Goal: Task Accomplishment & Management: Manage account settings

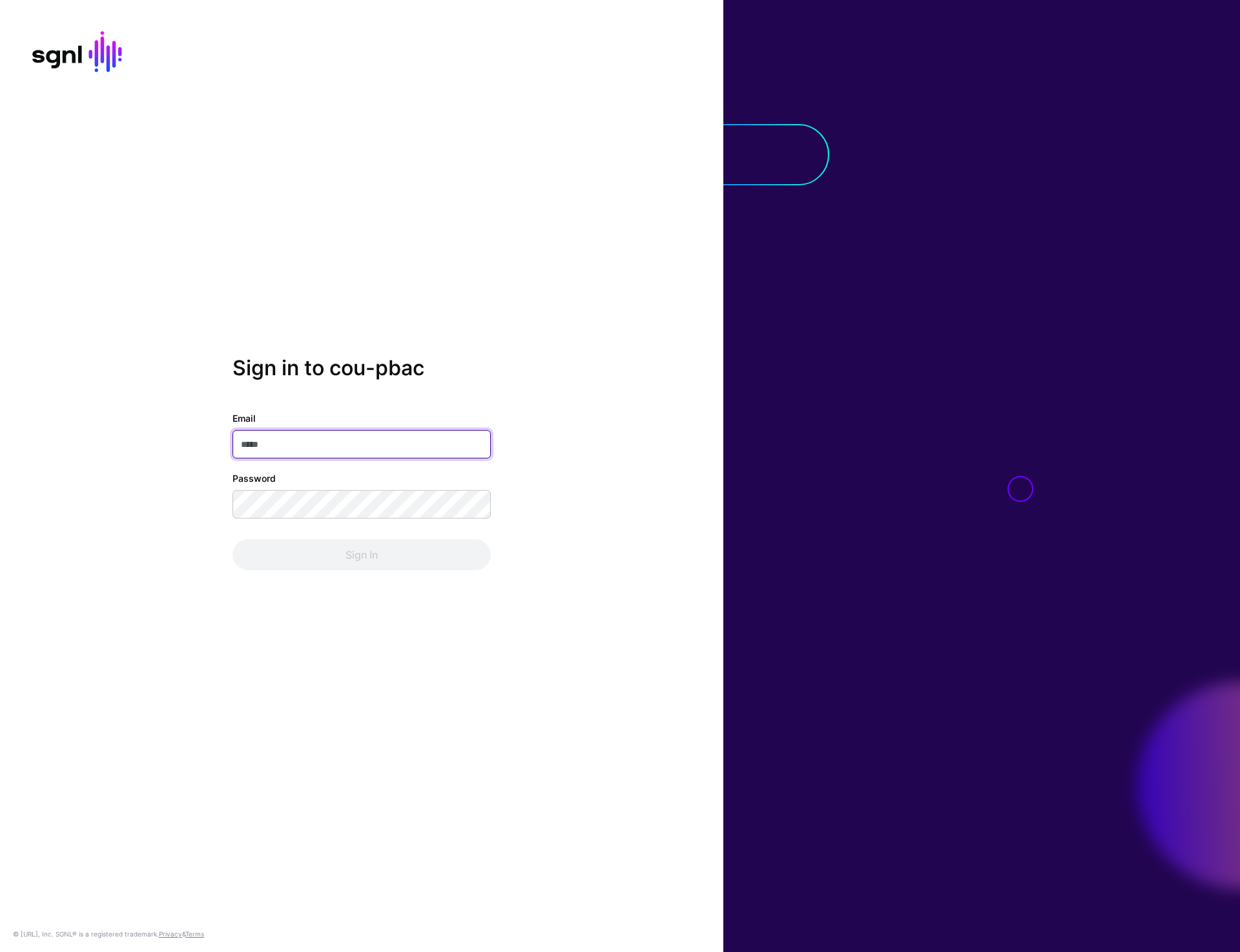
type input "**********"
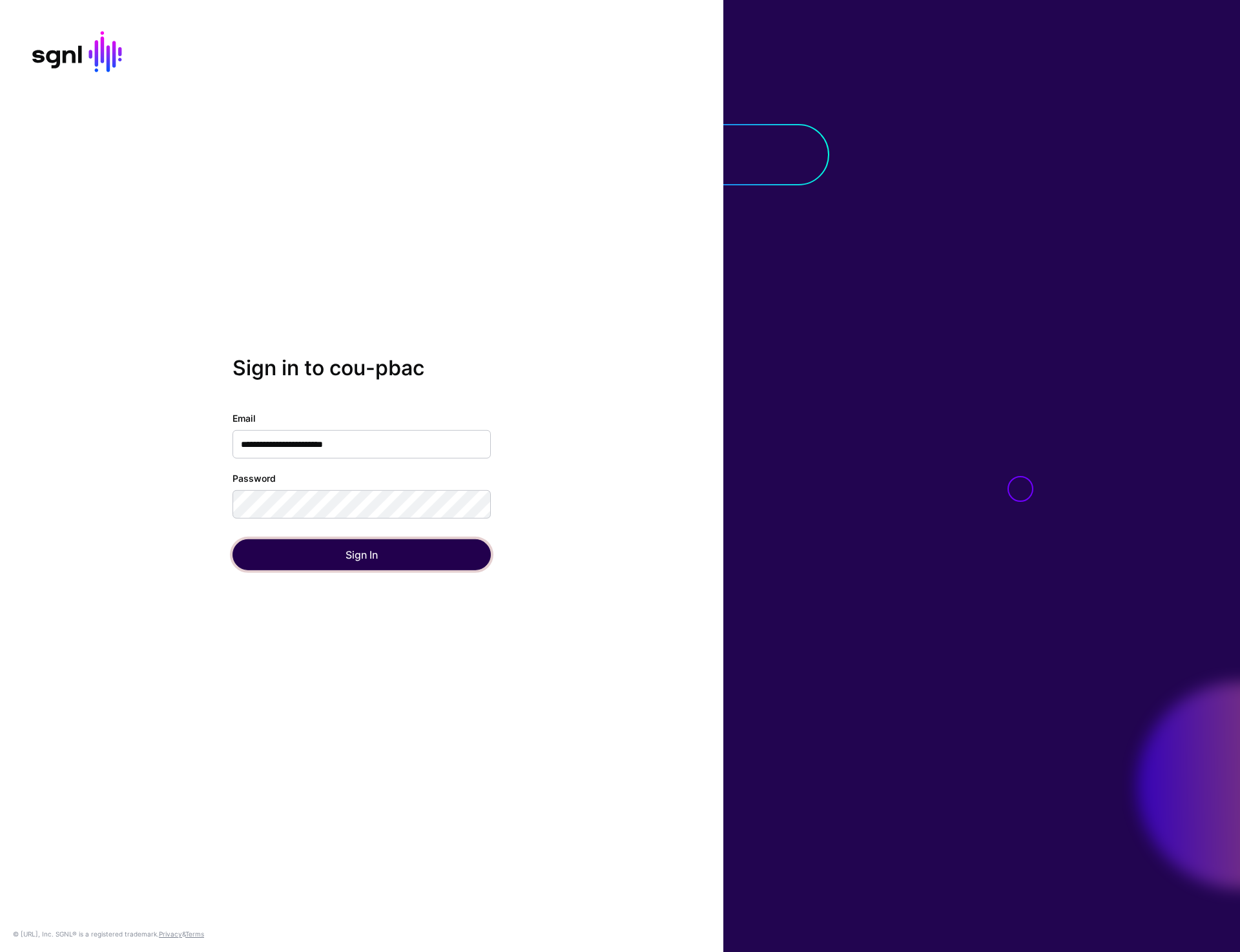
click at [361, 548] on button "Sign In" at bounding box center [362, 554] width 258 height 31
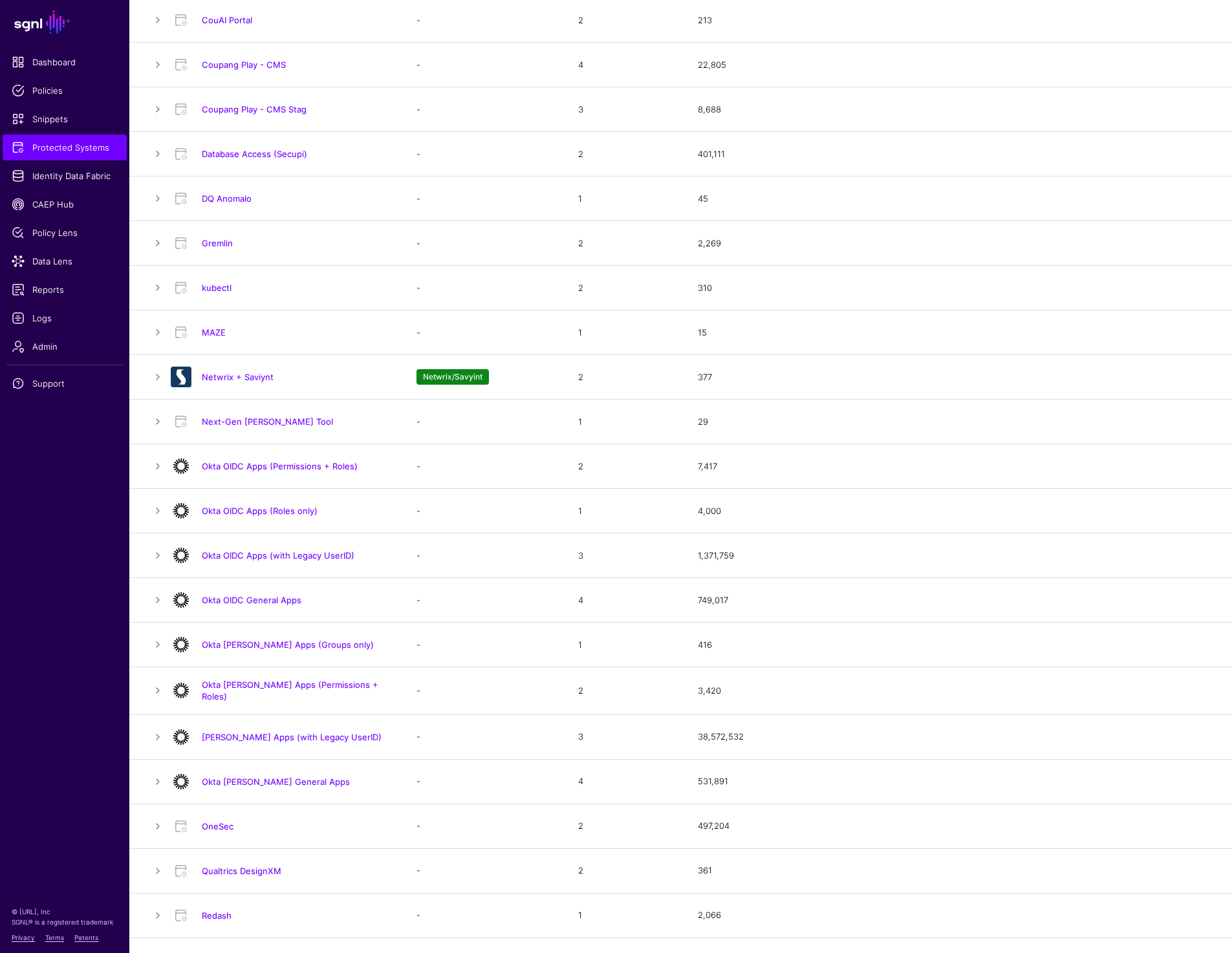
scroll to position [459, 0]
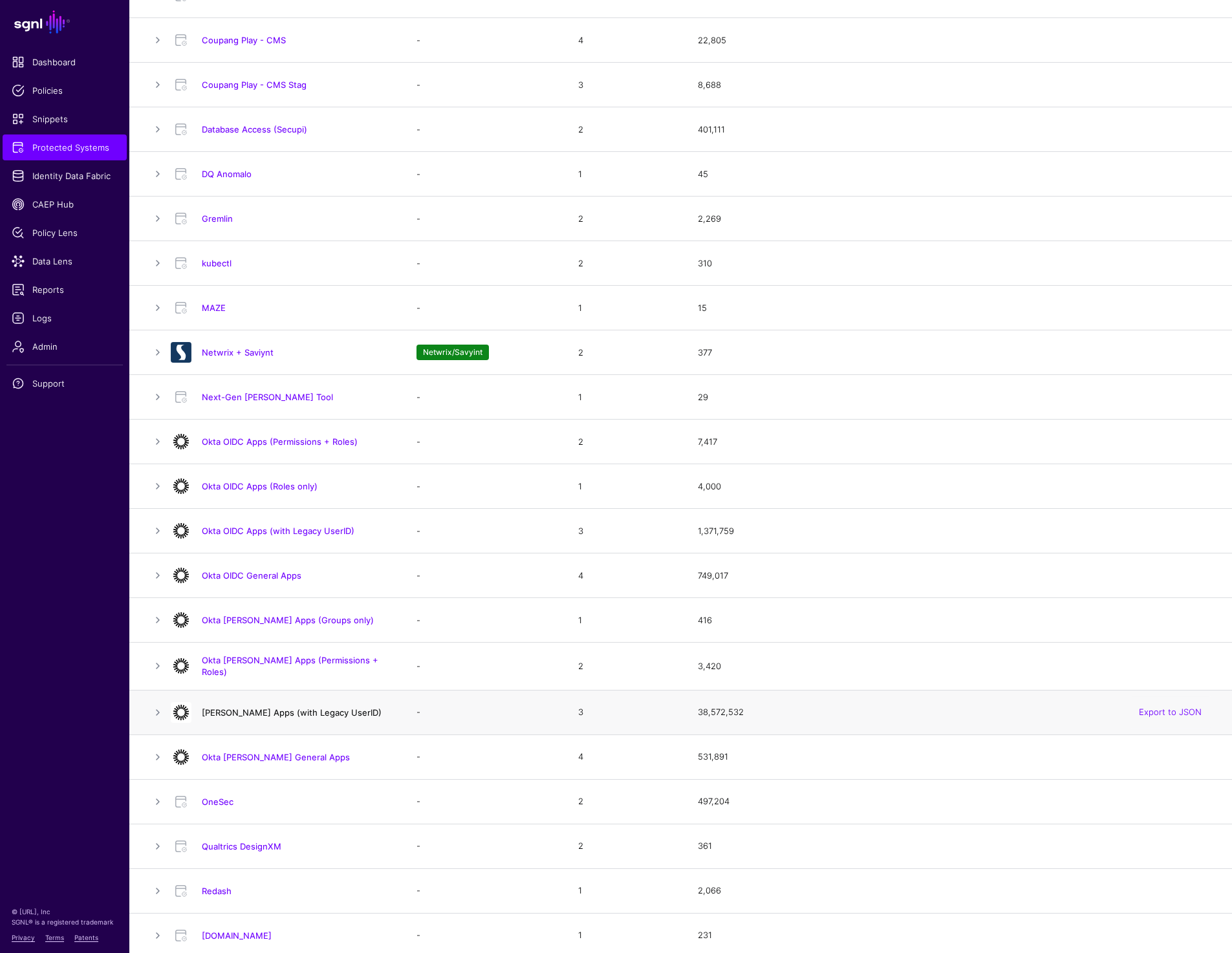
click at [304, 707] on link "[PERSON_NAME] Apps (with Legacy UserID)" at bounding box center [292, 712] width 180 height 10
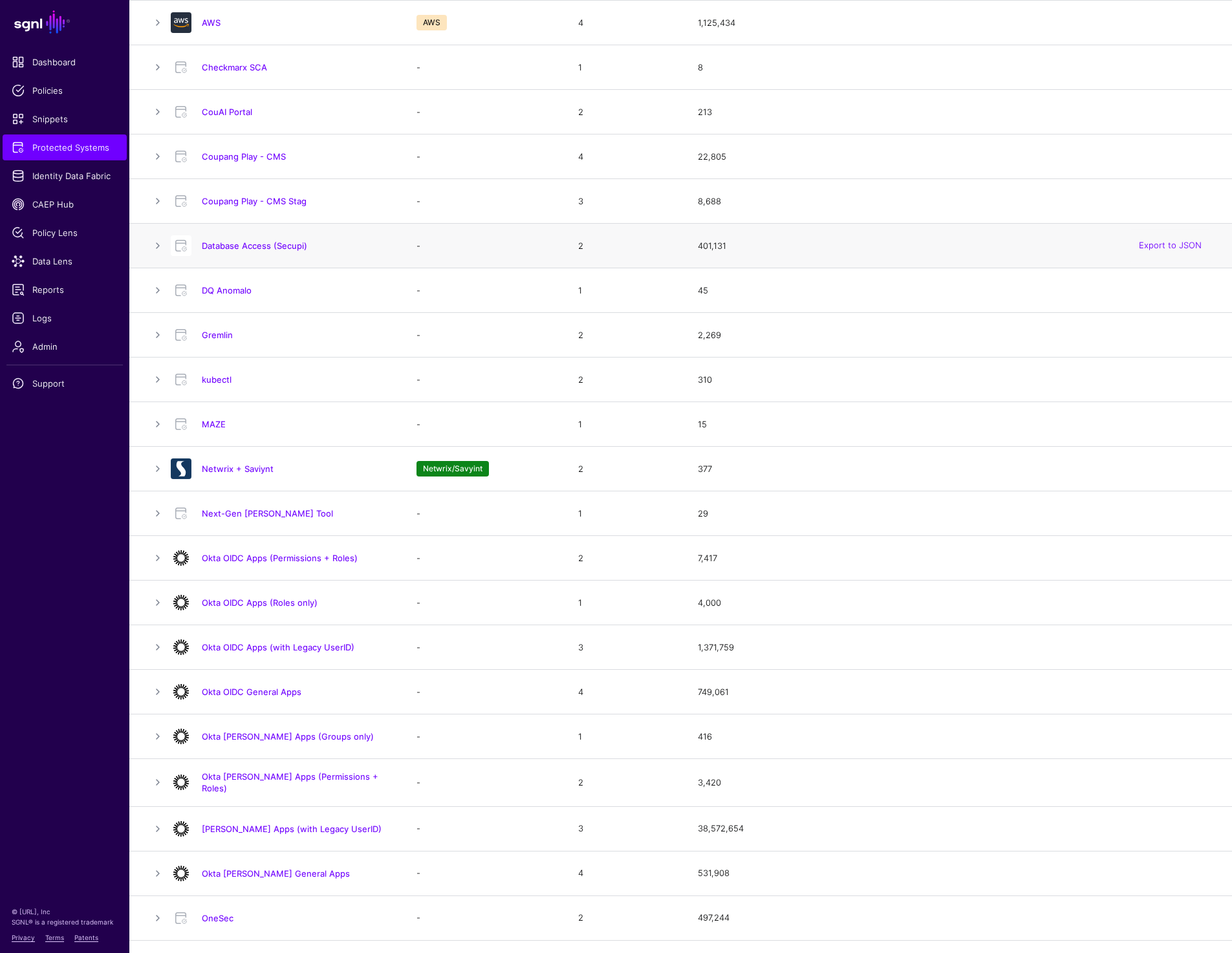
scroll to position [362, 0]
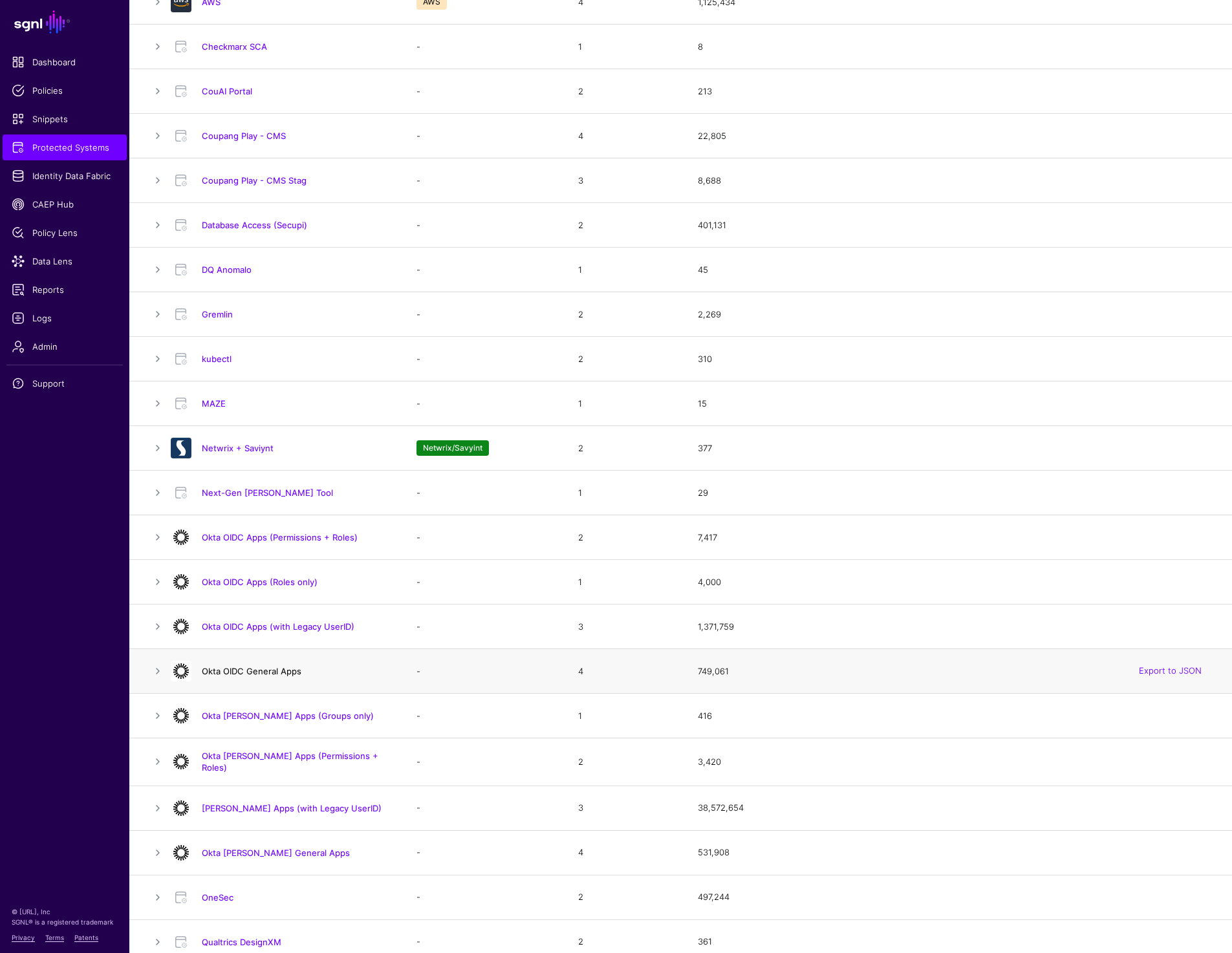
click at [294, 669] on link "Okta OIDC General Apps" at bounding box center [251, 670] width 100 height 10
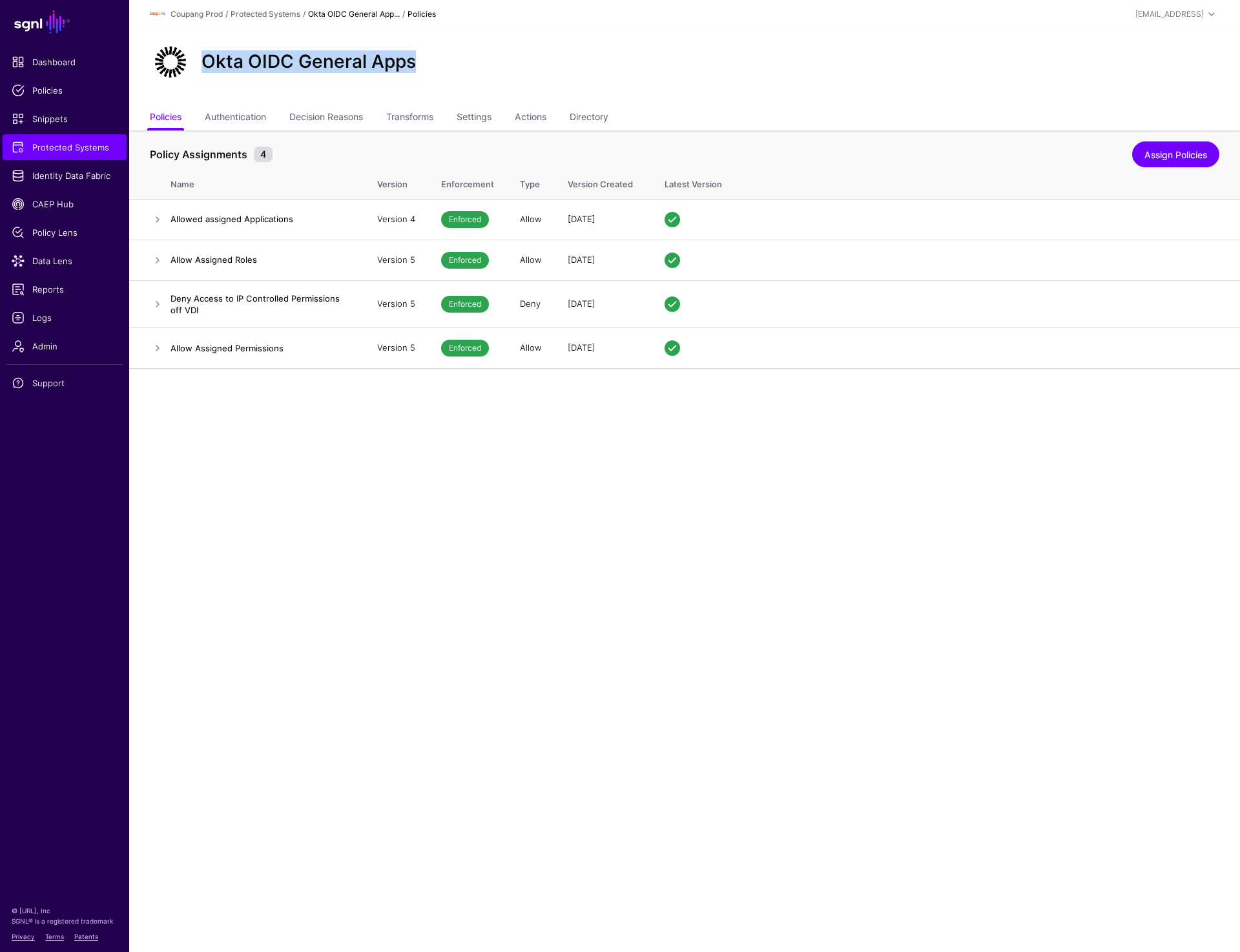
drag, startPoint x: 197, startPoint y: 58, endPoint x: 455, endPoint y: 71, distance: 258.3
click at [455, 71] on div "Okta OIDC General Apps" at bounding box center [685, 61] width 1080 height 41
copy h2 "Okta OIDC General Apps"
click at [478, 120] on link "Settings" at bounding box center [474, 118] width 35 height 25
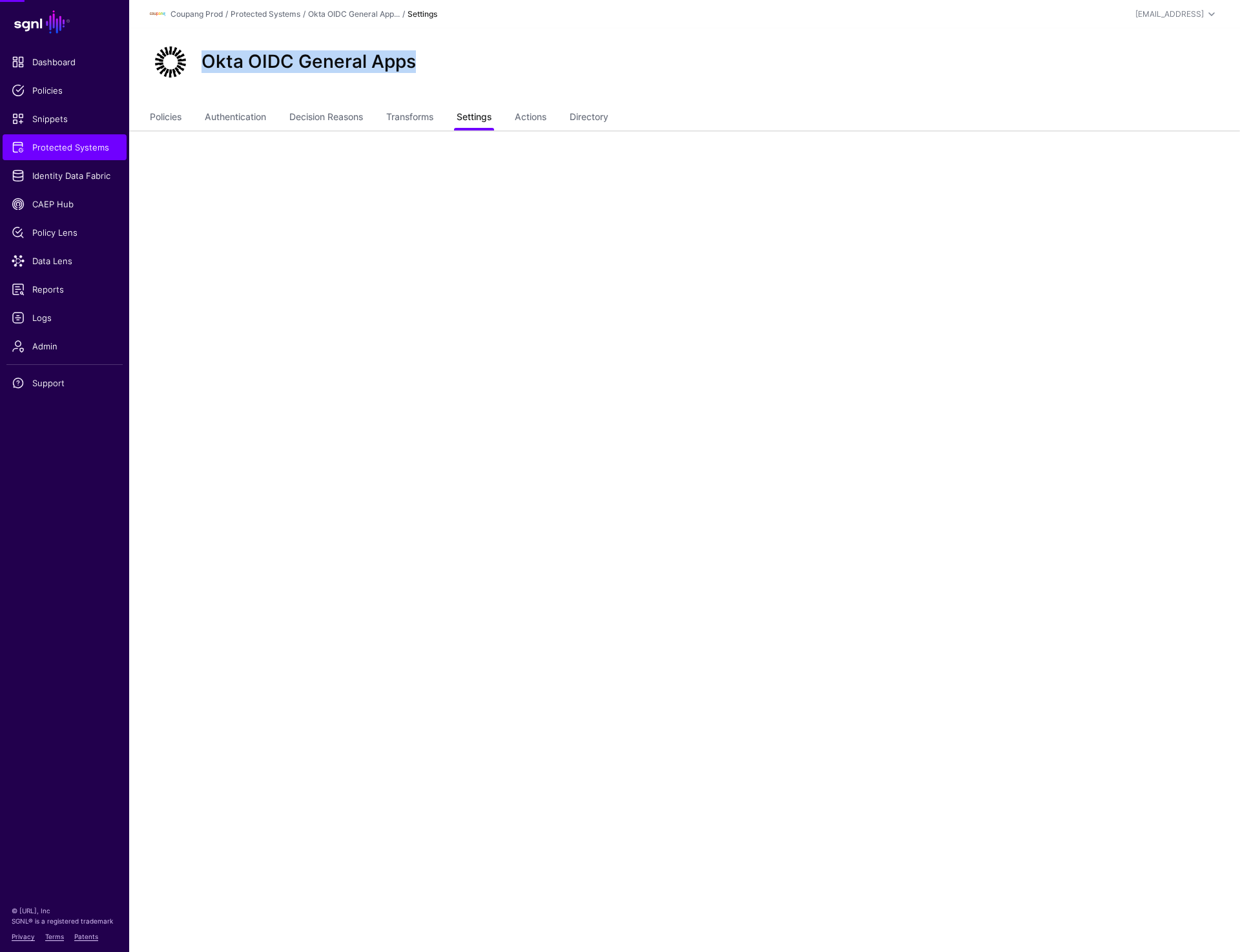
click at [478, 120] on link "Settings" at bounding box center [474, 118] width 35 height 25
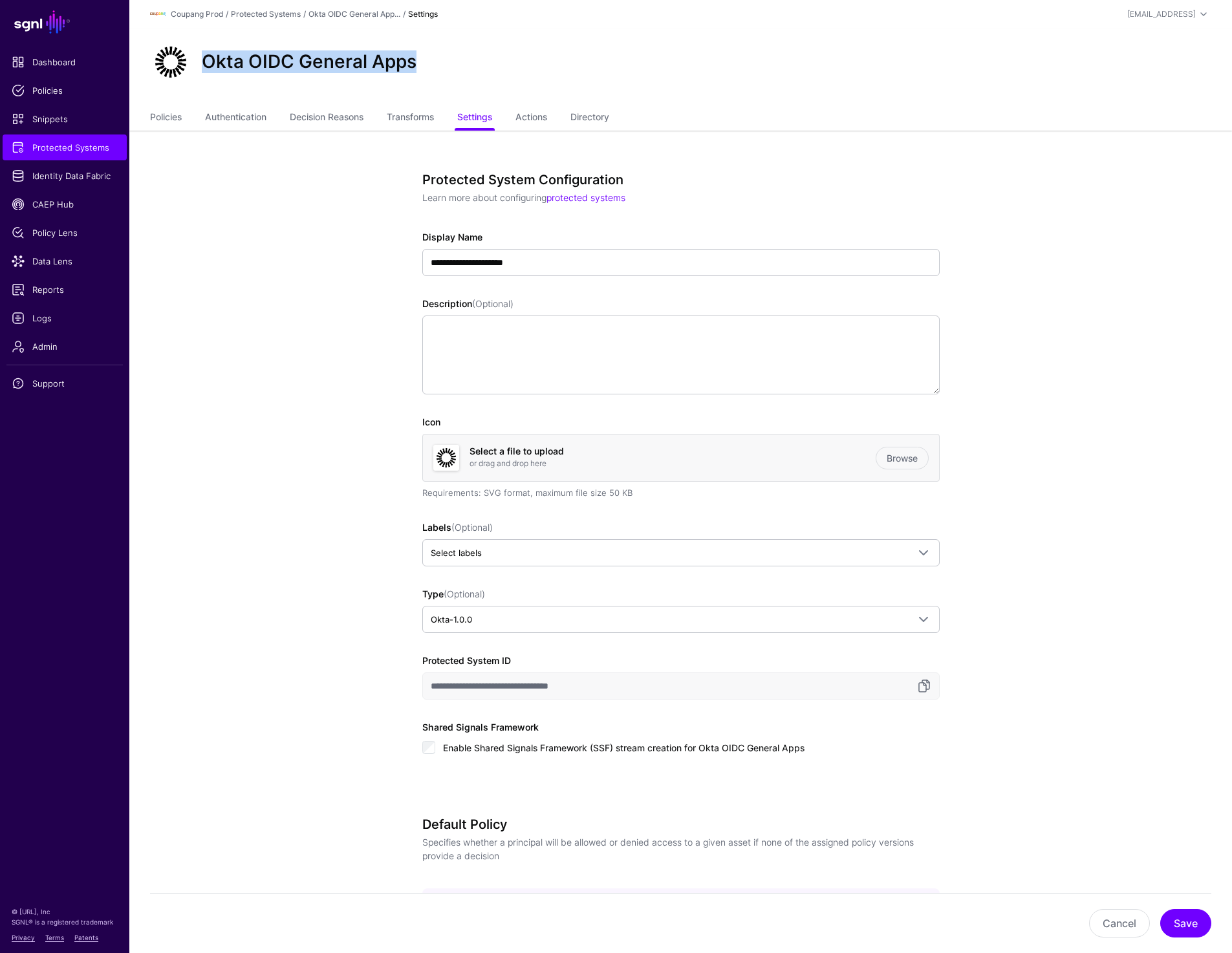
click at [205, 64] on h2 "Okta OIDC General Apps" at bounding box center [309, 62] width 215 height 22
click at [203, 61] on h2 "Okta OIDC General Apps" at bounding box center [309, 62] width 215 height 22
drag, startPoint x: 203, startPoint y: 61, endPoint x: 492, endPoint y: 61, distance: 289.0
click at [492, 61] on div "Okta OIDC General Apps" at bounding box center [681, 61] width 1071 height 41
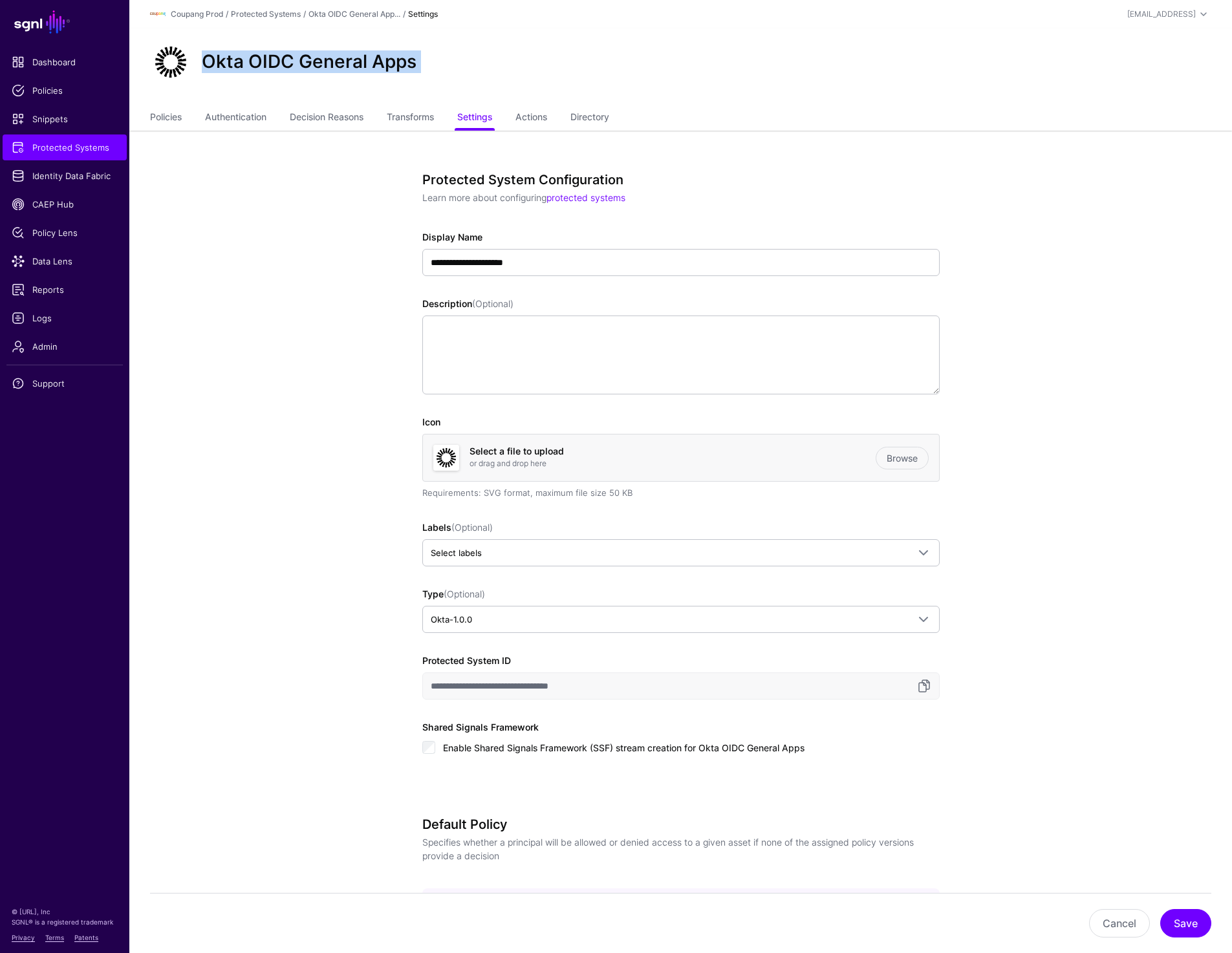
copy div "Okta OIDC General Apps"
click at [604, 116] on link "Directory" at bounding box center [590, 118] width 39 height 25
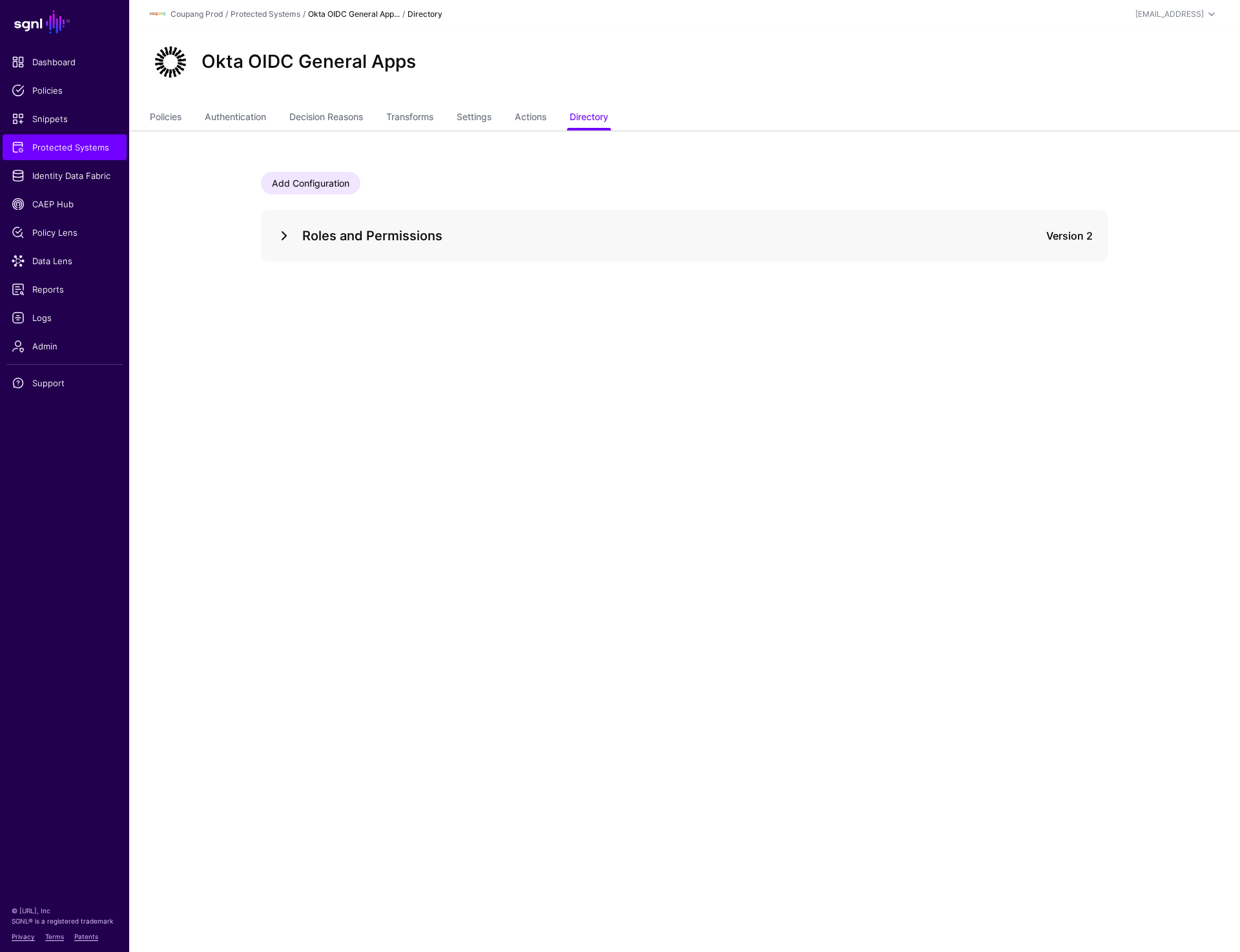
click at [284, 231] on link at bounding box center [284, 235] width 16 height 16
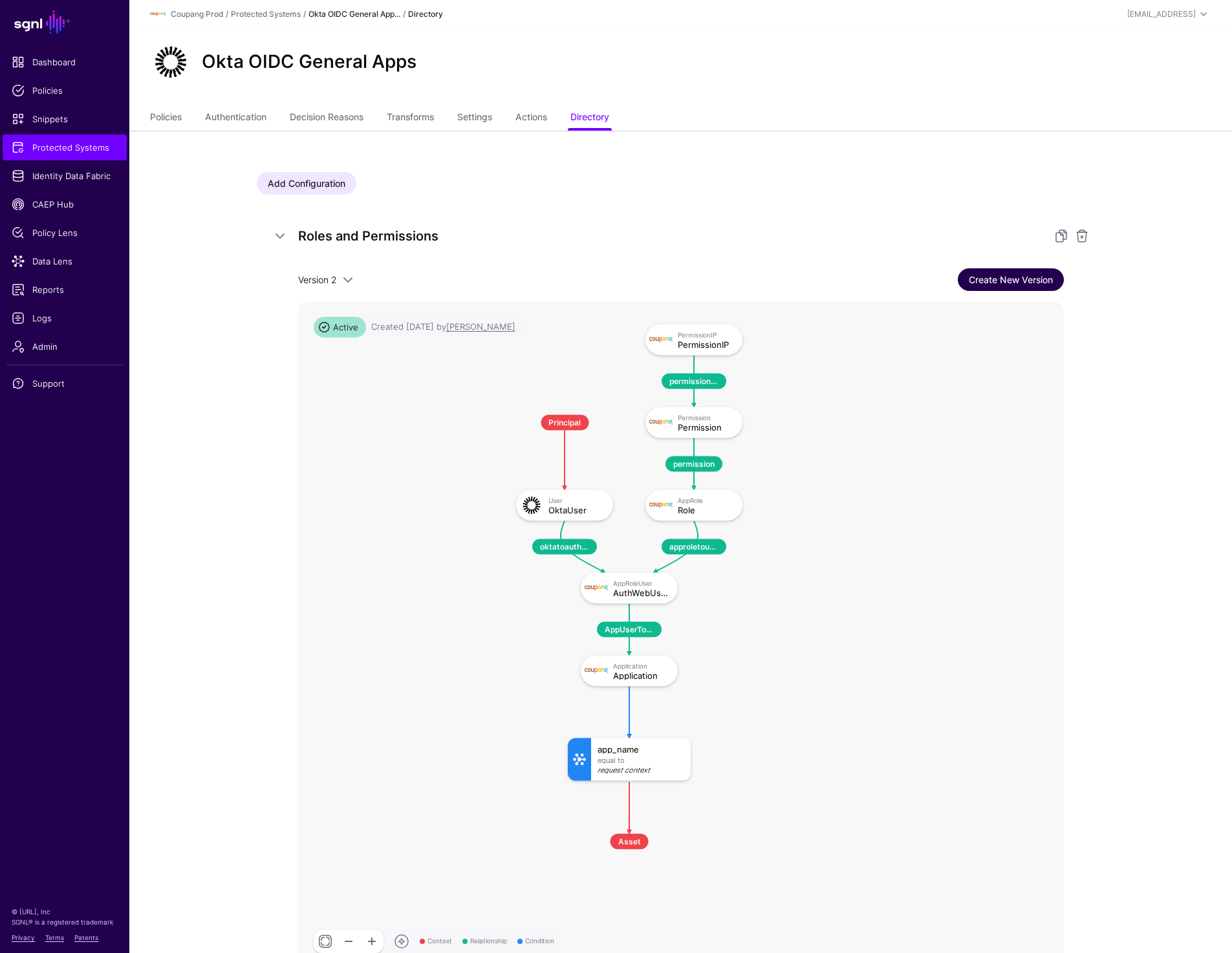
click at [993, 283] on link "Create New Version" at bounding box center [1011, 279] width 106 height 23
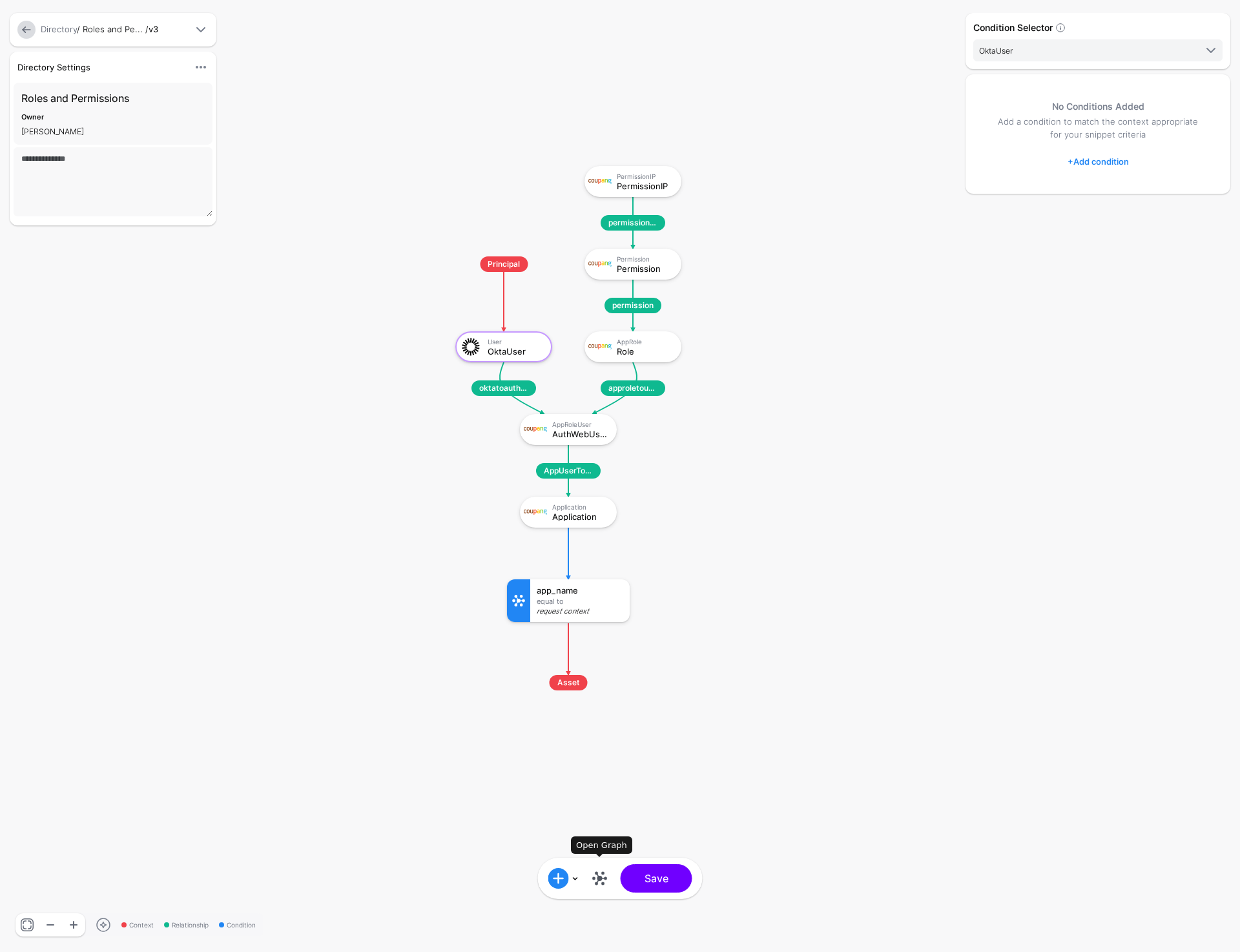
click at [600, 870] on link at bounding box center [599, 878] width 21 height 21
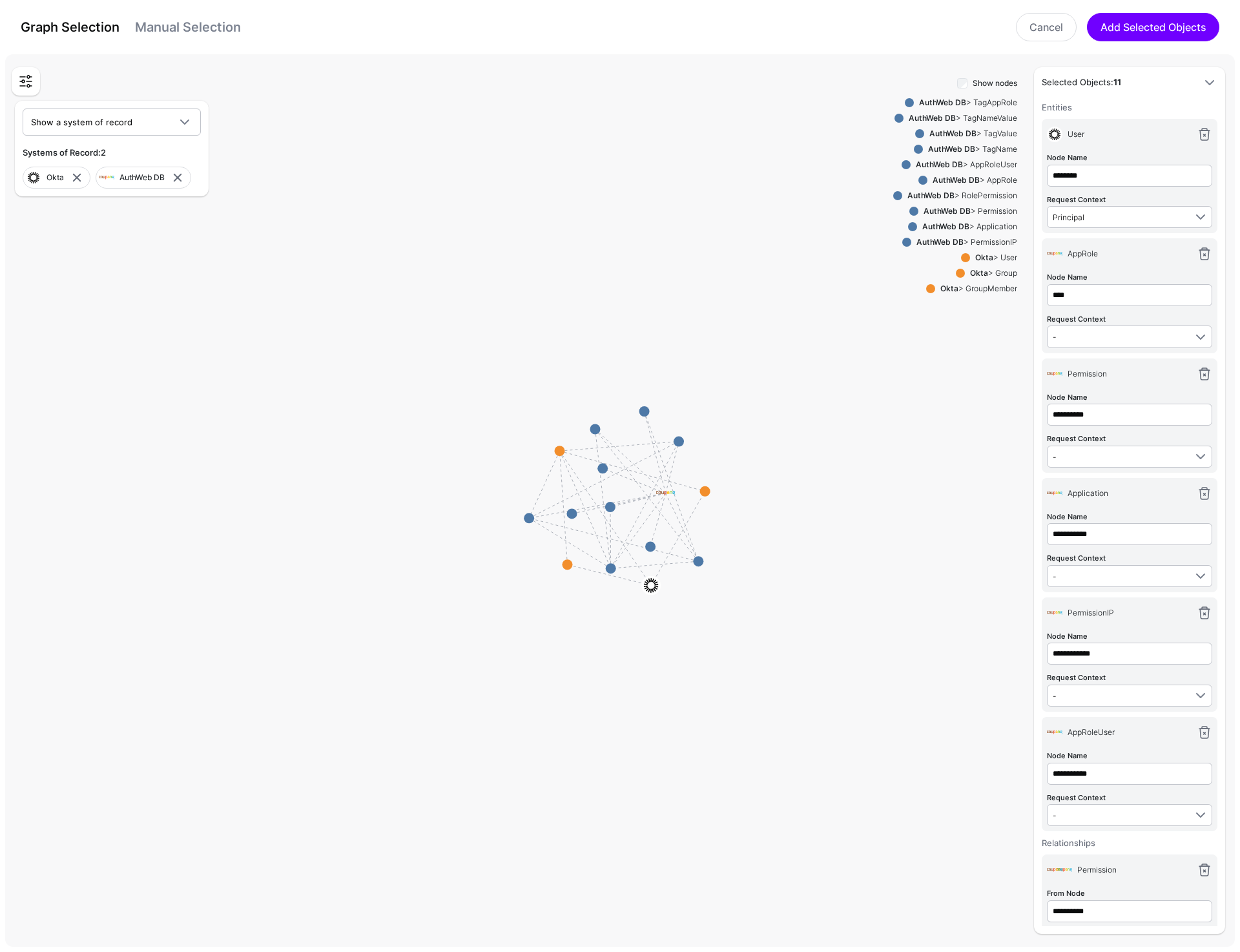
click at [163, 29] on link "Manual Selection" at bounding box center [188, 27] width 106 height 16
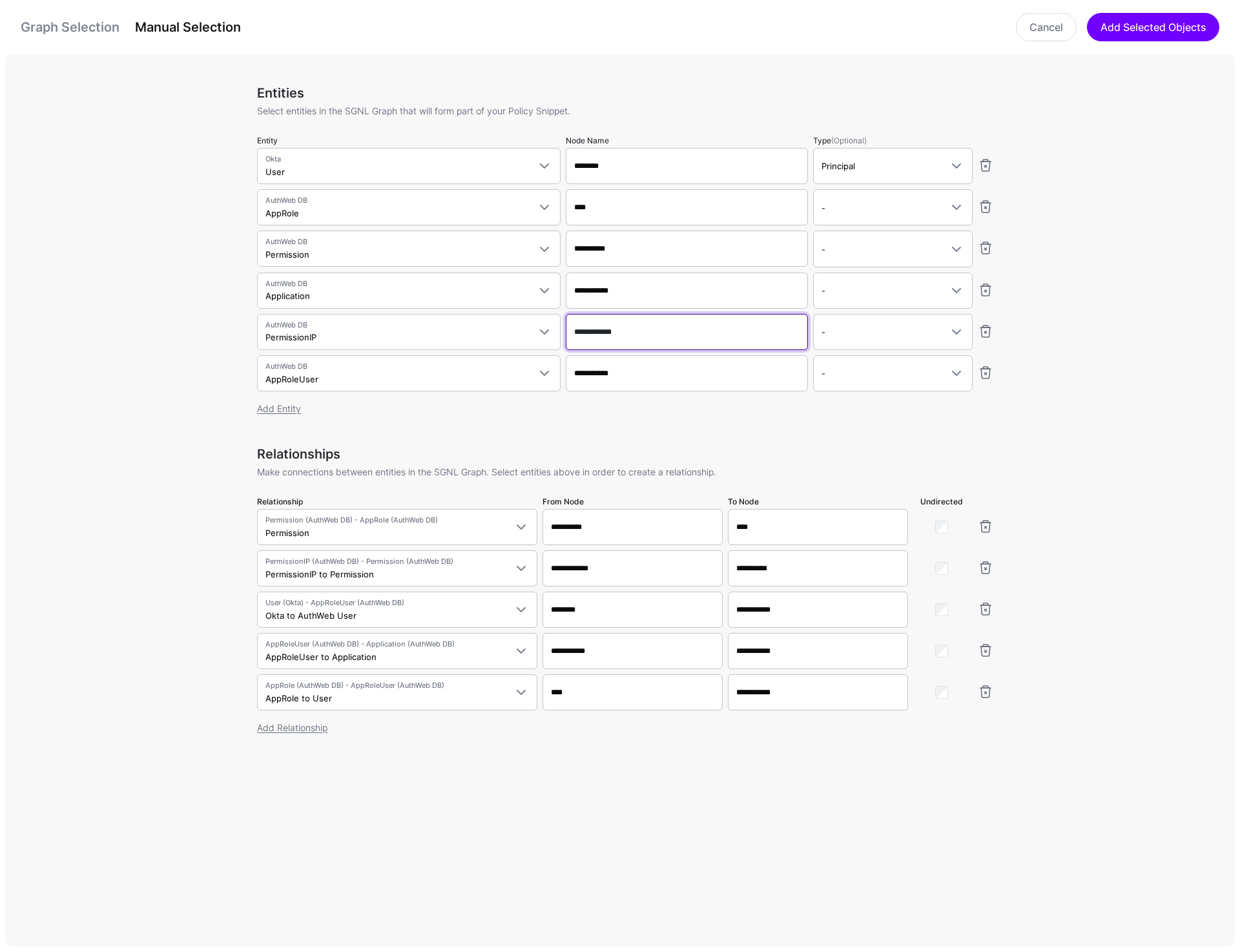
click at [648, 330] on input "**********" at bounding box center [686, 332] width 242 height 36
click at [647, 375] on input "**********" at bounding box center [686, 373] width 242 height 36
click at [1128, 364] on div "Entities Select entities in the SGNL Graph that will form part of your Policy S…" at bounding box center [625, 503] width 1240 height 898
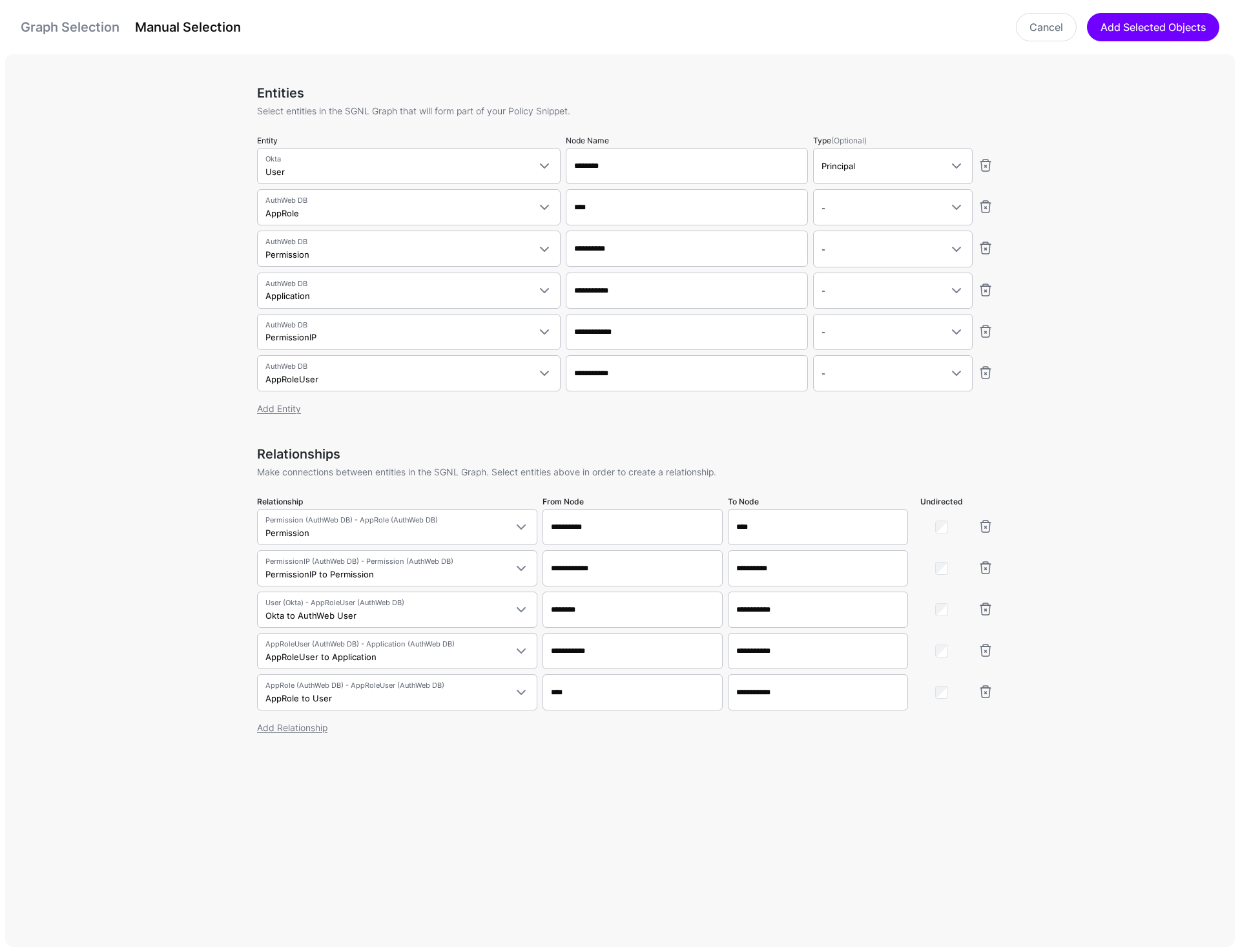
click at [1128, 364] on div "Entities Select entities in the SGNL Graph that will form part of your Policy S…" at bounding box center [625, 503] width 1240 height 898
click at [1027, 31] on link "Cancel" at bounding box center [1047, 27] width 60 height 28
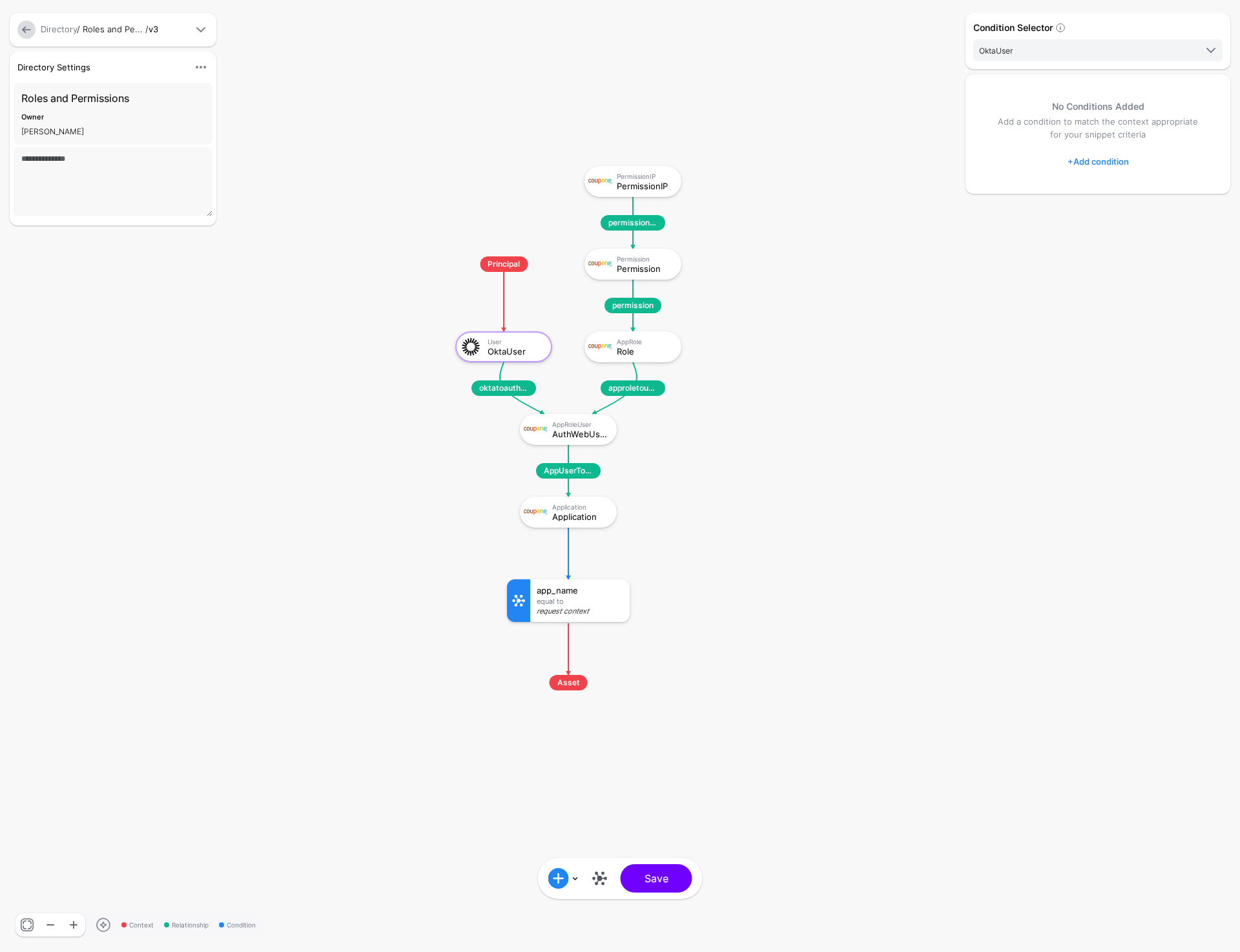
click at [30, 32] on link at bounding box center [27, 30] width 18 height 18
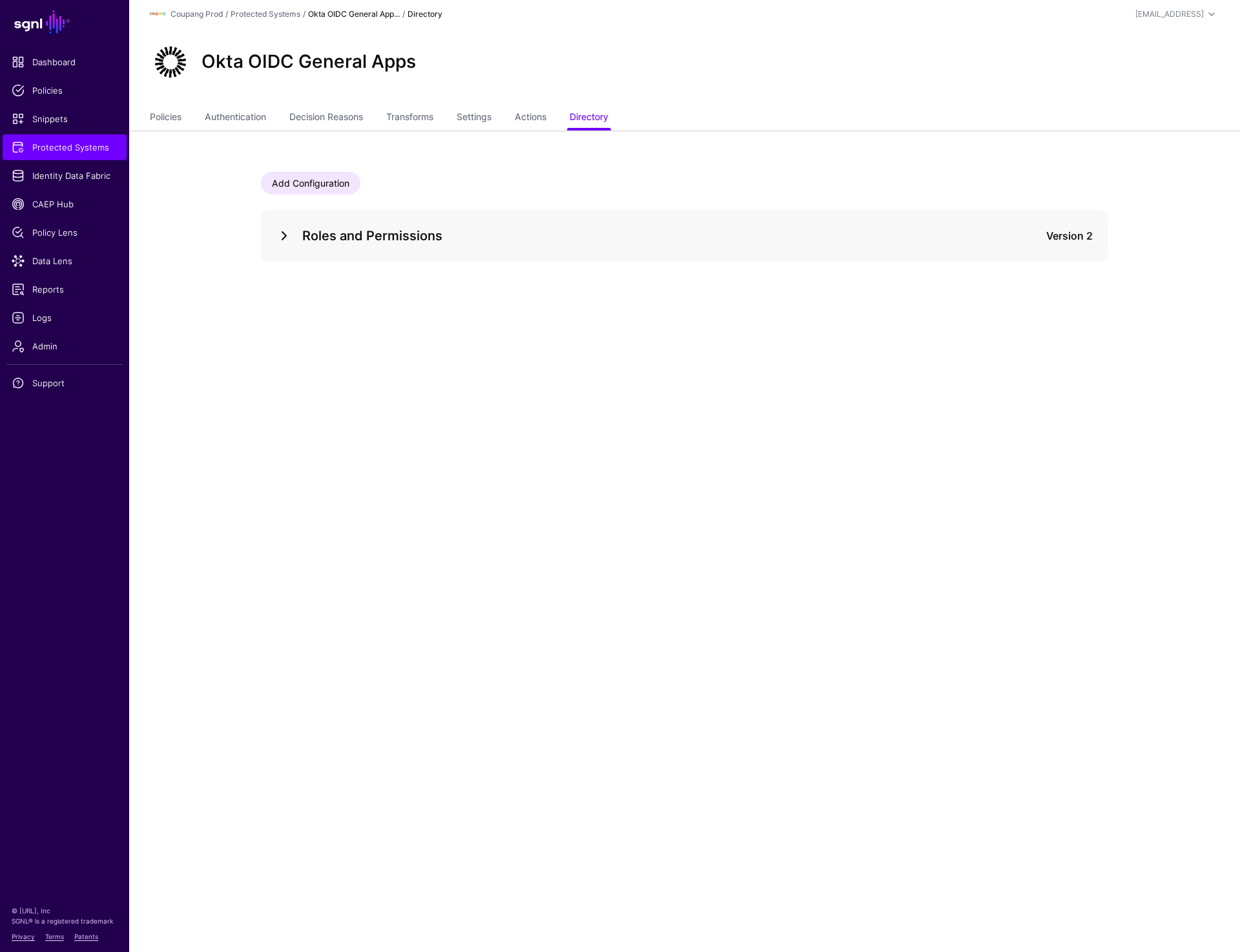
click at [283, 233] on link at bounding box center [284, 235] width 16 height 16
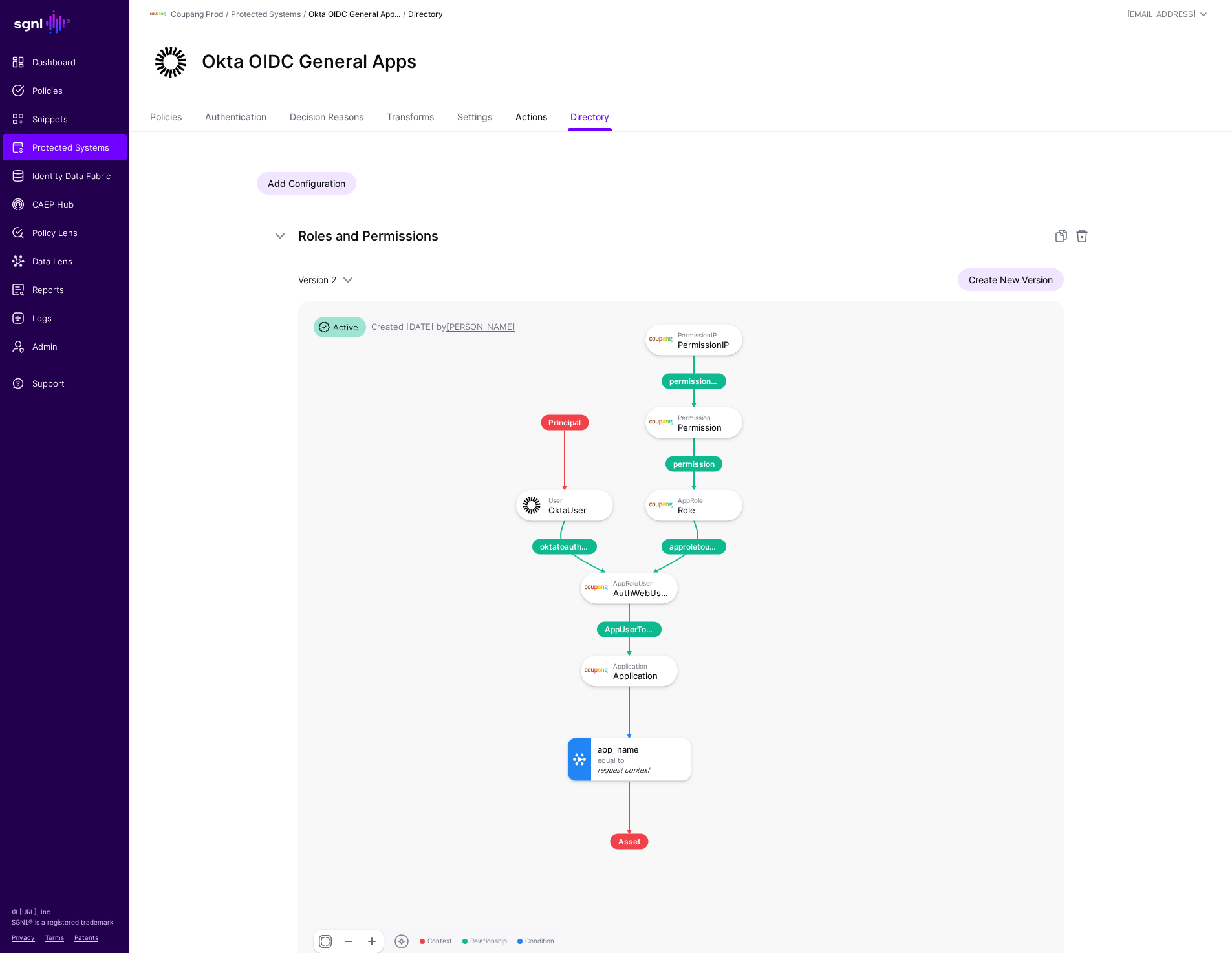
click at [541, 113] on link "Actions" at bounding box center [531, 118] width 32 height 25
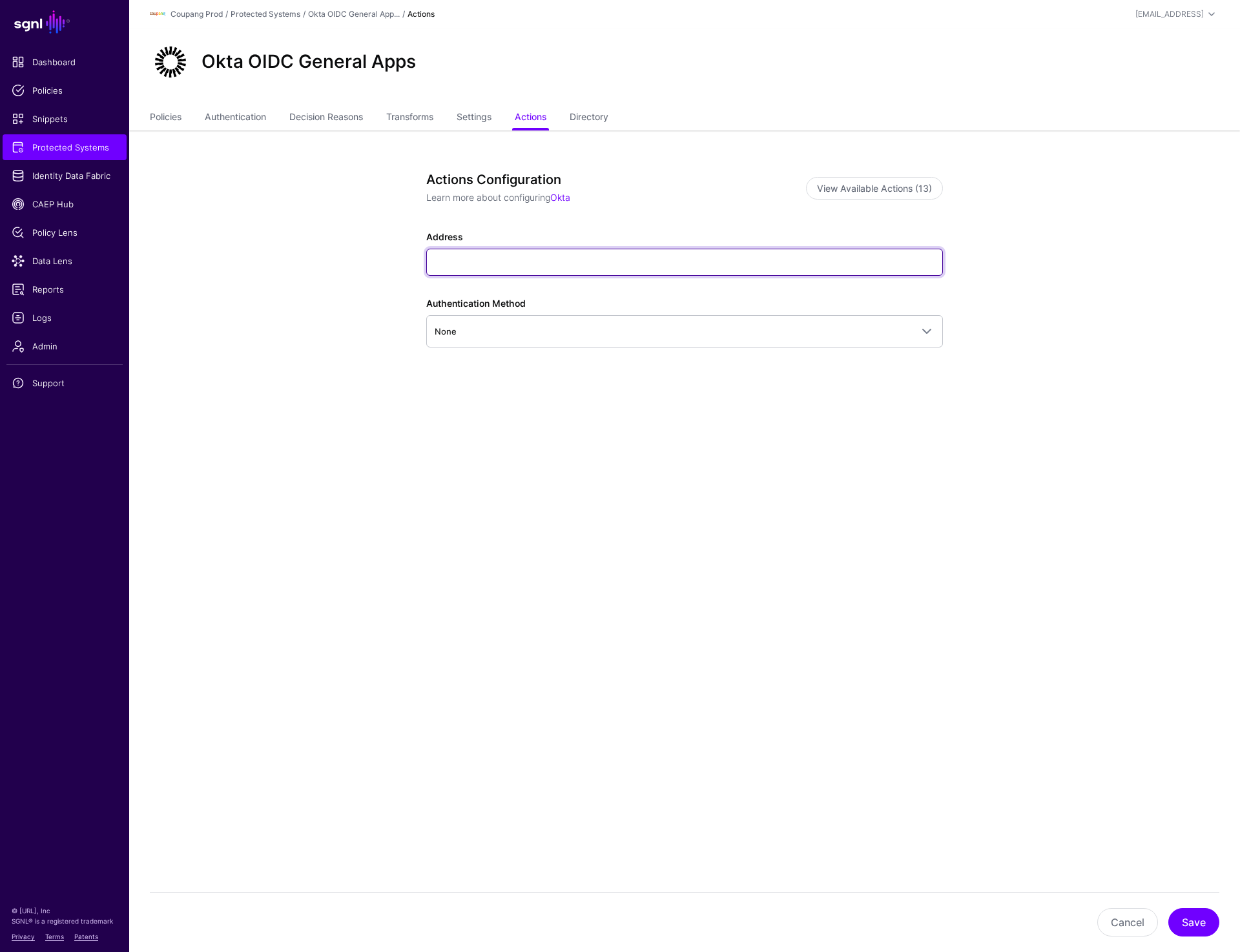
click at [734, 257] on input "Address" at bounding box center [685, 262] width 517 height 27
click at [1102, 228] on app-integrations-item-actions "Actions Configuration Learn more about configuring Okta View Available Actions …" at bounding box center [685, 321] width 1111 height 382
click at [488, 108] on link "Settings" at bounding box center [474, 118] width 35 height 25
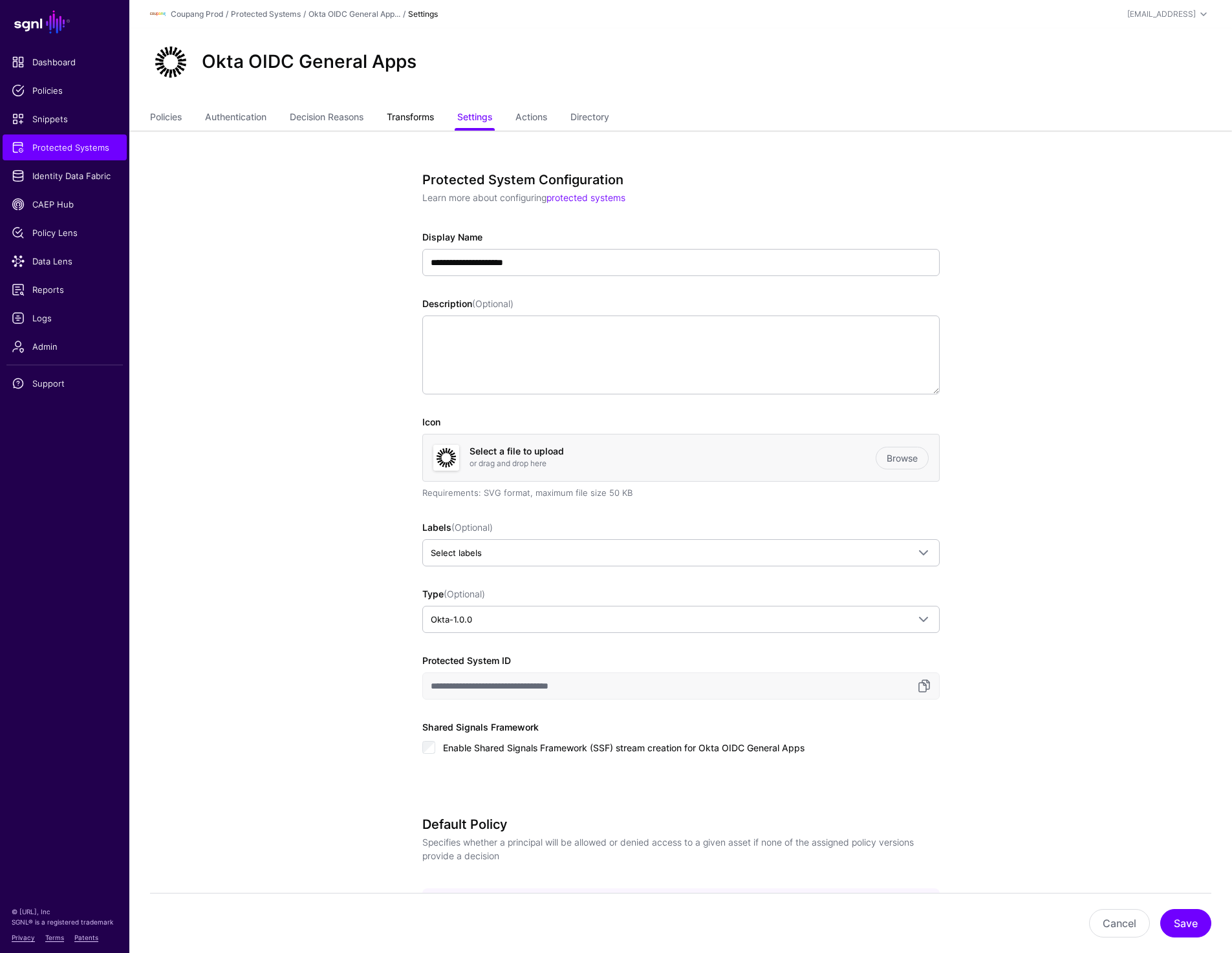
click at [409, 118] on link "Transforms" at bounding box center [409, 118] width 47 height 25
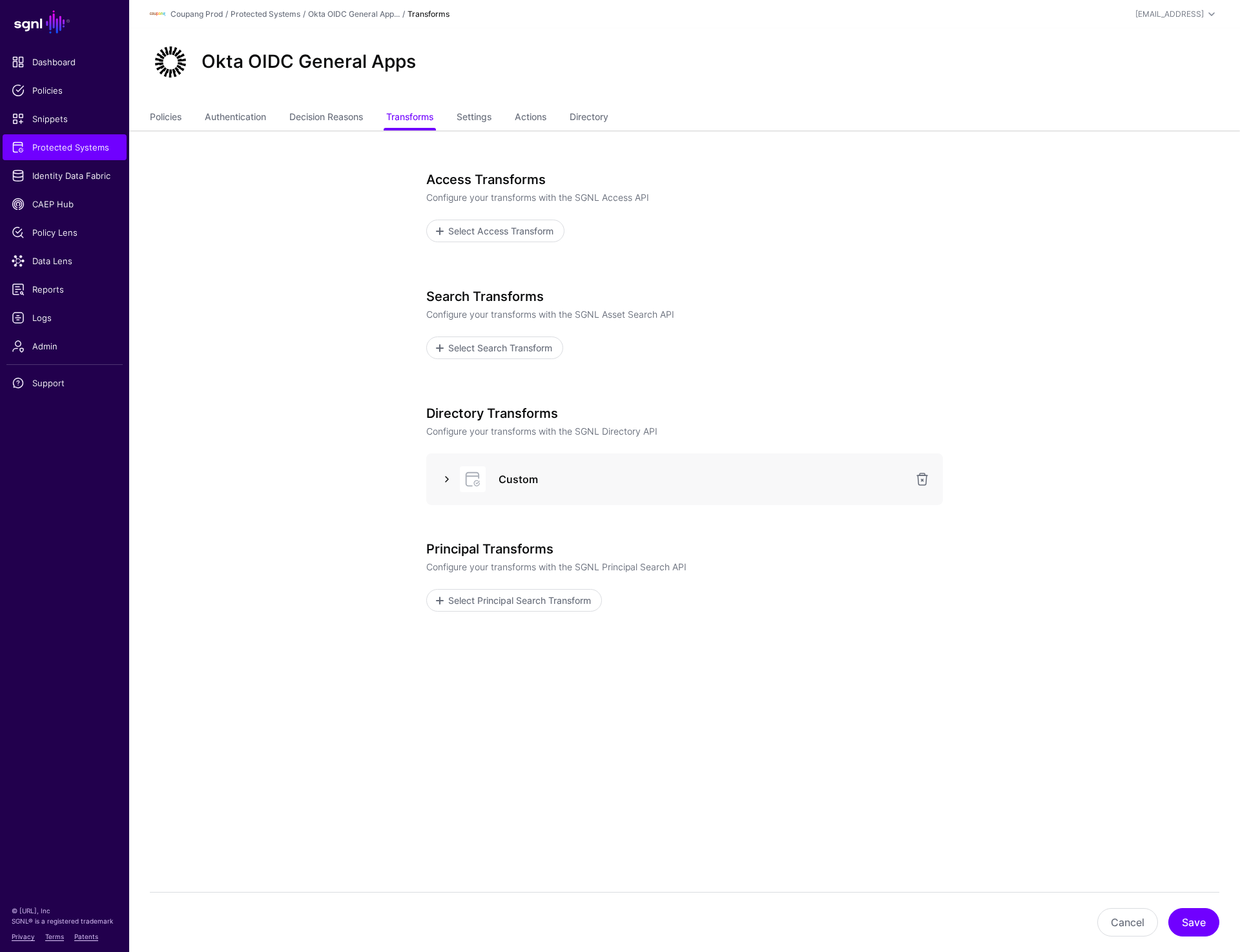
click at [441, 478] on link at bounding box center [446, 478] width 16 height 16
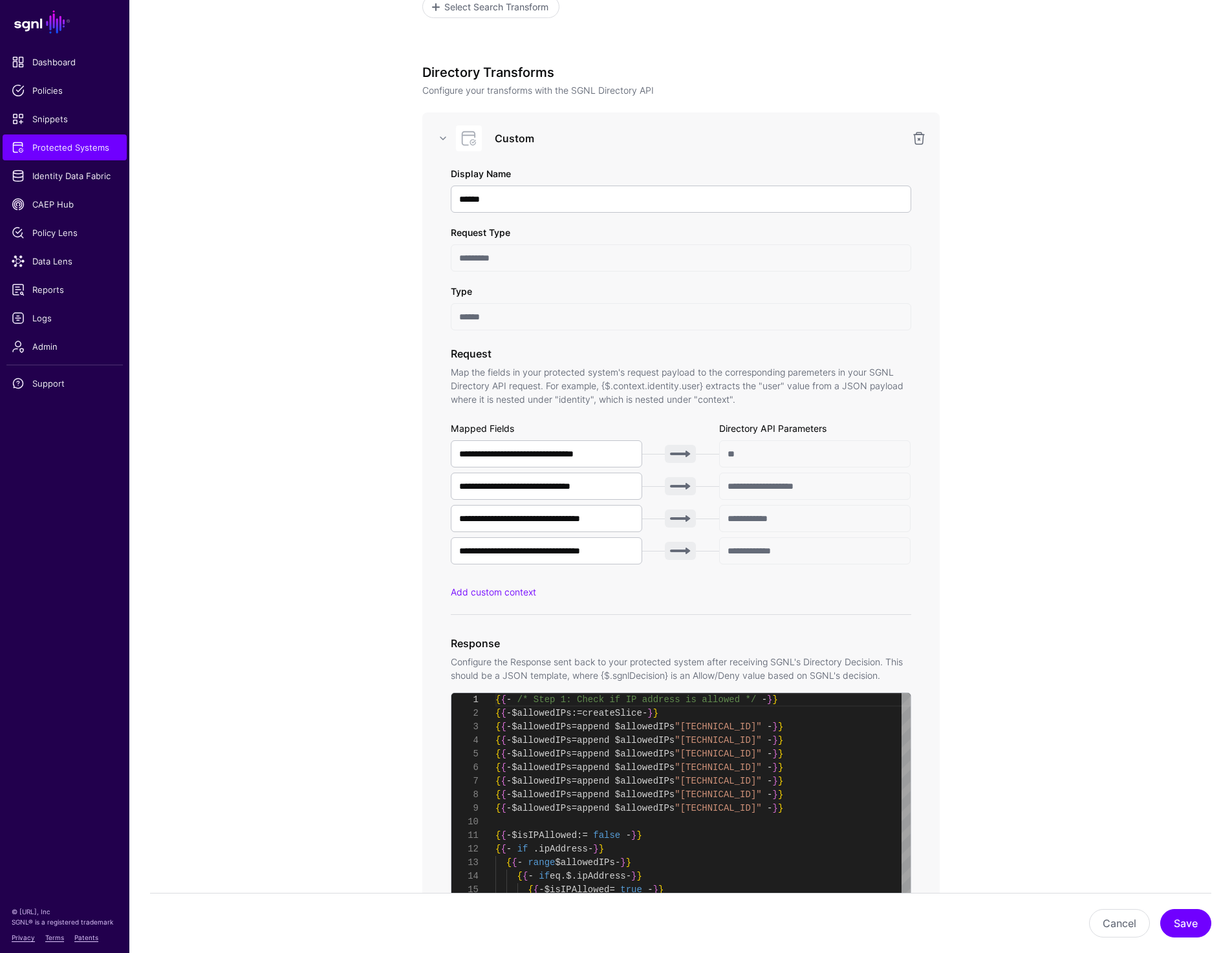
scroll to position [343, 0]
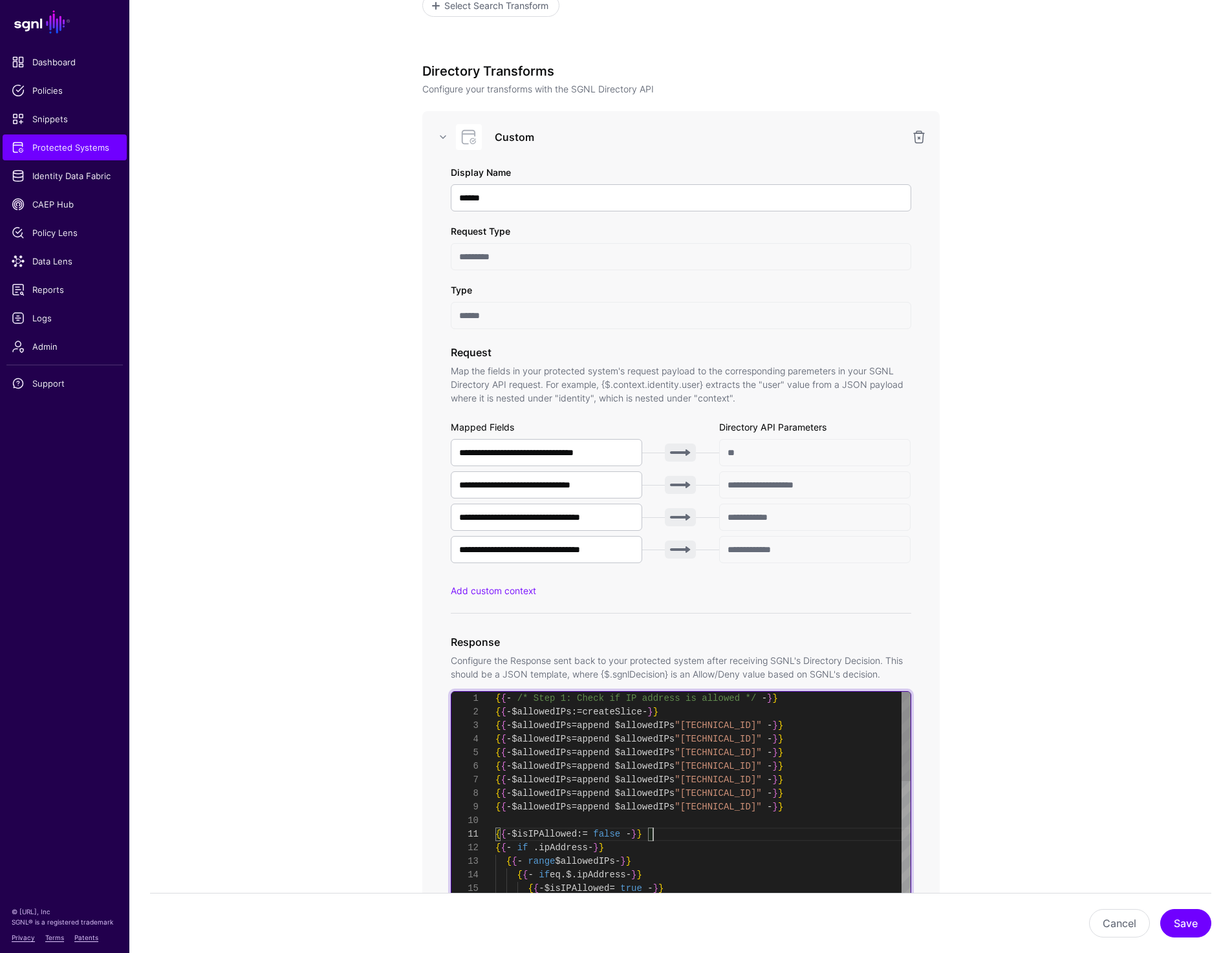
type textarea "**********"
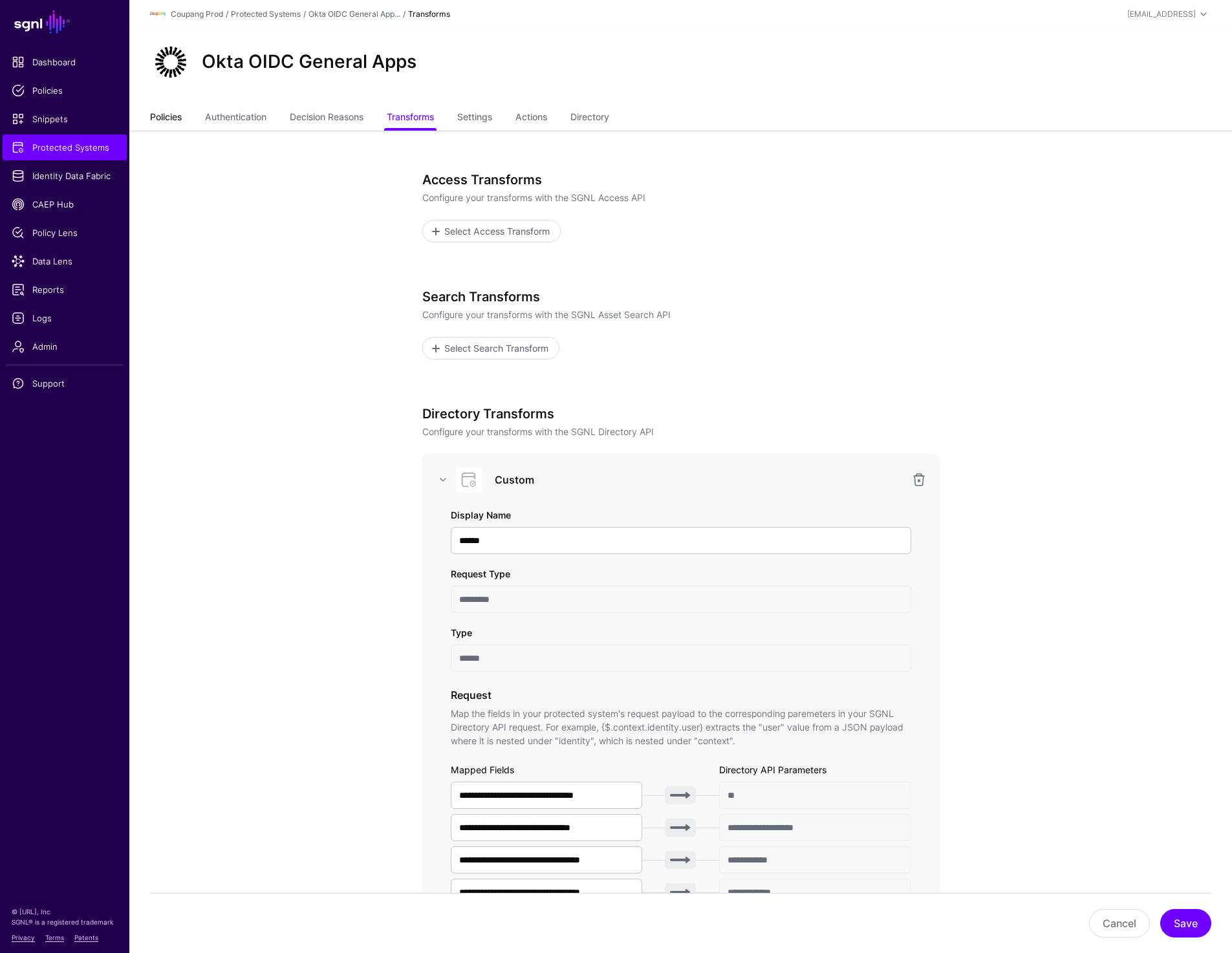
click at [161, 122] on link "Policies" at bounding box center [165, 118] width 32 height 25
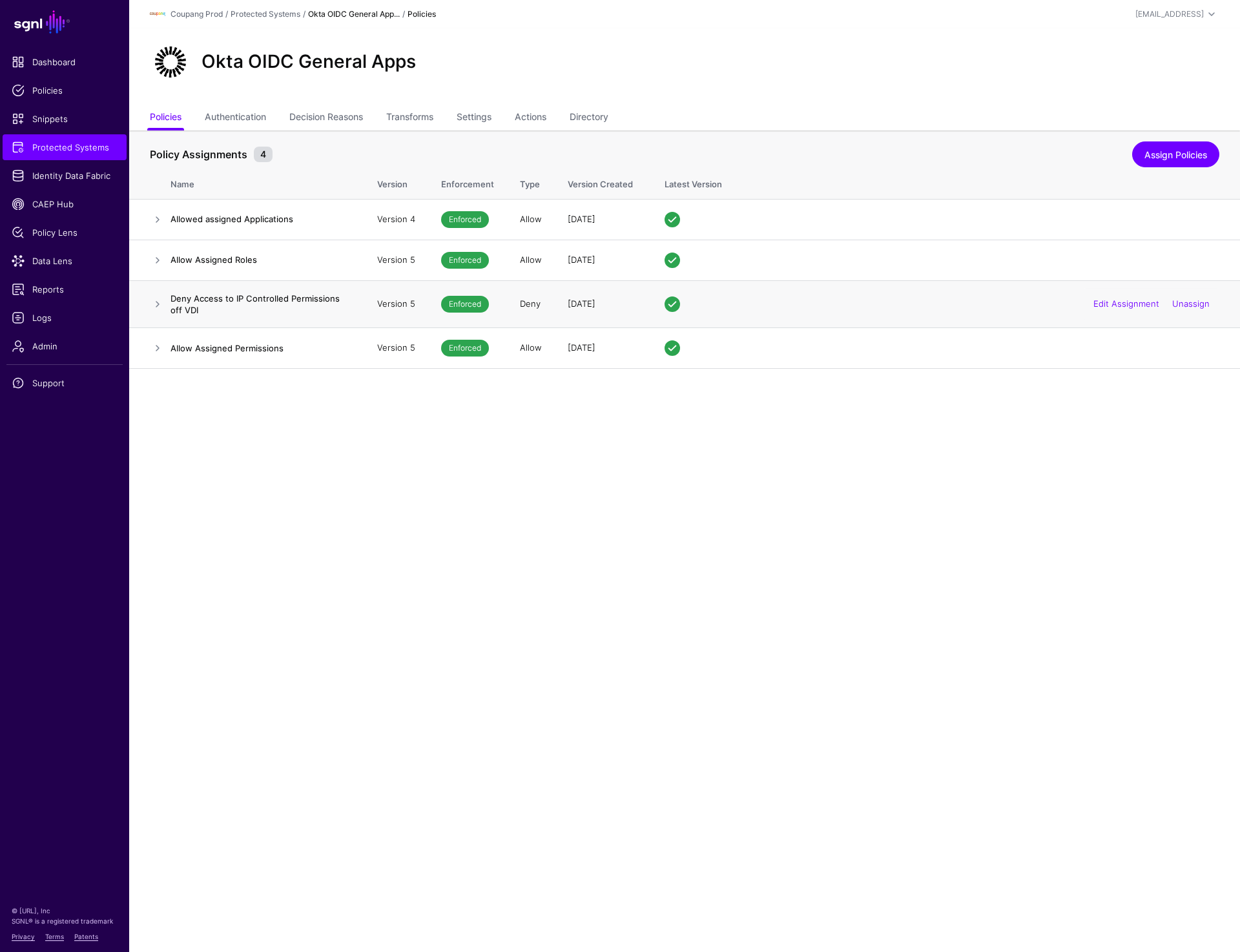
click at [222, 313] on h4 "Deny Access to IP Controlled Permissions off VDI" at bounding box center [260, 303] width 181 height 23
drag, startPoint x: 222, startPoint y: 313, endPoint x: 167, endPoint y: 307, distance: 55.3
click at [167, 307] on tr "Deny Access to IP Controlled Permissions off VDI Version 5 Enforced Deny 1 week…" at bounding box center [685, 303] width 1111 height 47
copy tr "Deny Access to IP Controlled Permissions off VDI"
click at [826, 86] on div "Okta OIDC General Apps" at bounding box center [685, 67] width 1111 height 78
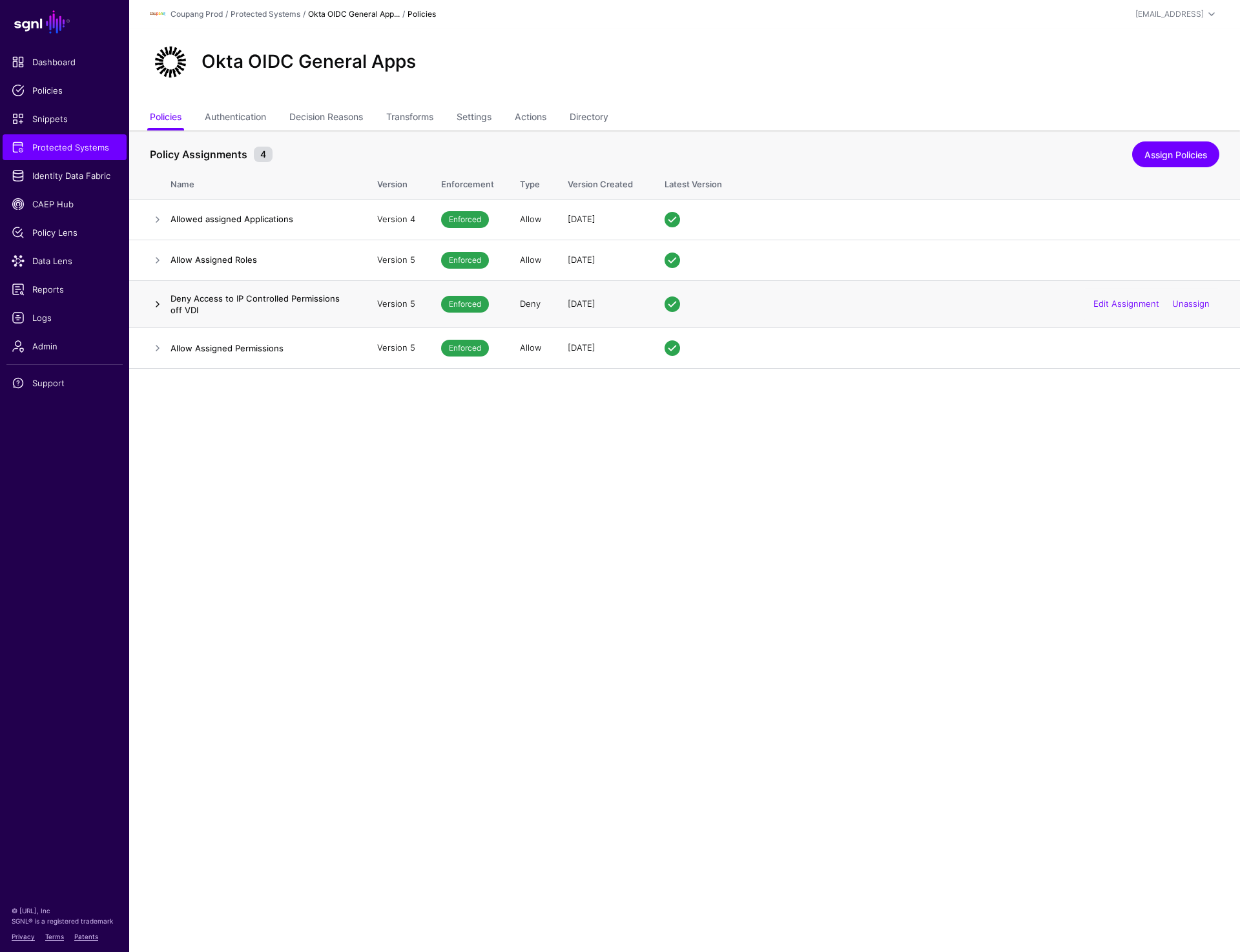
click at [153, 303] on link at bounding box center [157, 303] width 16 height 16
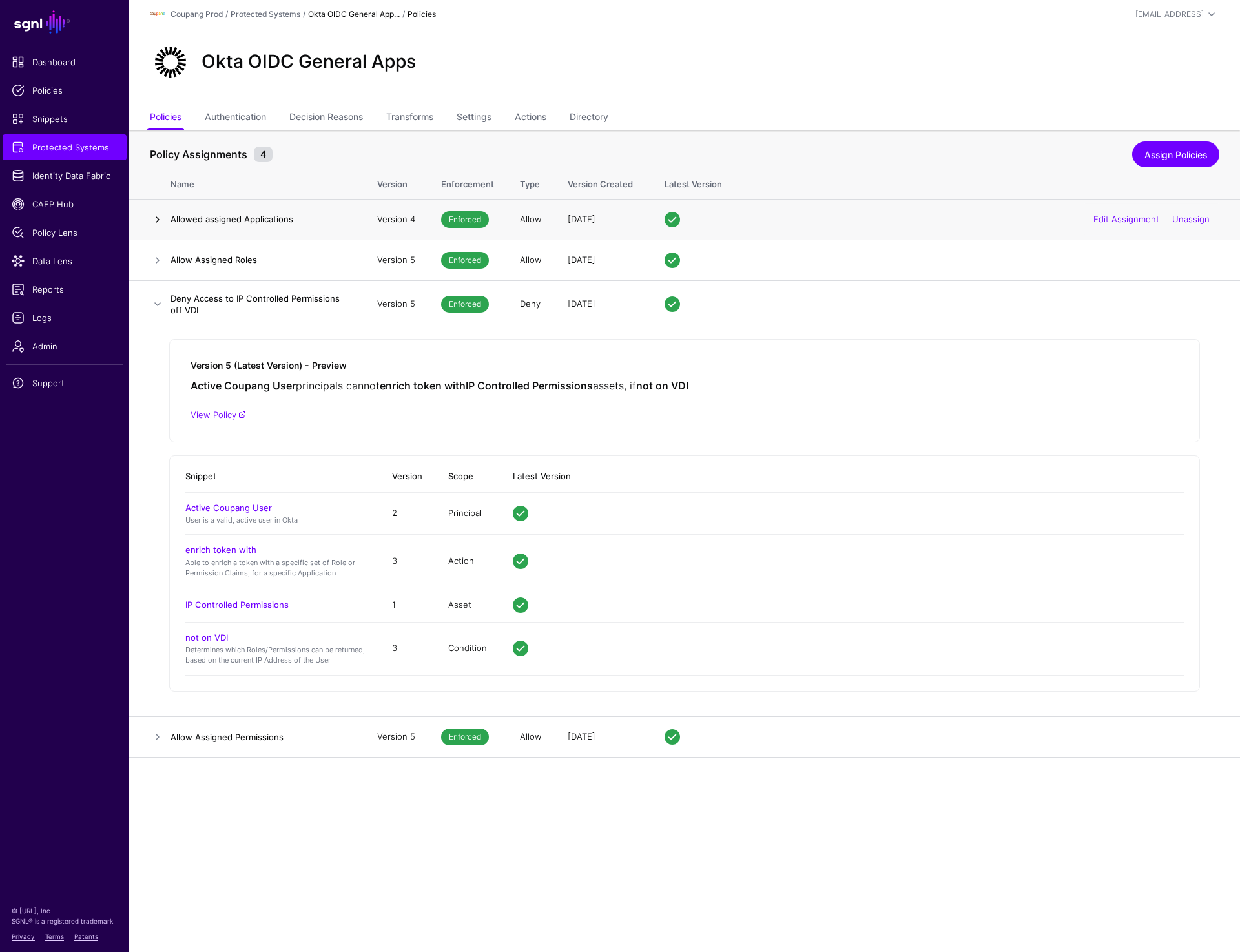
click at [156, 220] on link at bounding box center [157, 219] width 16 height 16
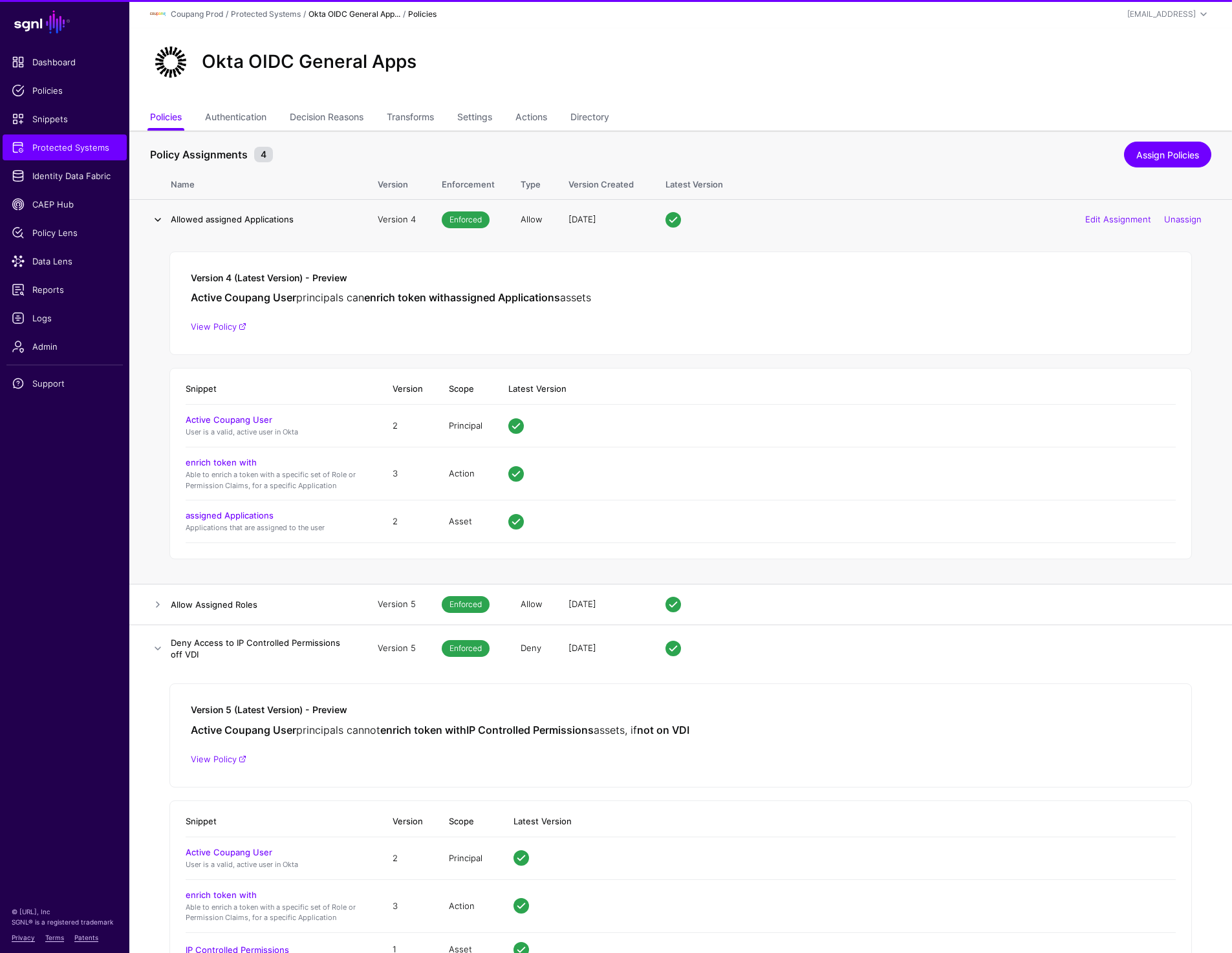
click at [156, 220] on link at bounding box center [157, 219] width 16 height 16
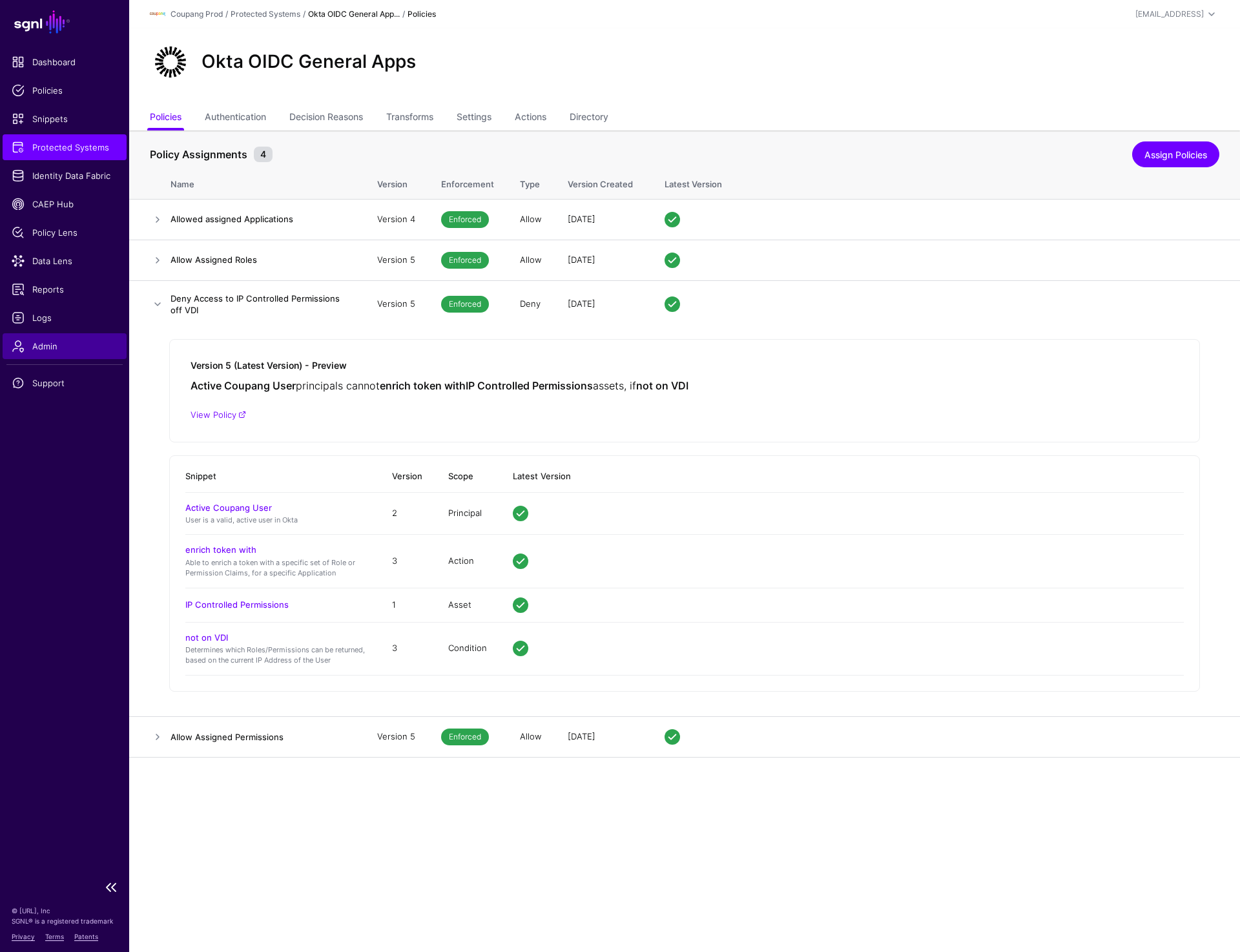
click at [51, 346] on span "Admin" at bounding box center [65, 346] width 106 height 13
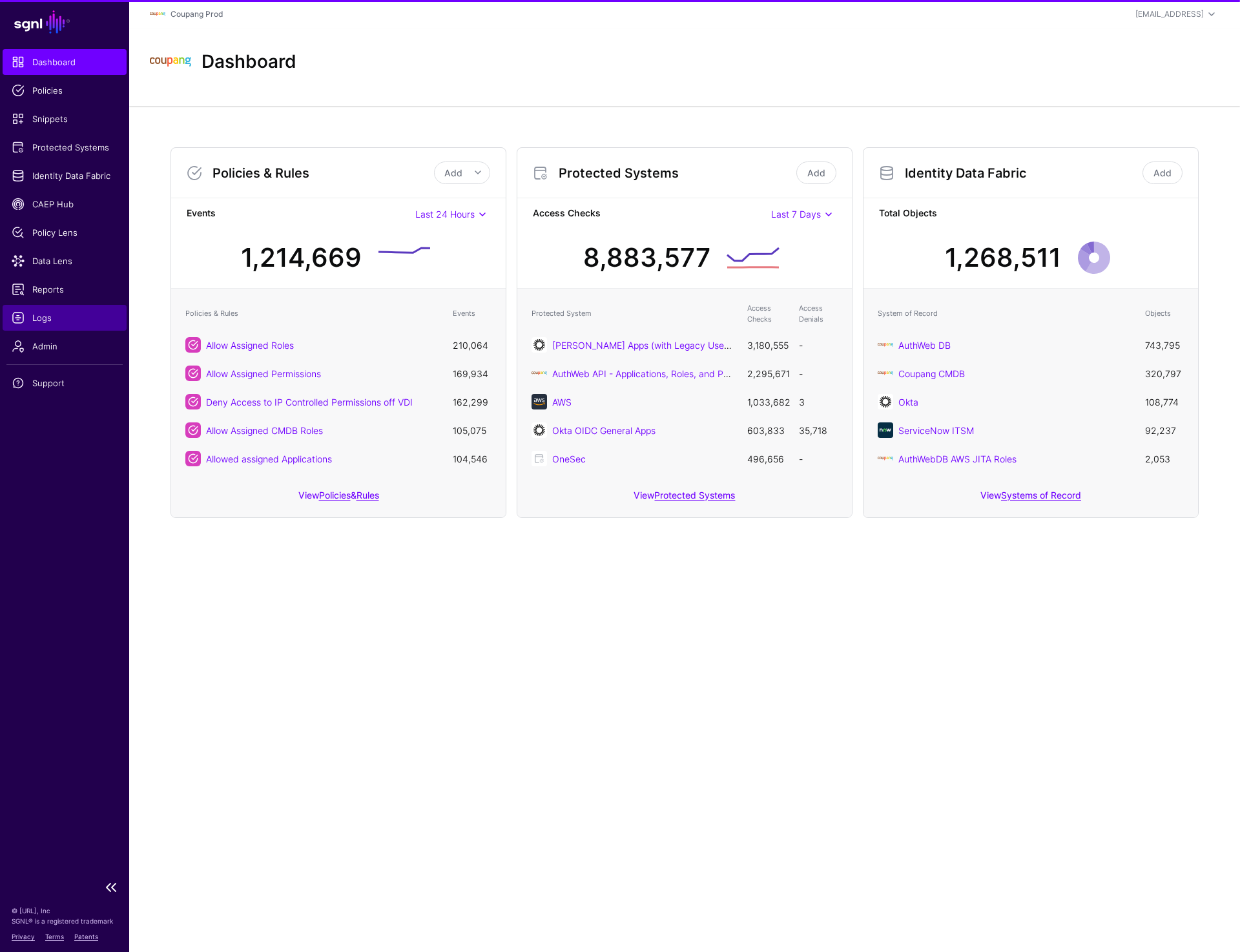
click at [52, 319] on span "Logs" at bounding box center [65, 318] width 106 height 13
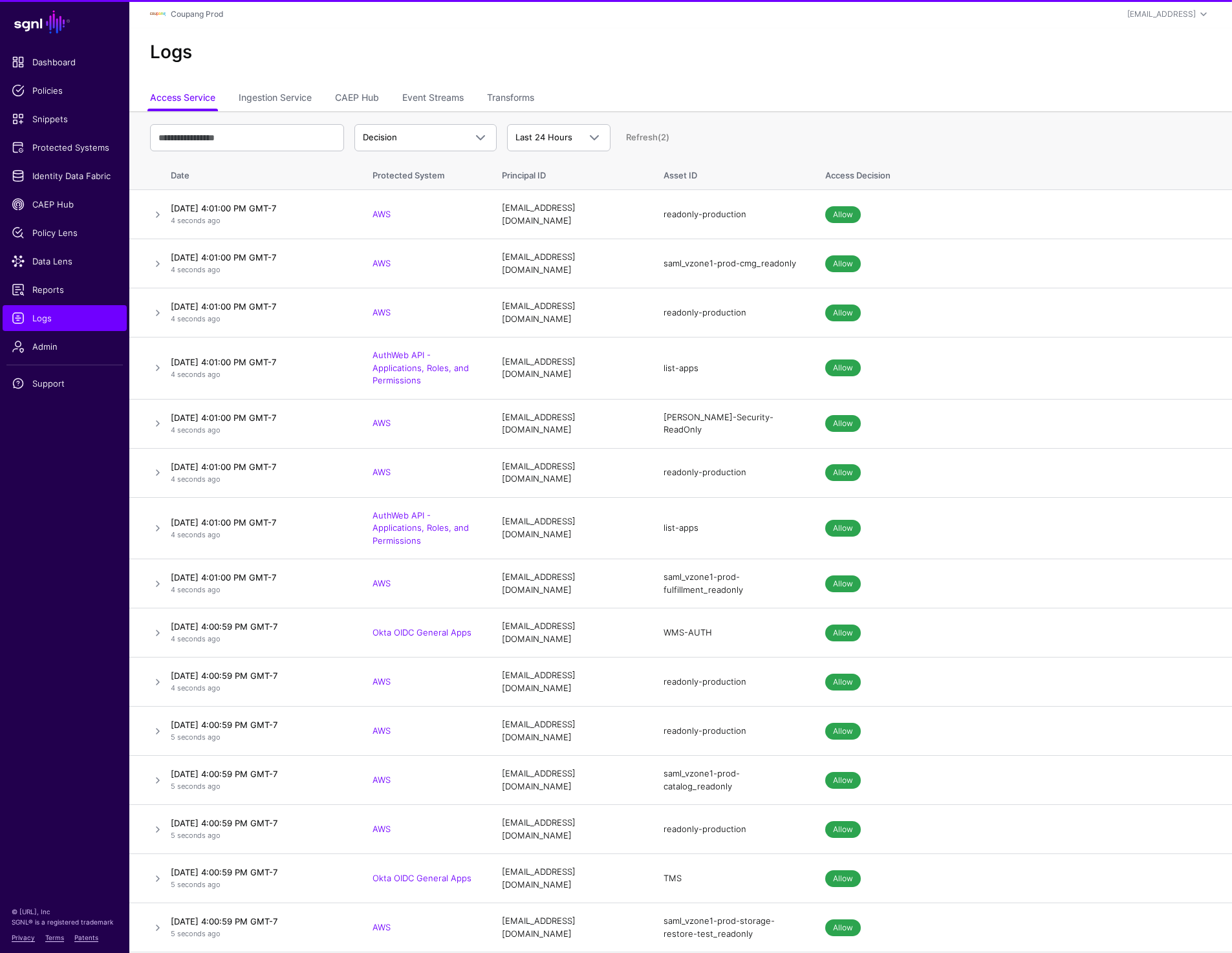
click at [468, 87] on ul "Access Service Ingestion Service CAEP Hub Event Streams Transforms" at bounding box center [680, 98] width 1060 height 25
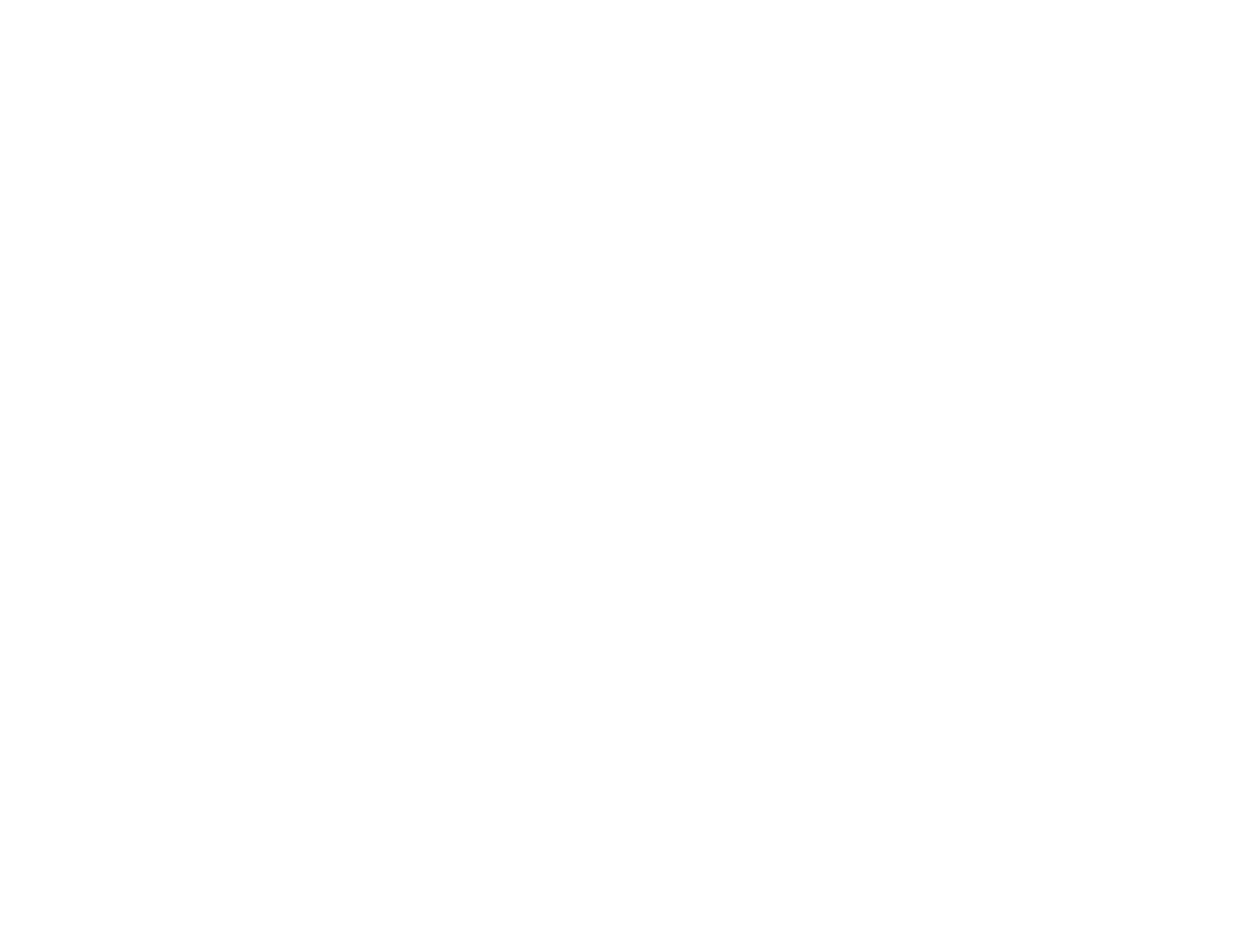
click at [509, 99] on div at bounding box center [620, 476] width 1240 height 952
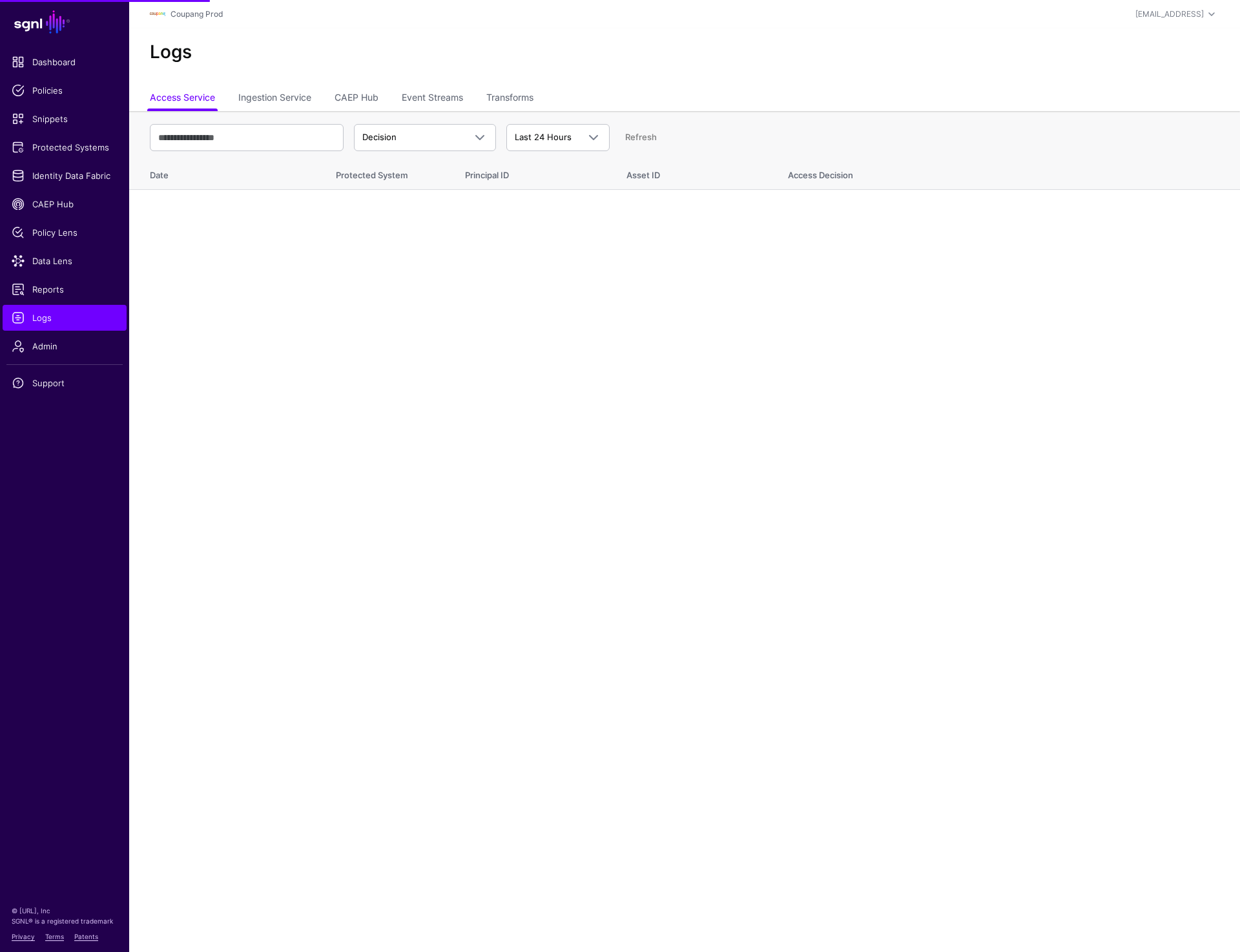
click at [509, 99] on link "Transforms" at bounding box center [510, 98] width 47 height 25
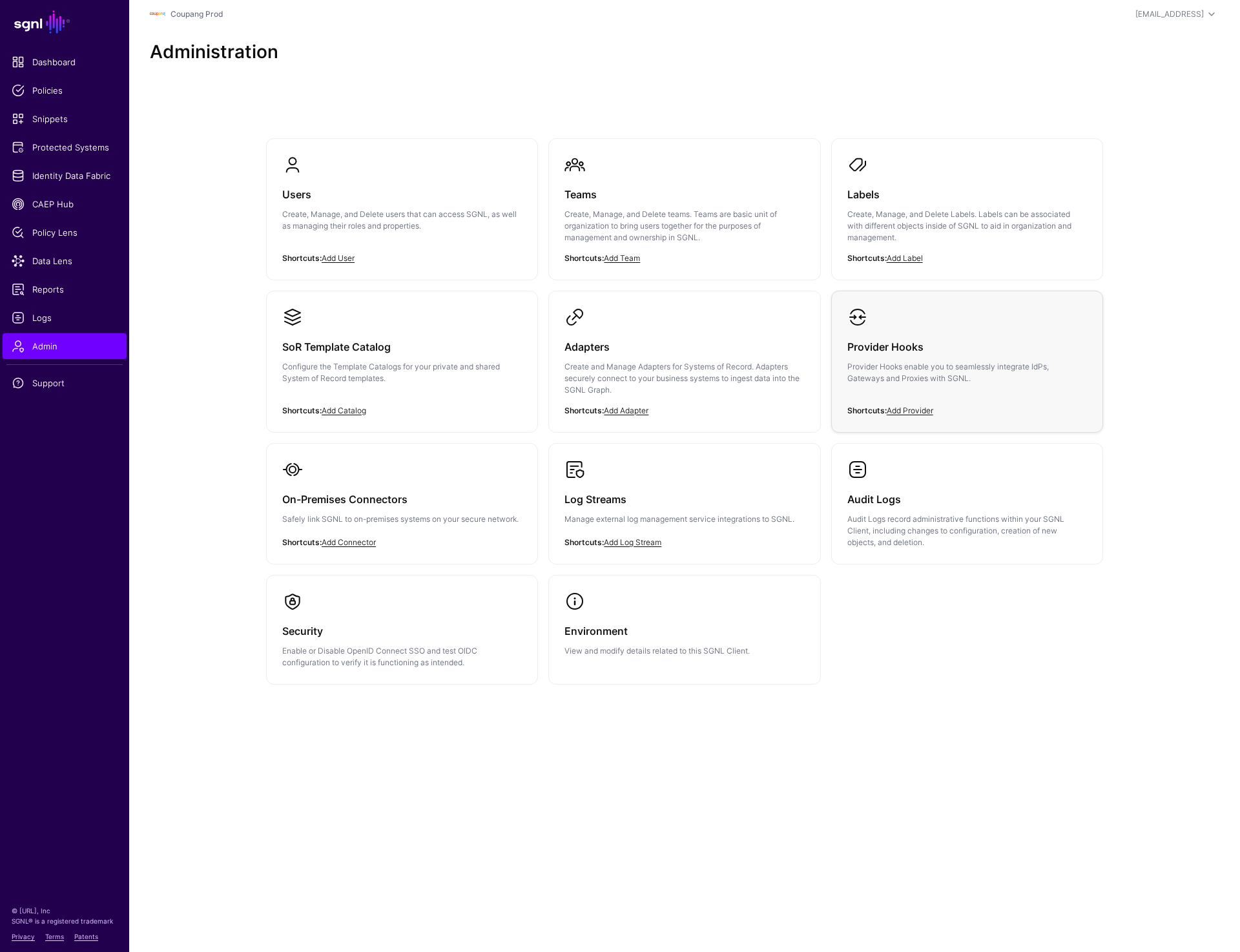
click at [905, 379] on p "Provider Hooks enable you to seamlessly integrate IdPs, Gateways and Proxies wi…" at bounding box center [967, 372] width 239 height 23
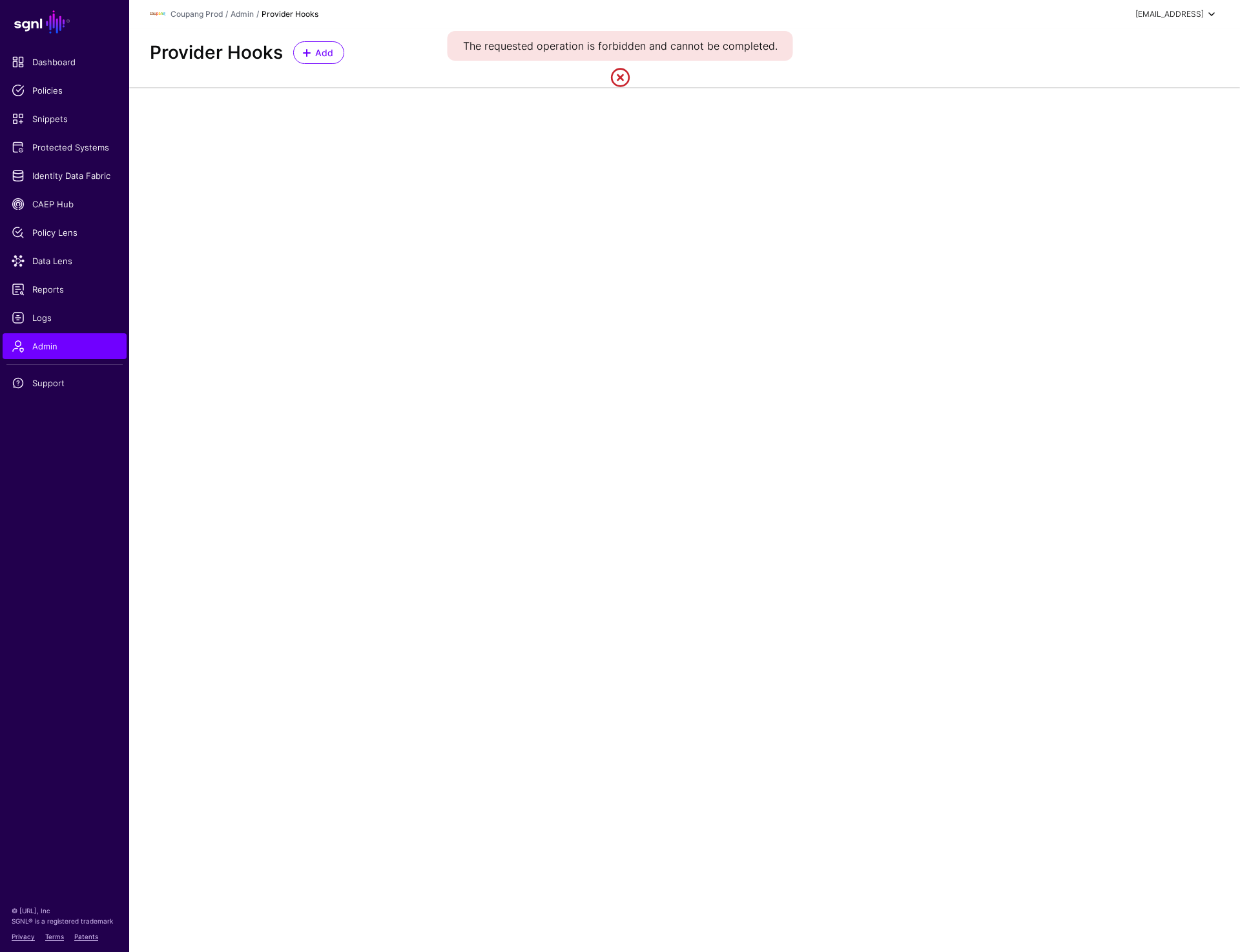
click at [1193, 15] on div "prashant+readonly@sgnl.ai" at bounding box center [1169, 14] width 69 height 12
click at [1116, 109] on div "Log out" at bounding box center [1115, 112] width 32 height 12
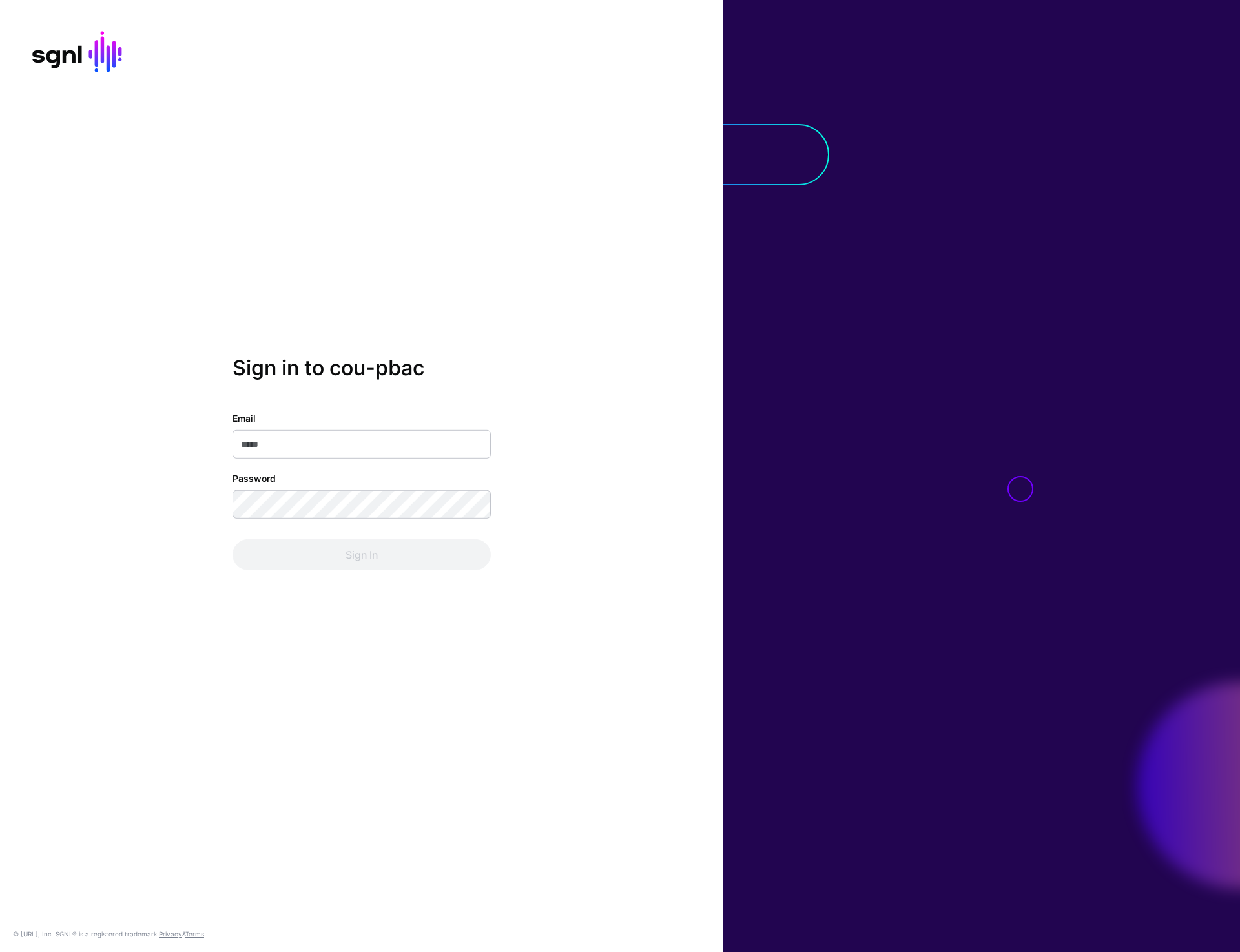
type input "**********"
click at [346, 551] on button "Sign In" at bounding box center [362, 554] width 258 height 31
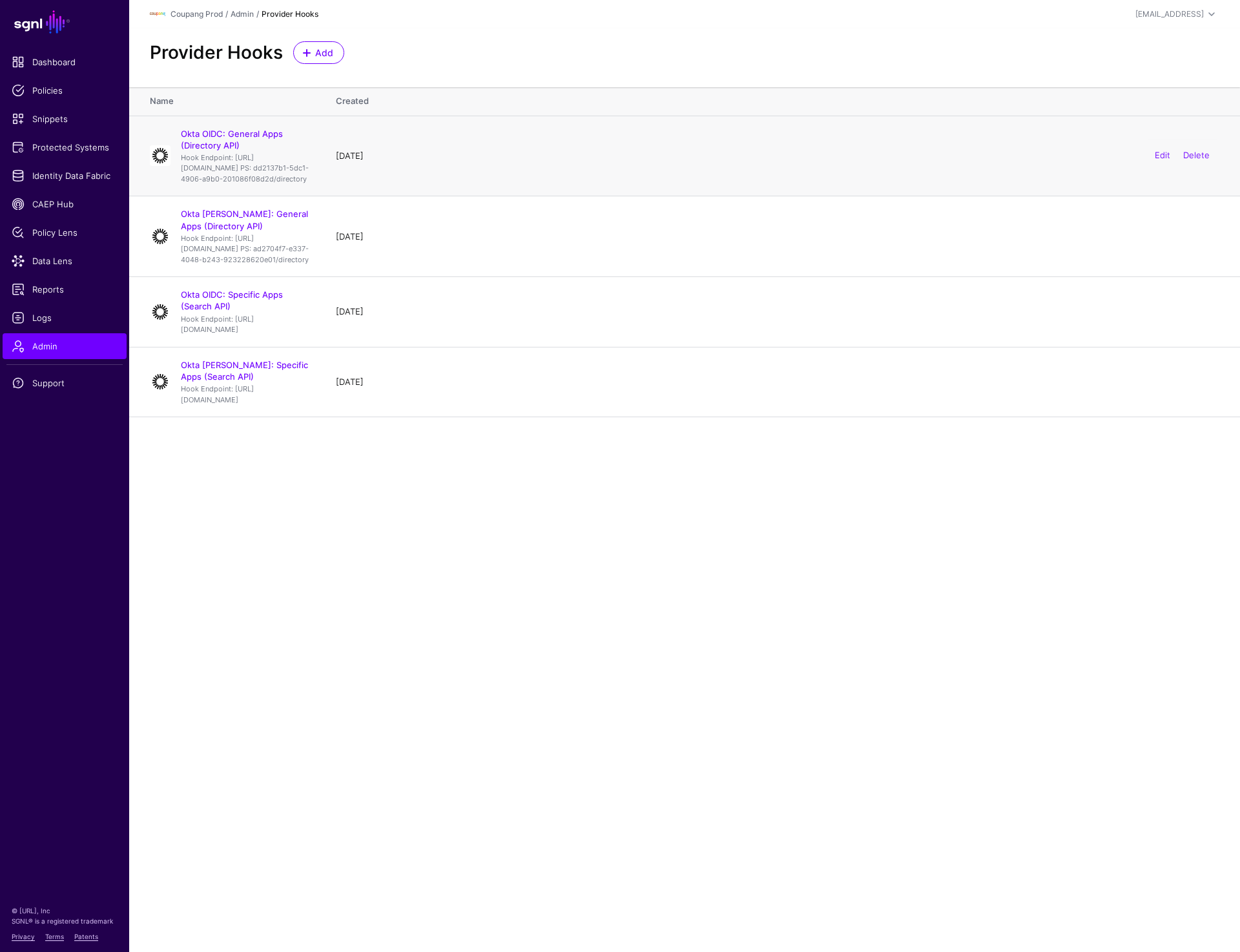
drag, startPoint x: 181, startPoint y: 157, endPoint x: 283, endPoint y: 188, distance: 106.6
click at [284, 185] on p "Hook Endpoint: [URL][DOMAIN_NAME] PS: dd2137b1-5dc1-4906-a9b0-201086f08d2d/dire…" at bounding box center [245, 168] width 129 height 32
copy p "Hook Endpoint: [URL][DOMAIN_NAME]"
copy p "Hook Endpoint: https://cou-pbac.sgnlapis.cloud/access/v2/directory/query?direct…"
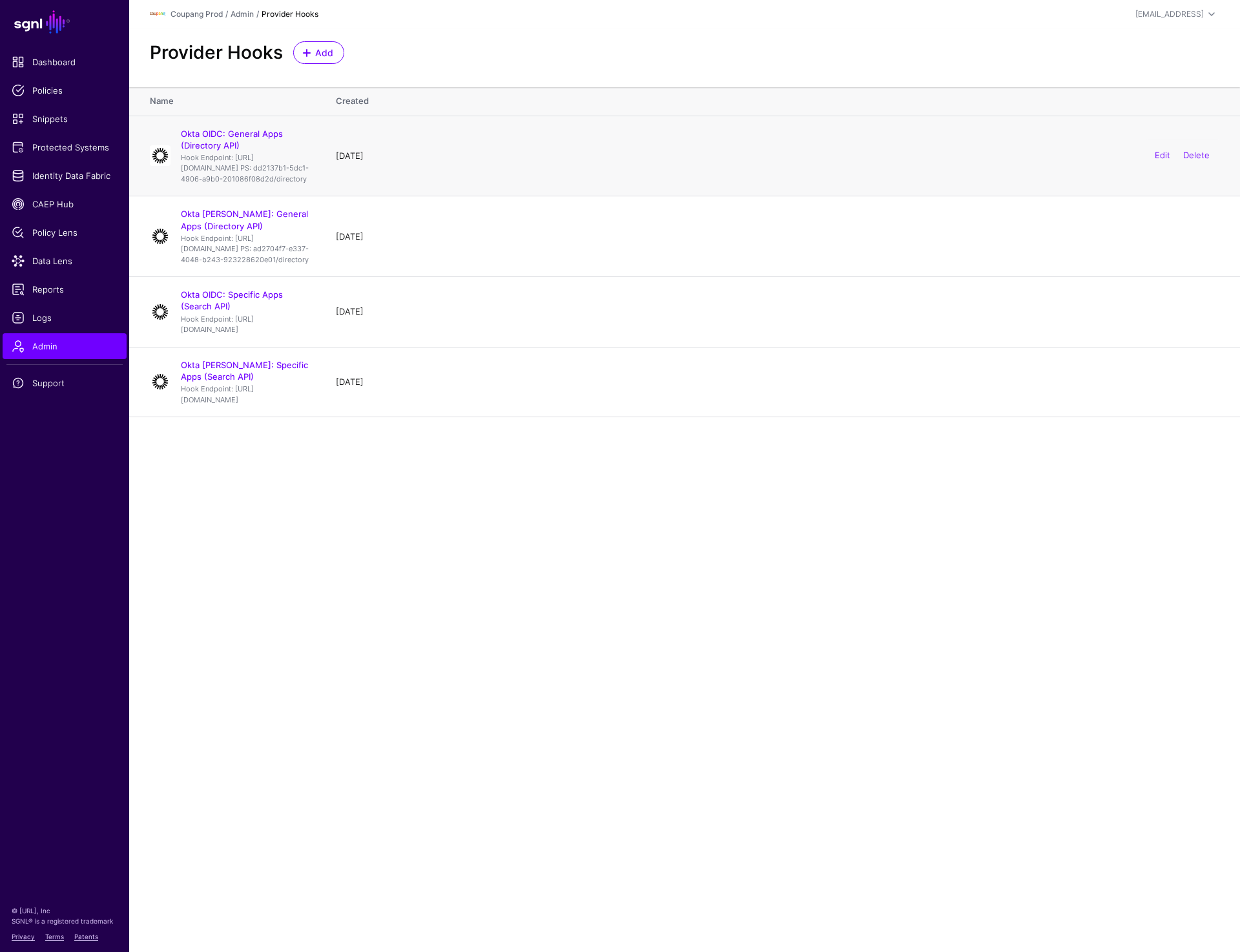
click at [176, 156] on div "Okta OIDC: General Apps (Directory API) Hook Endpoint: https://cou-pbac.sgnlapi…" at bounding box center [246, 157] width 139 height 57
drag, startPoint x: 180, startPoint y: 156, endPoint x: 327, endPoint y: 203, distance: 154.3
click at [315, 185] on div "Okta OIDC: General Apps (Directory API) Hook Endpoint: https://cou-pbac.sgnlapi…" at bounding box center [246, 157] width 139 height 57
copy p "Hook Endpoint: https://cou-pbac.sgnlapis.cloud/access/v2/directory/query?direct…"
drag, startPoint x: 181, startPoint y: 262, endPoint x: 338, endPoint y: 302, distance: 162.0
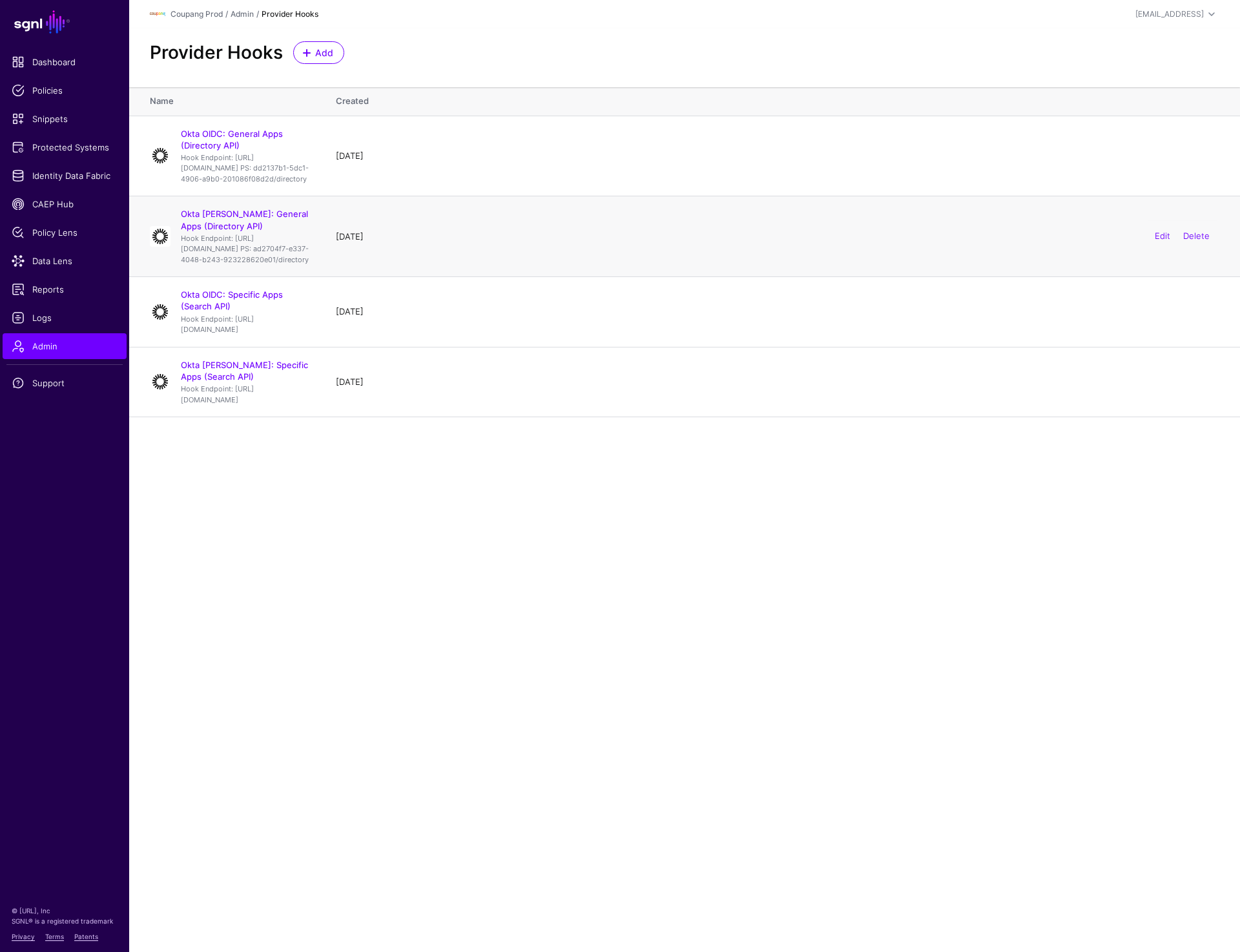
click at [310, 266] on p "Hook Endpoint: https://cou-pbac.sgnlapis.cloud/access/v2/directory/query?direct…" at bounding box center [245, 248] width 129 height 32
copy p "Hook Endpoint: https://cou-pbac.sgnlapis.cloud/access/v2/directory/query?direct…"
drag, startPoint x: 179, startPoint y: 351, endPoint x: 290, endPoint y: 373, distance: 113.2
click at [290, 334] on div "Okta OIDC: Specific Apps (Search API) Hook Endpoint: https://cou-pbac.sgnlapis.…" at bounding box center [246, 312] width 139 height 46
copy p "Hook Endpoint: https://cou-pbac.sgnlapis.cloud/access/v2/search?transform=true&…"
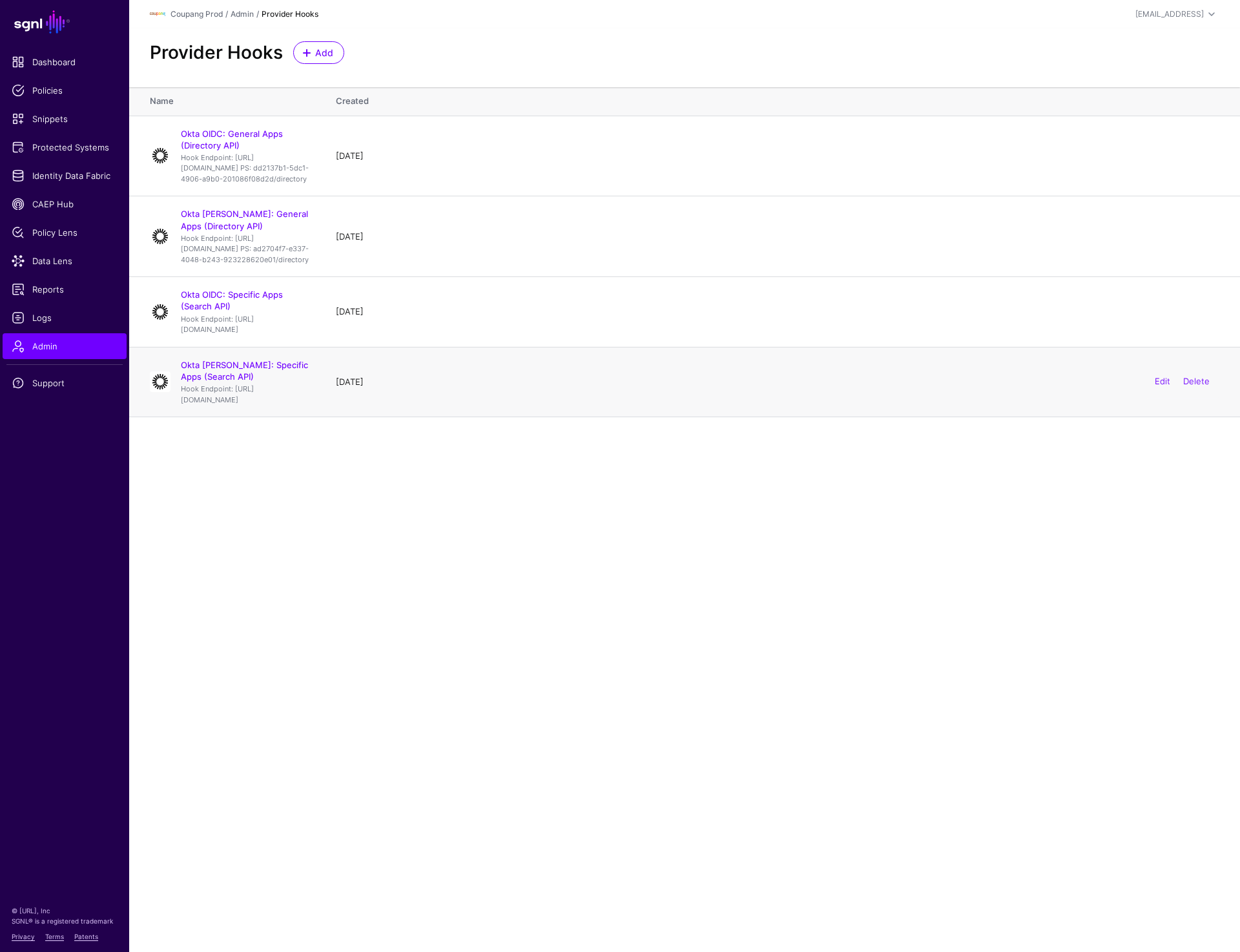
drag, startPoint x: 177, startPoint y: 416, endPoint x: 292, endPoint y: 436, distance: 116.7
click at [292, 405] on div "Okta SAML: Specific Apps (Search API) Hook Endpoint: https://cou-pbac.sgnlapis.…" at bounding box center [246, 382] width 139 height 46
copy p "Hook Endpoint: https://cou-pbac.sgnlapis.cloud/access/v2/search?transform=true&…"
click at [1184, 15] on div "[EMAIL_ADDRESS]" at bounding box center [1169, 14] width 69 height 12
click at [1136, 115] on div "Log out" at bounding box center [1148, 113] width 123 height 13
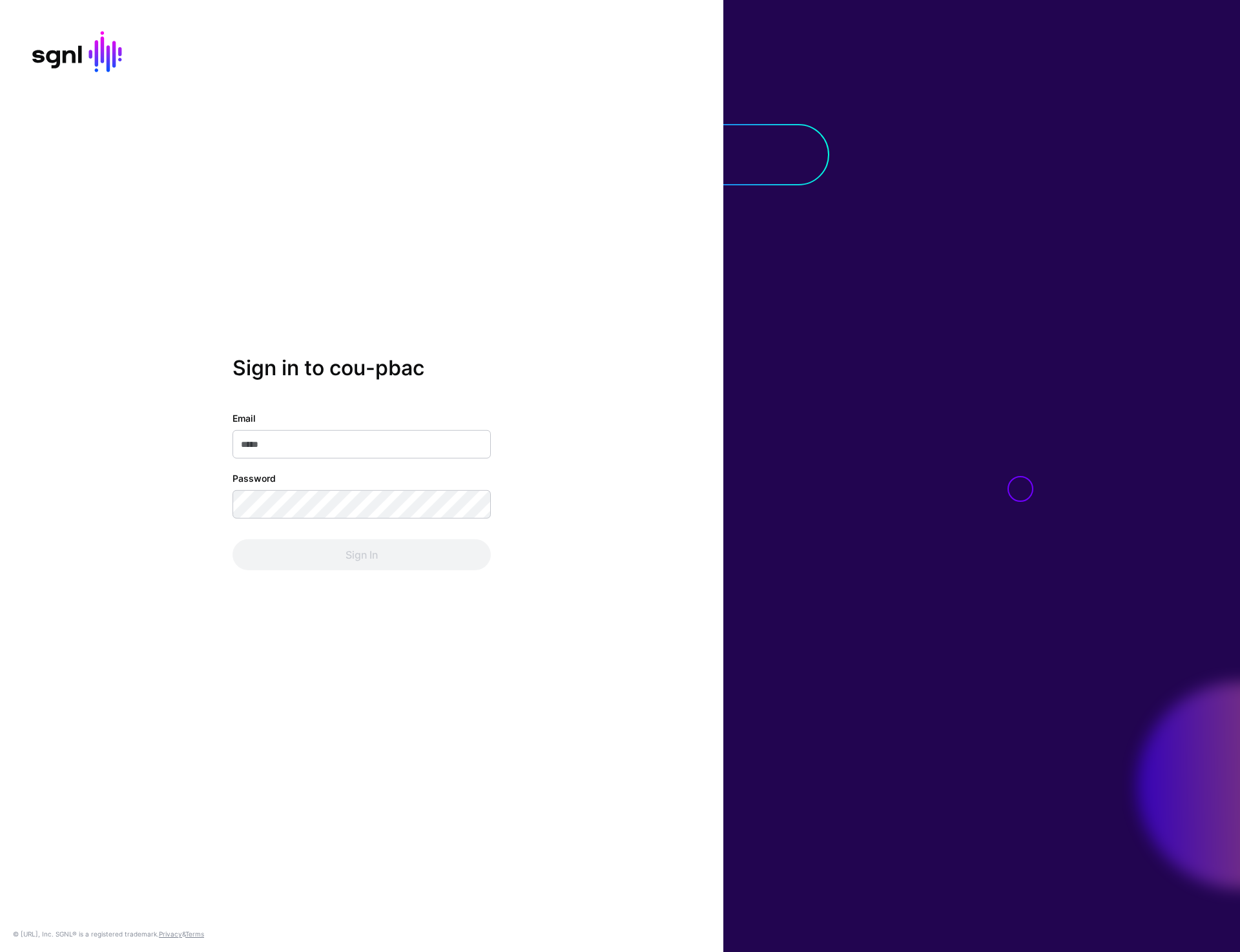
type input "**********"
click at [368, 558] on button "Sign In" at bounding box center [362, 554] width 258 height 31
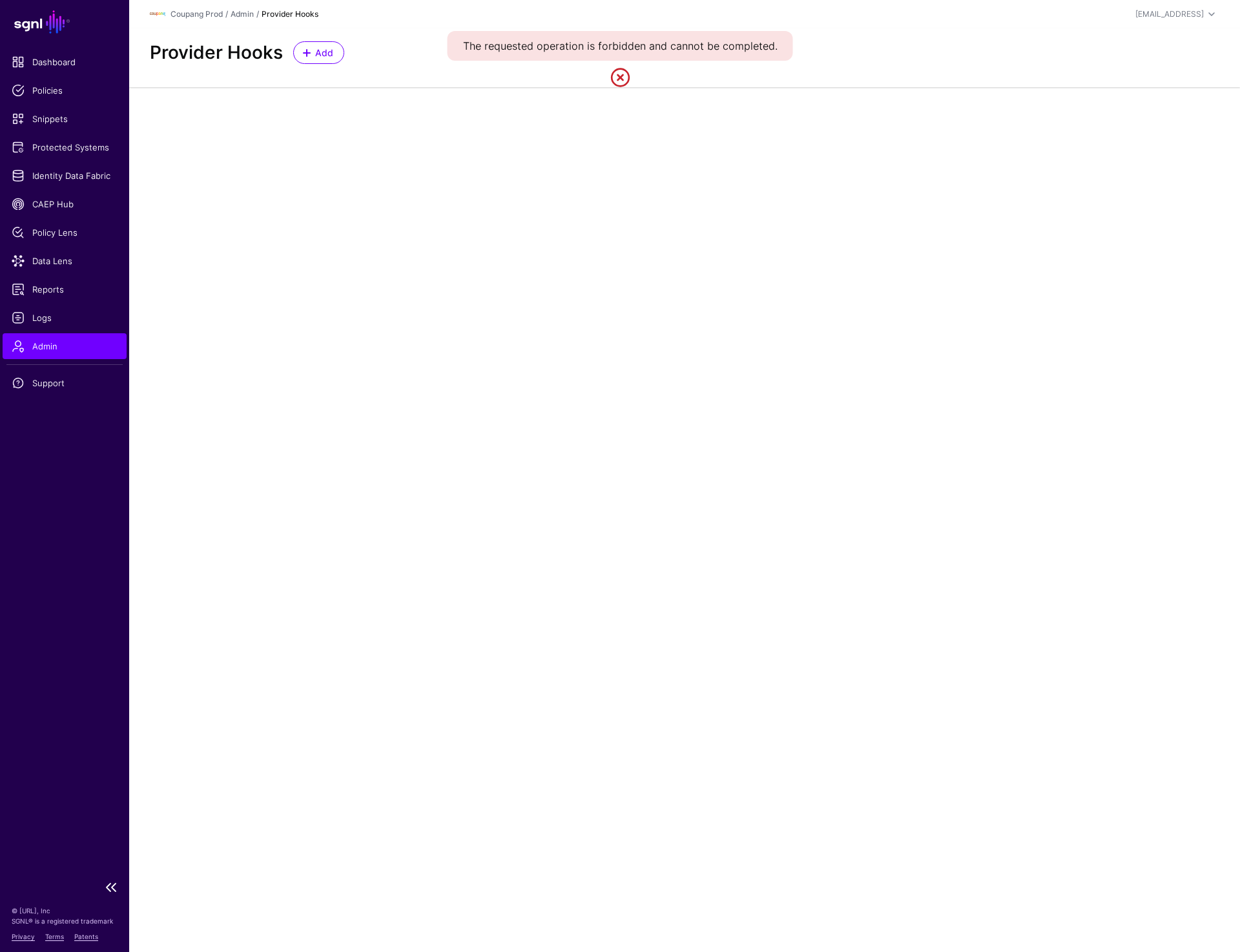
click at [60, 349] on span "Admin" at bounding box center [65, 346] width 106 height 13
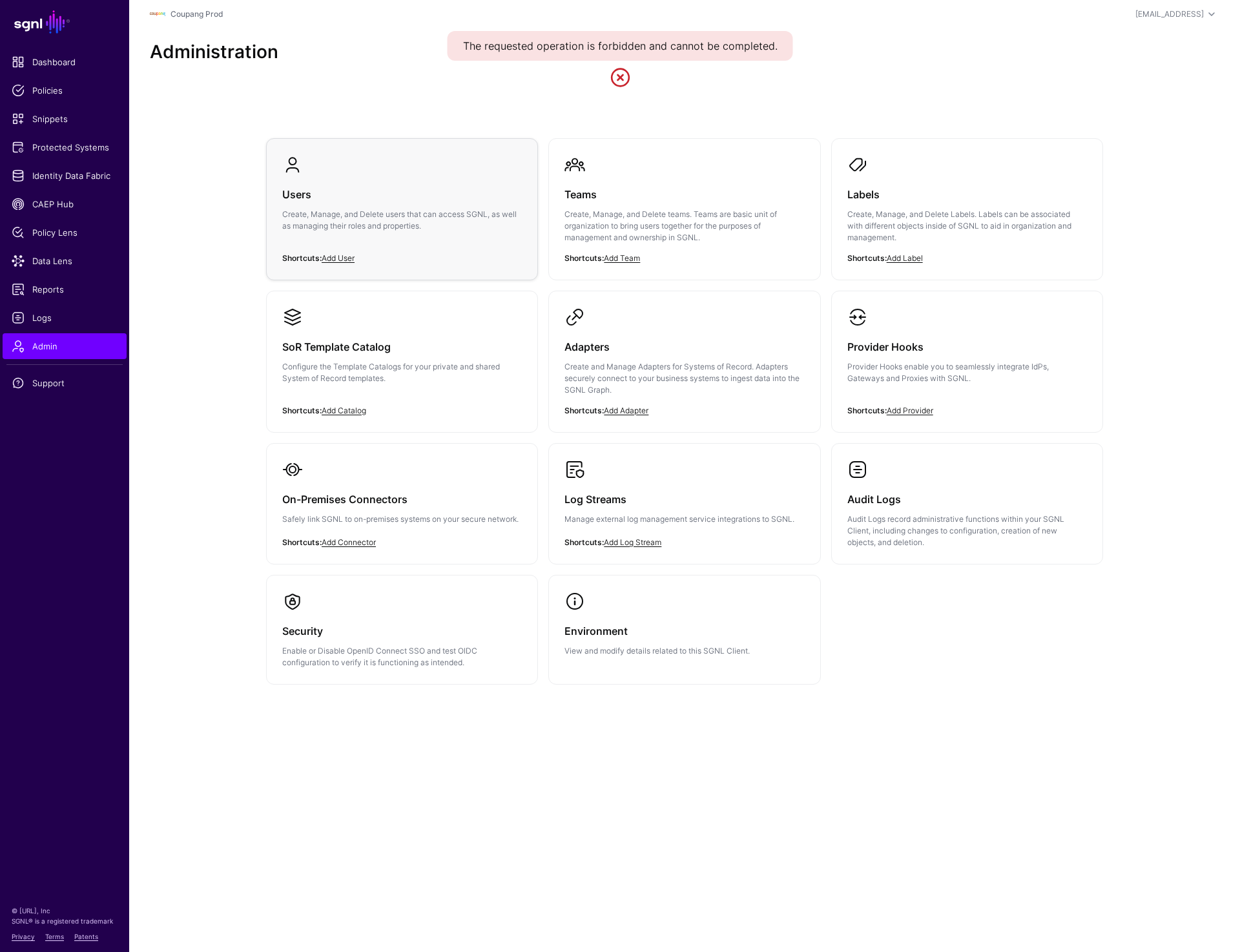
click at [420, 206] on div "Users Create, Manage, and Delete users that can access SGNL, as well as managin…" at bounding box center [401, 213] width 239 height 78
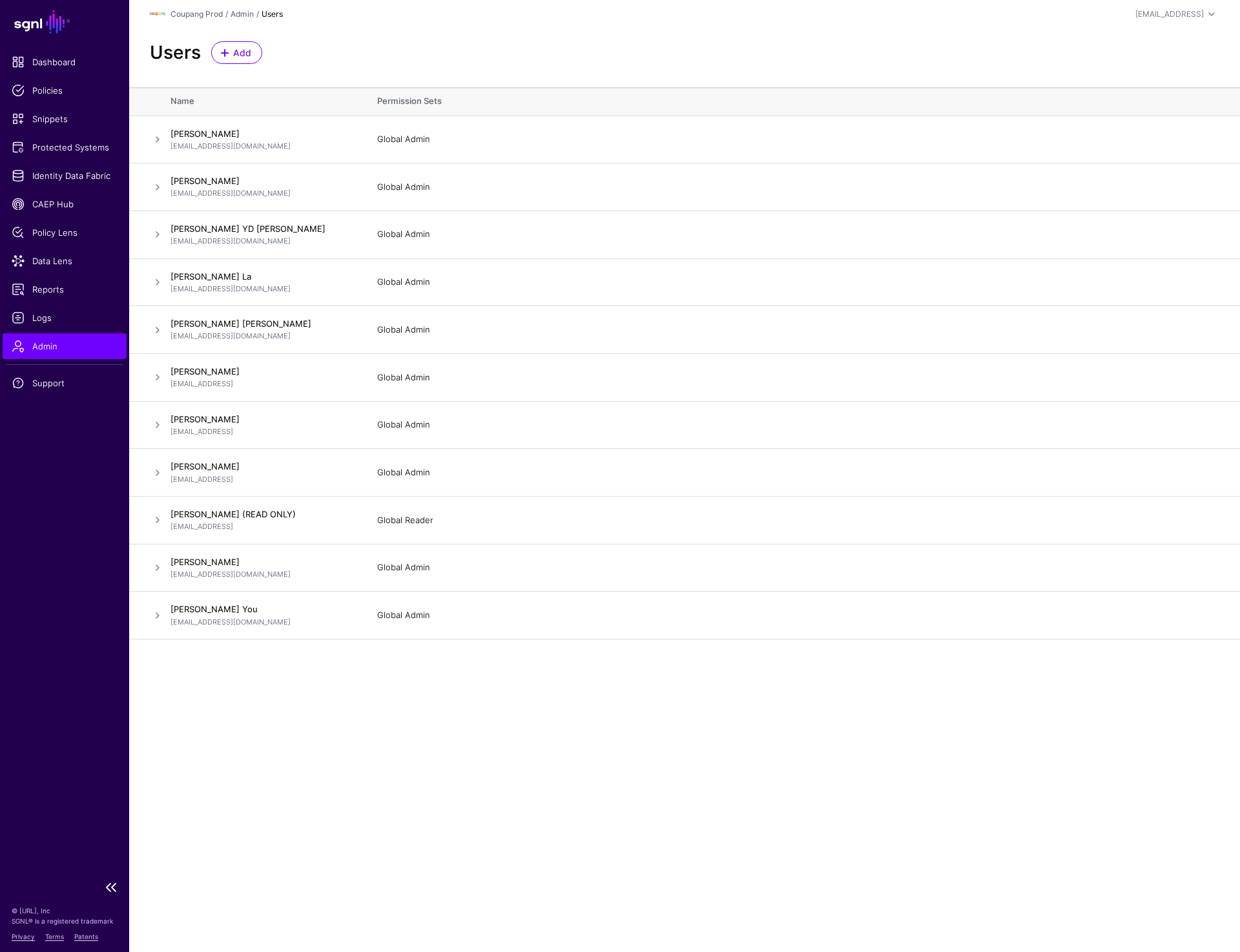
click at [93, 348] on span "Admin" at bounding box center [65, 346] width 106 height 13
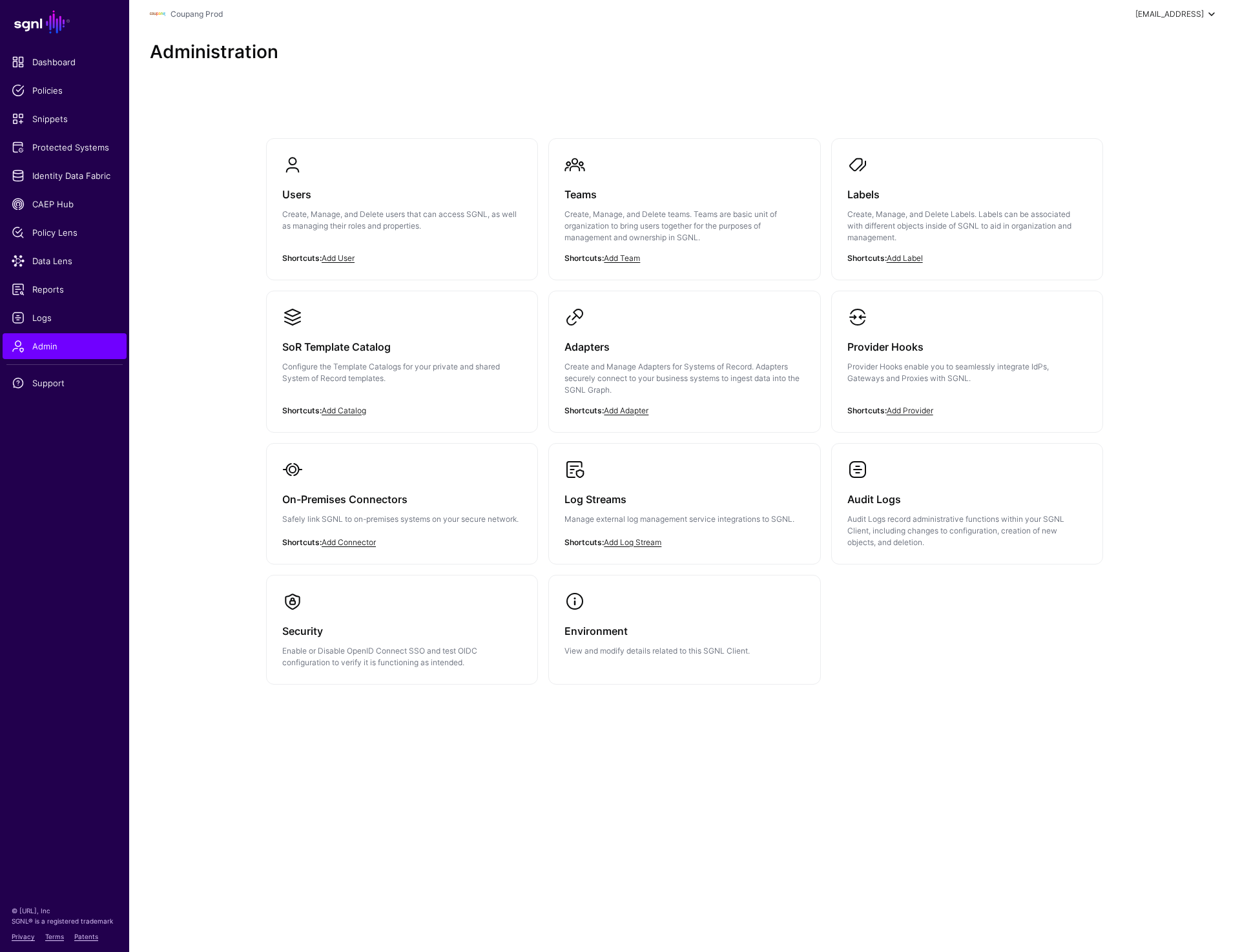
click at [1136, 18] on div "prashant+readonly@sgnl.ai" at bounding box center [1169, 14] width 69 height 12
click at [1110, 110] on div "Log out" at bounding box center [1115, 112] width 32 height 12
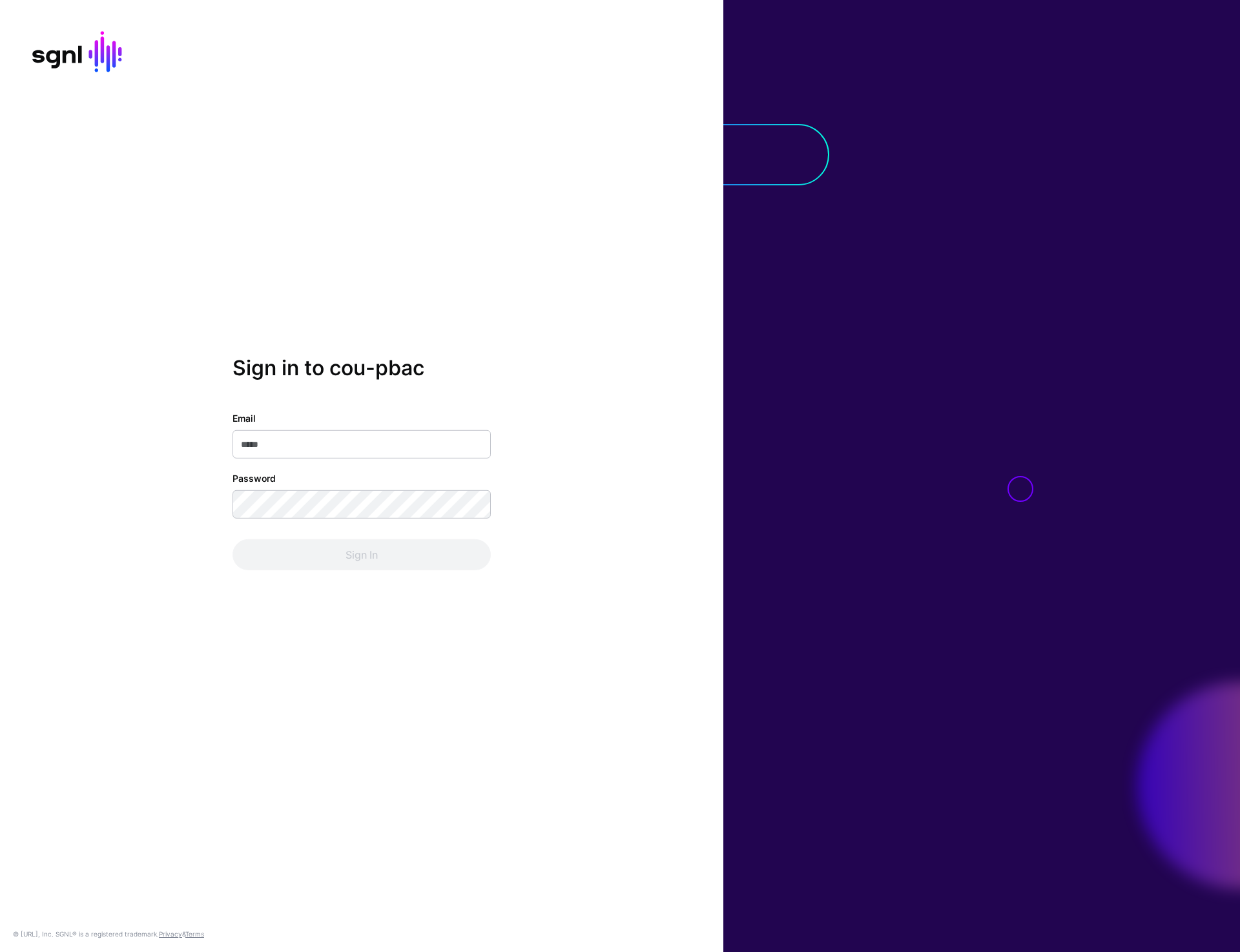
type input "**********"
click at [353, 547] on button "Sign In" at bounding box center [362, 554] width 258 height 31
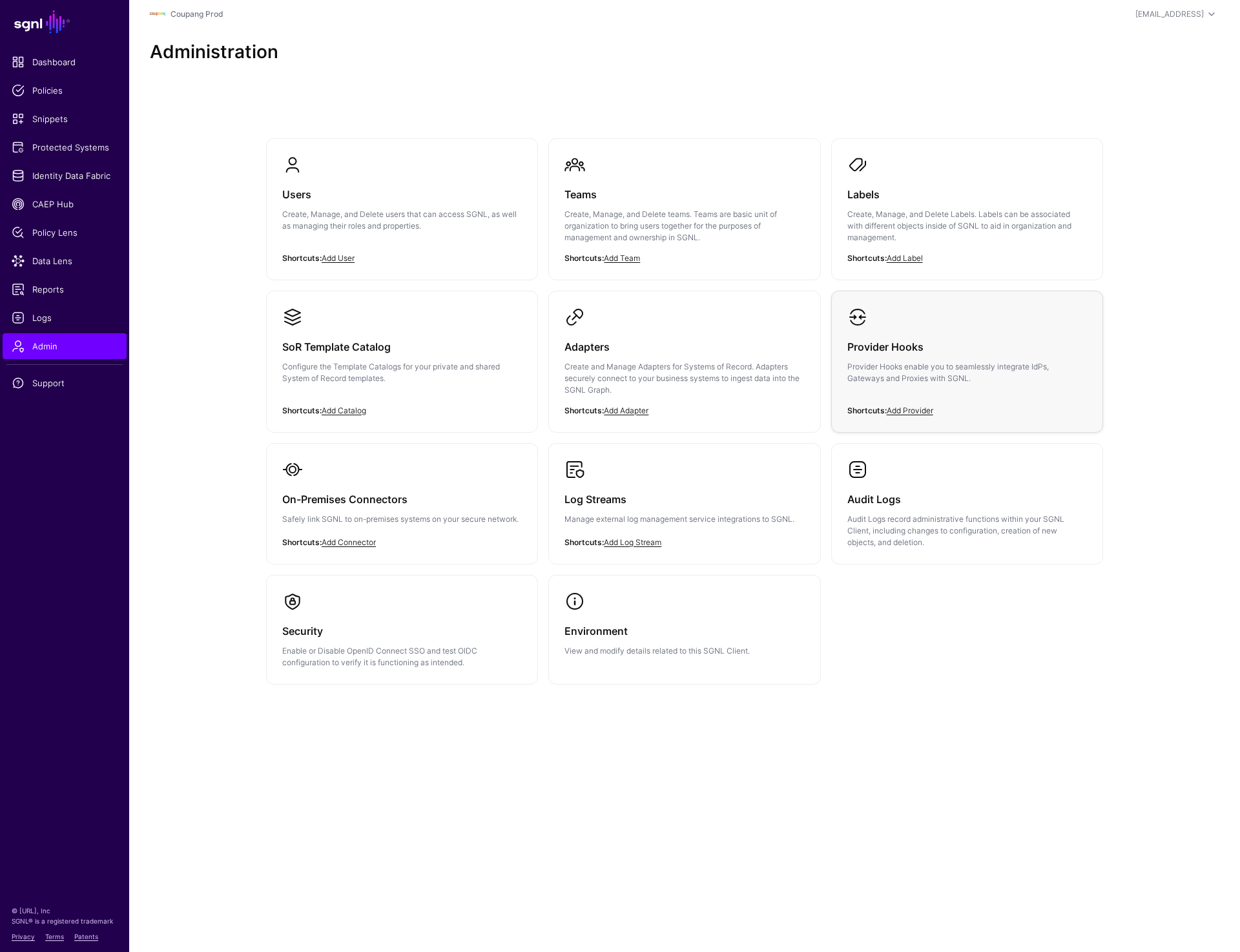
click at [917, 356] on div "Provider Hooks Provider Hooks enable you to seamlessly integrate IdPs, Gateways…" at bounding box center [967, 366] width 239 height 78
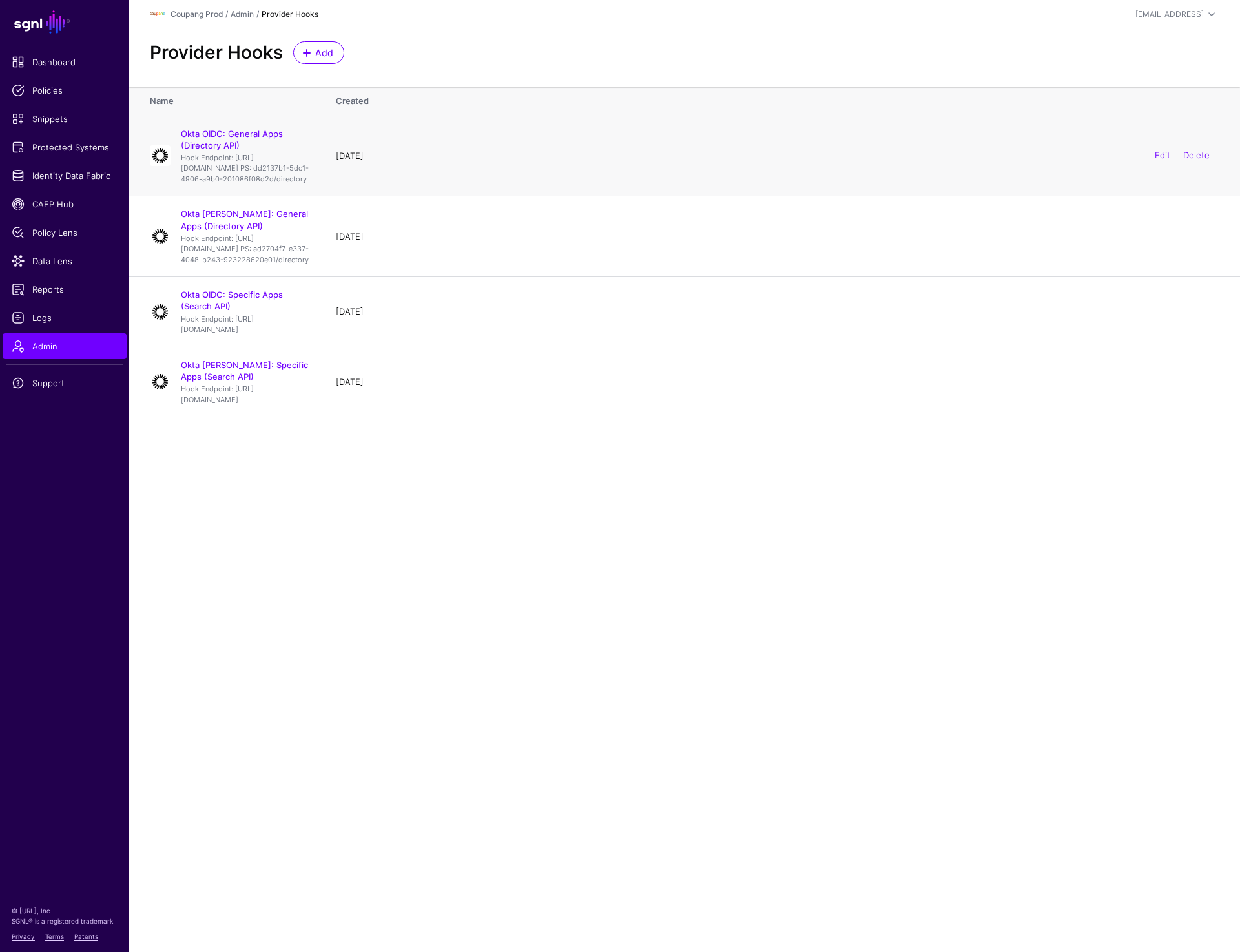
click at [250, 139] on h4 "Okta OIDC: General Apps (Directory API)" at bounding box center [245, 139] width 129 height 23
click at [249, 135] on link "Okta OIDC: General Apps (Directory API)" at bounding box center [231, 139] width 102 height 22
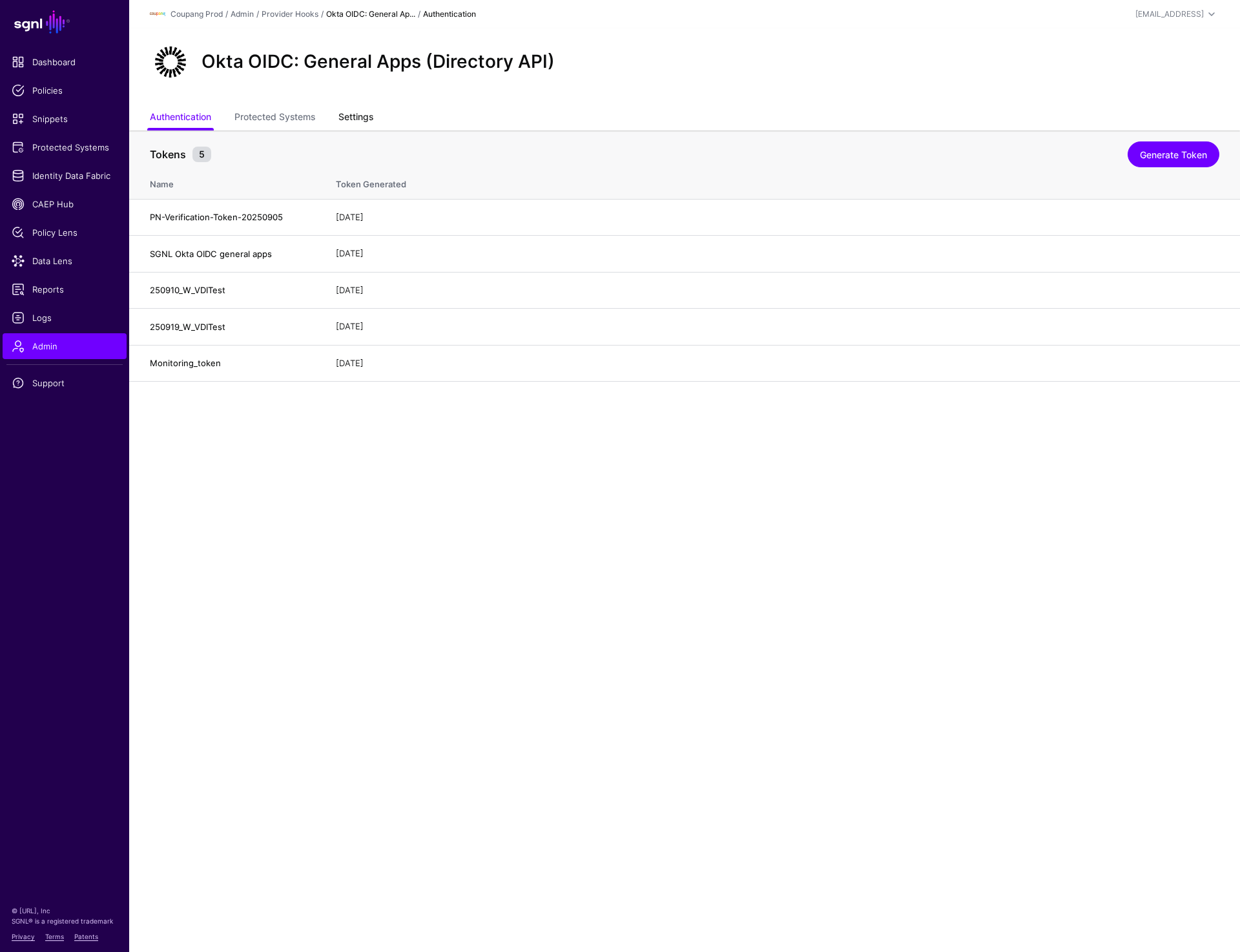
click at [351, 112] on link "Settings" at bounding box center [356, 118] width 35 height 25
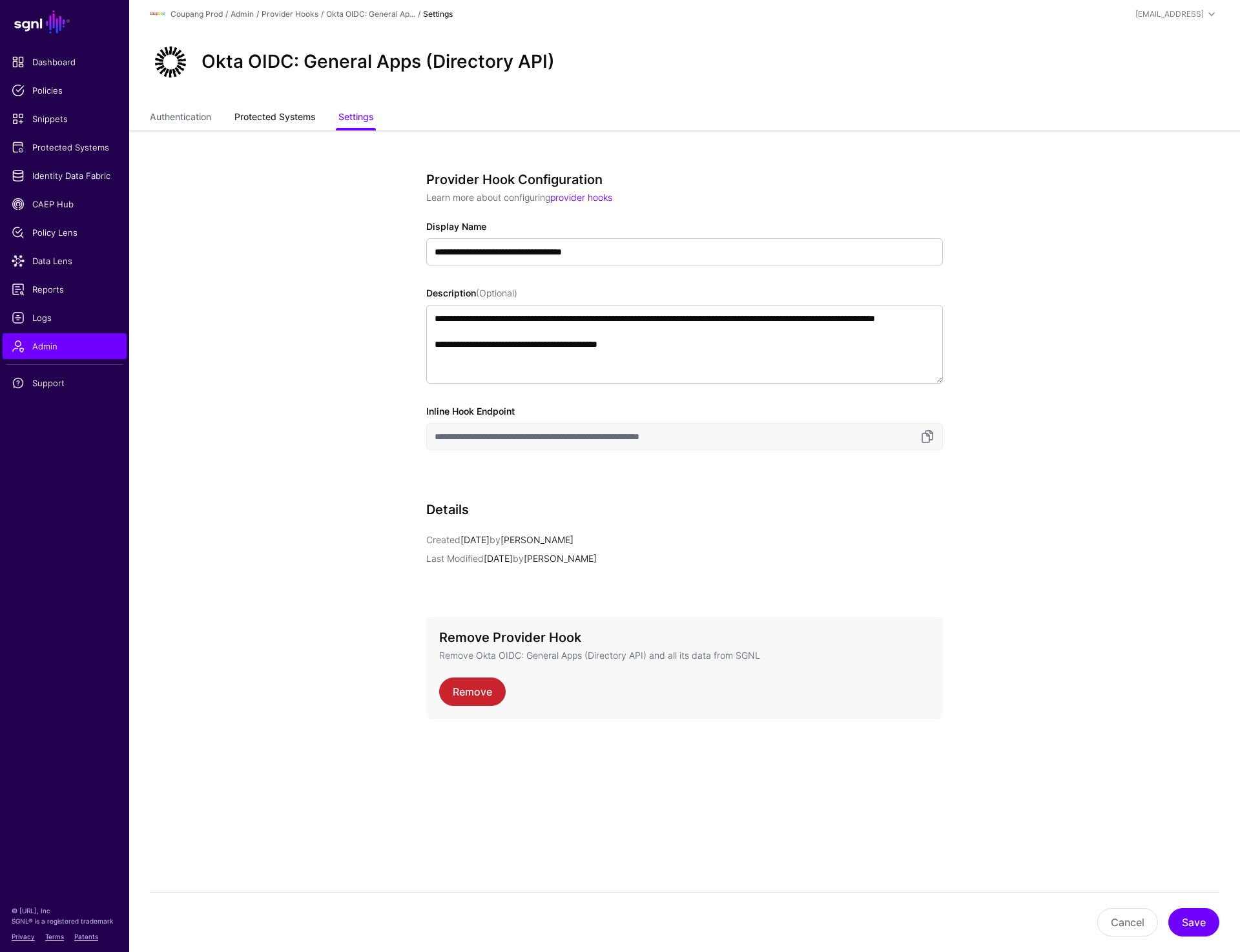
click at [292, 111] on link "Protected Systems" at bounding box center [275, 118] width 81 height 25
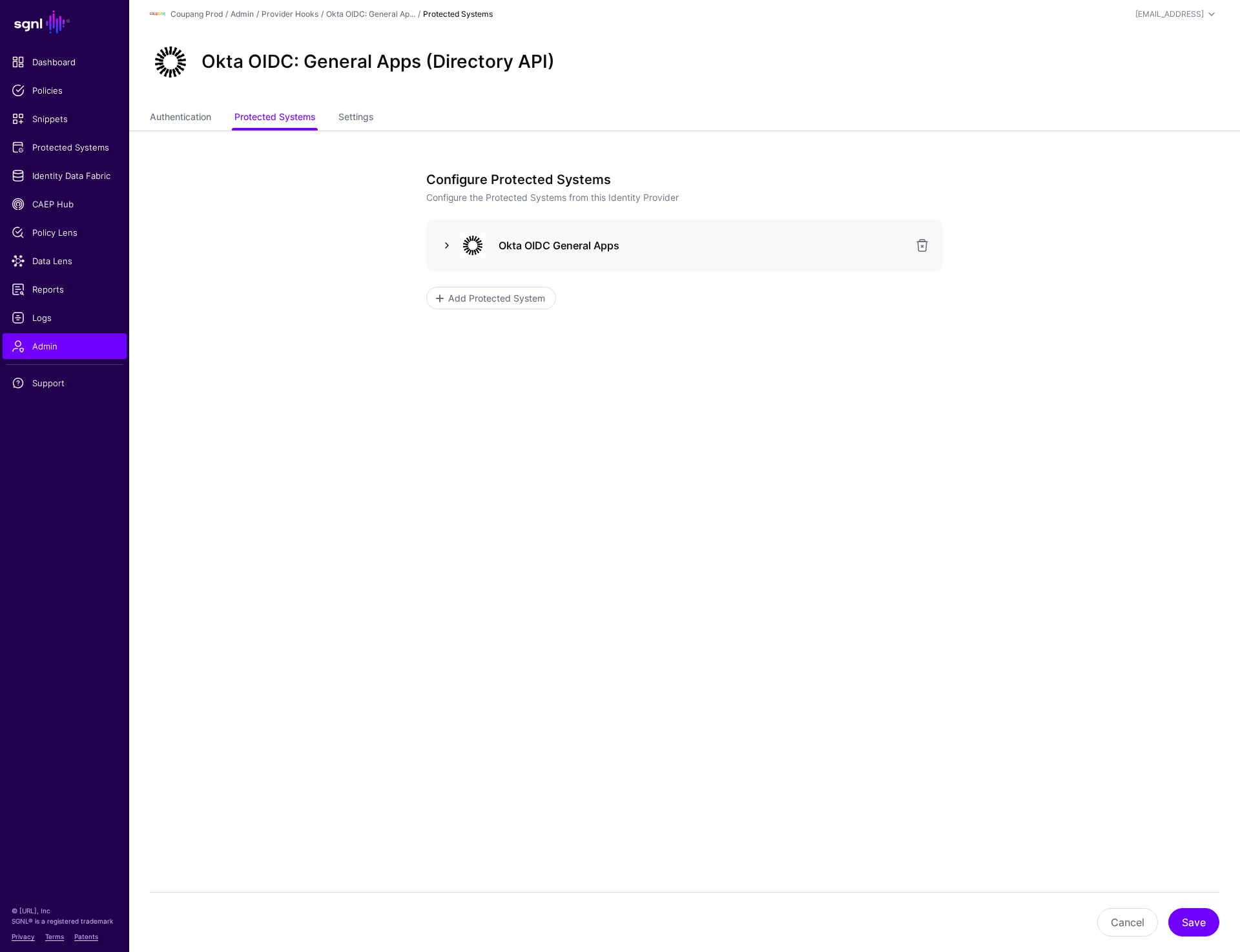
click at [447, 247] on link at bounding box center [446, 245] width 16 height 16
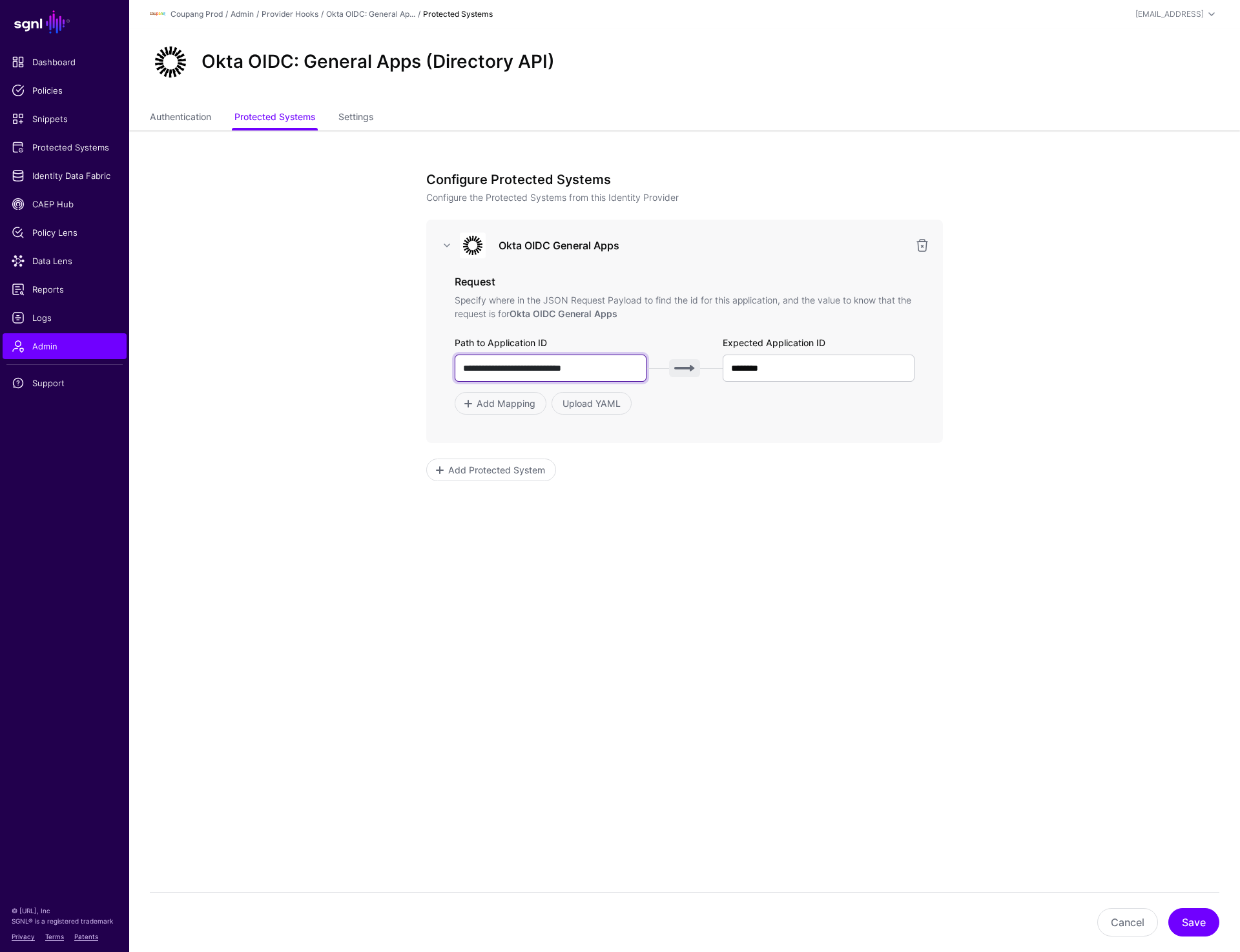
click at [613, 367] on input "**********" at bounding box center [550, 368] width 192 height 27
click at [815, 367] on input "********" at bounding box center [818, 368] width 192 height 27
click at [301, 13] on link "Provider Hooks" at bounding box center [290, 14] width 57 height 10
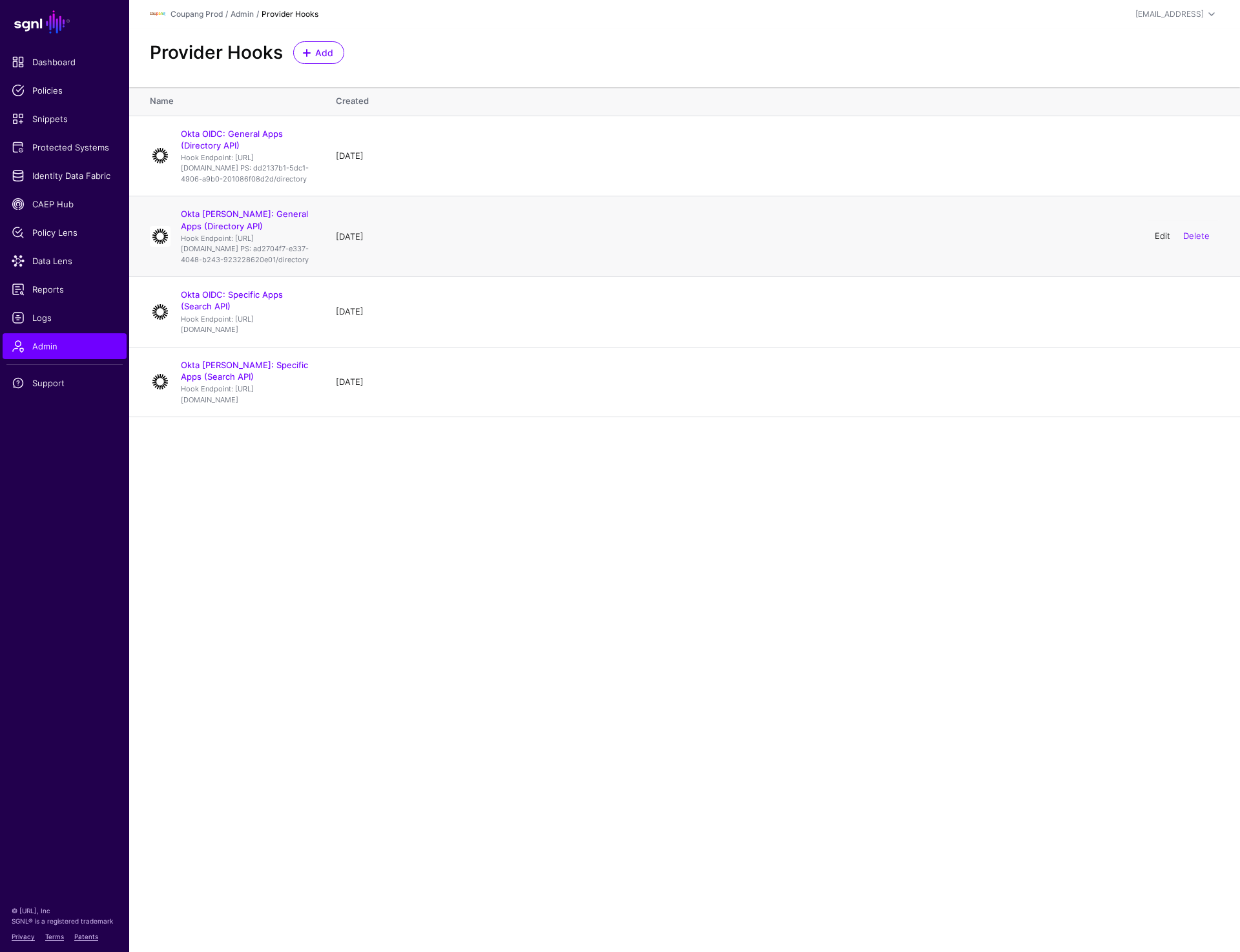
click at [1155, 242] on link "Edit" at bounding box center [1162, 235] width 16 height 10
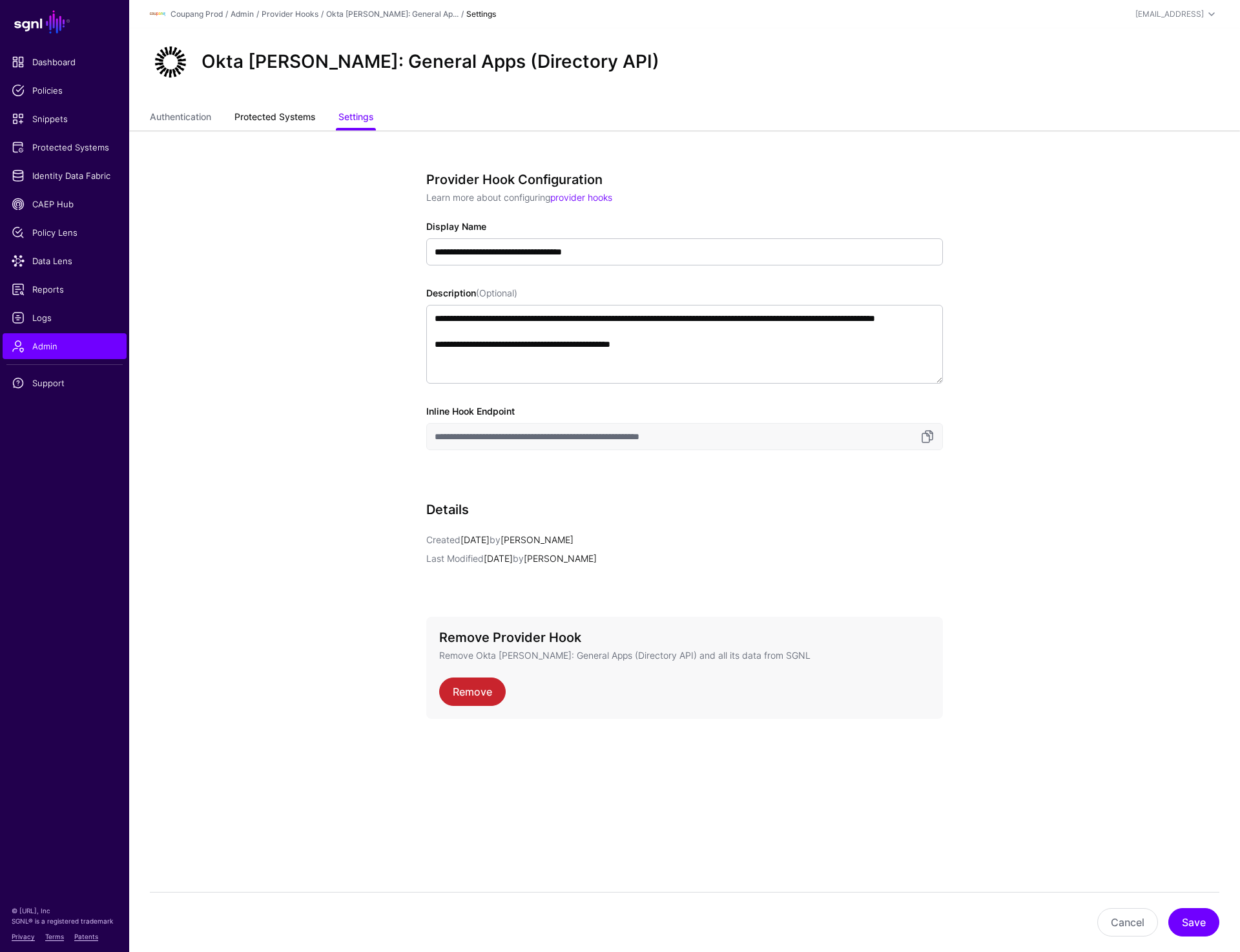
click at [267, 113] on link "Protected Systems" at bounding box center [275, 118] width 81 height 25
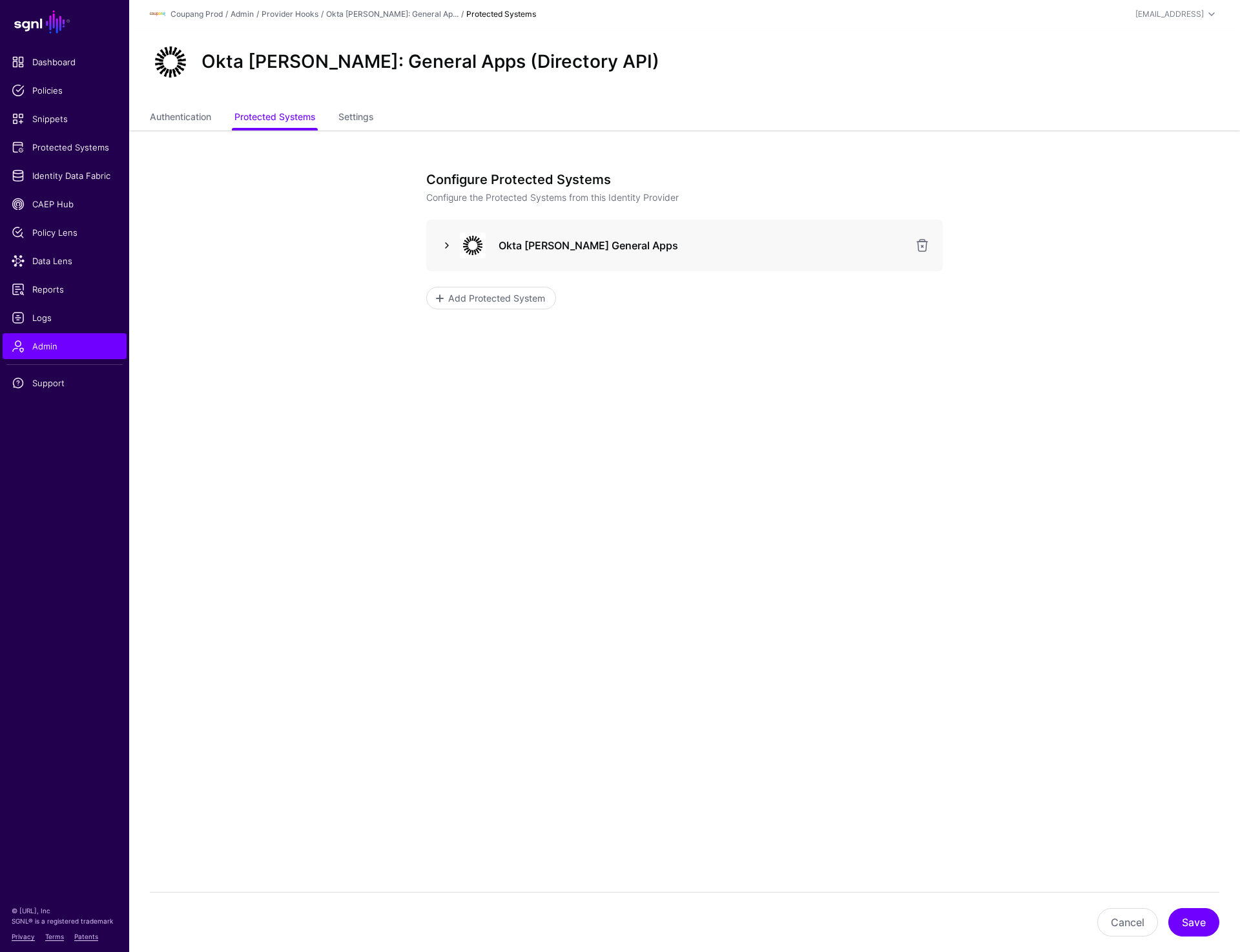
click at [444, 242] on link at bounding box center [446, 245] width 16 height 16
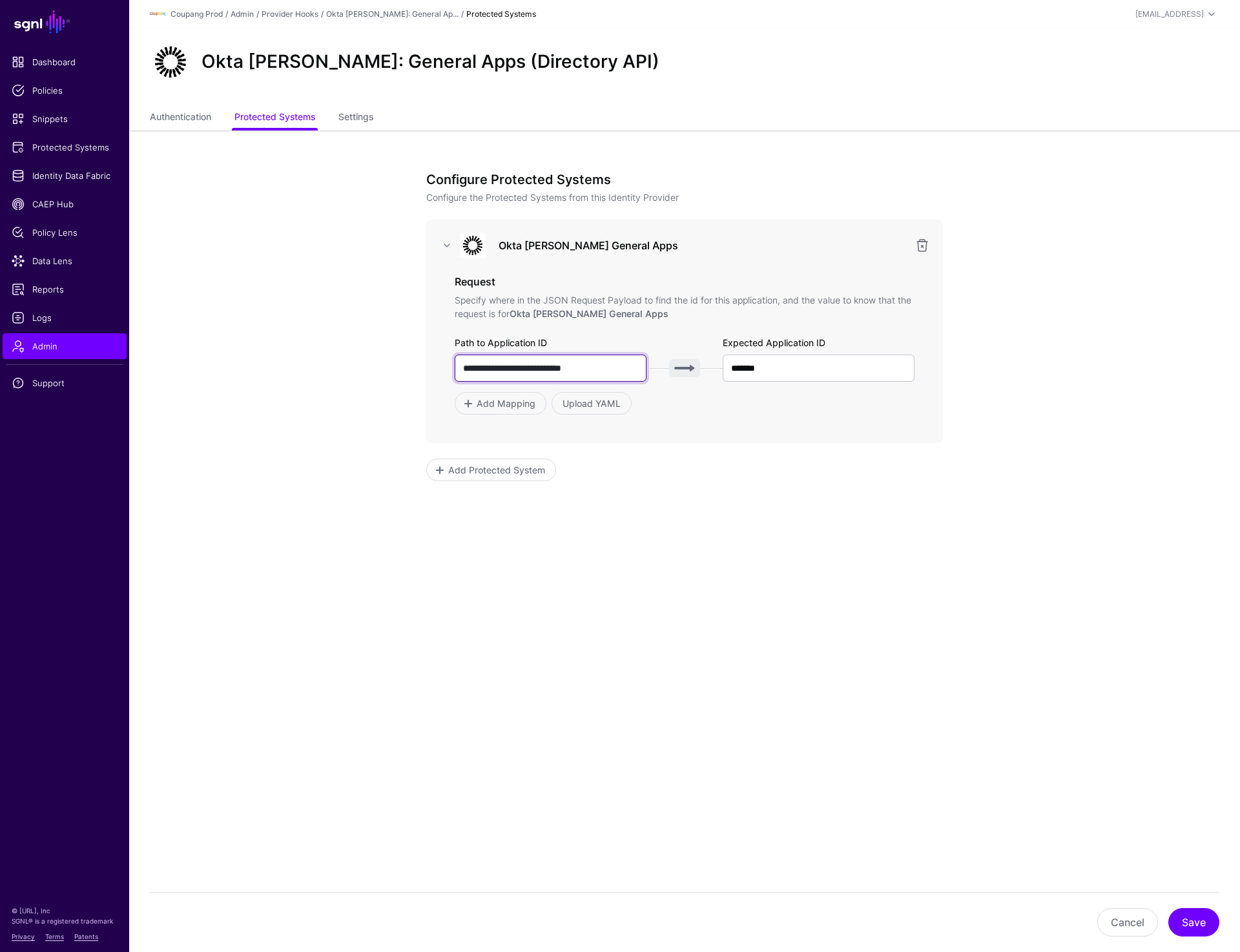
click at [581, 364] on input "**********" at bounding box center [550, 368] width 192 height 27
click at [830, 368] on input "*******" at bounding box center [818, 368] width 192 height 27
click at [1173, 12] on div "prashant@sgnl.ai" at bounding box center [1169, 14] width 69 height 12
click at [1103, 110] on div "Log out" at bounding box center [1115, 112] width 32 height 12
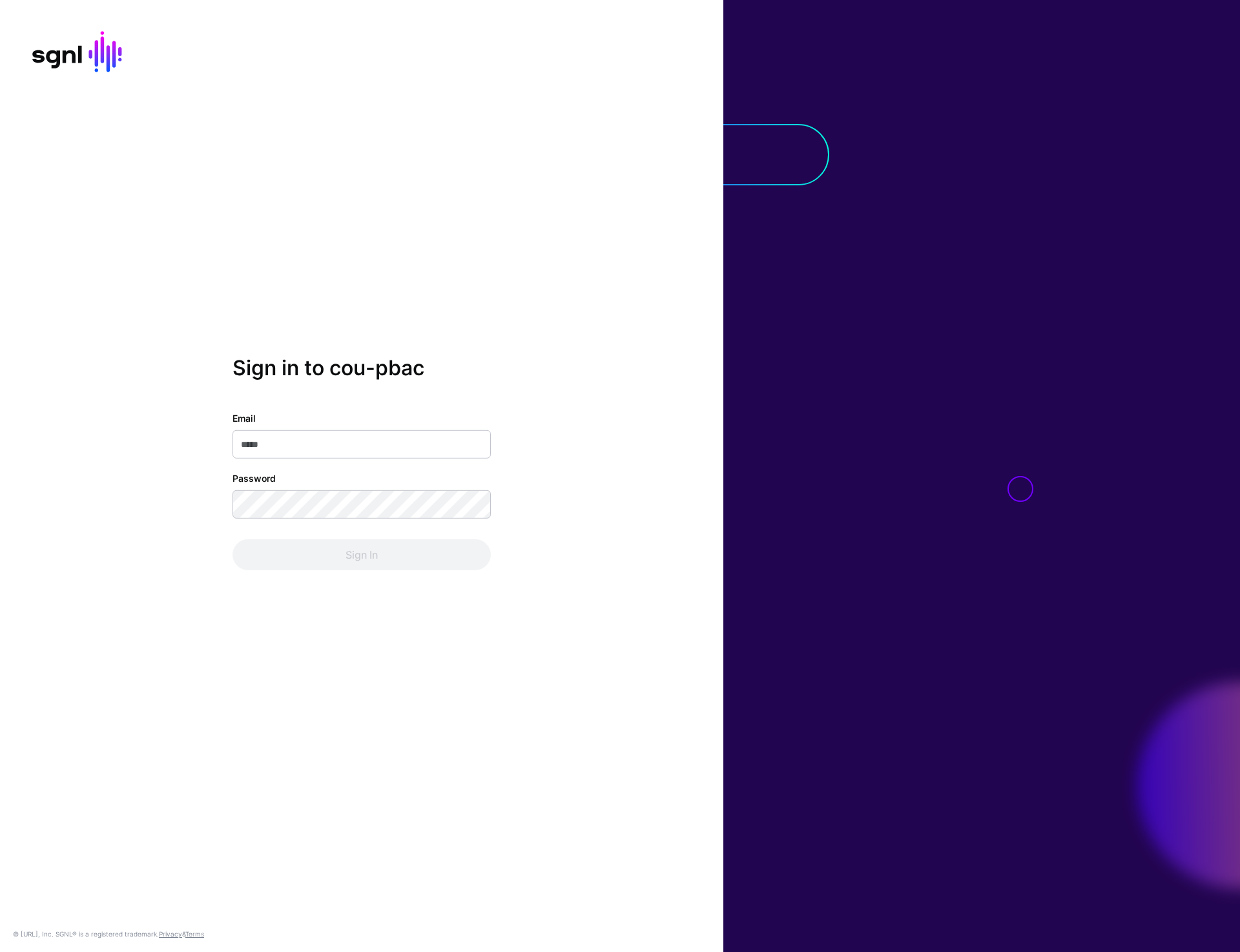
type input "**********"
click at [359, 564] on button "Sign In" at bounding box center [362, 554] width 258 height 31
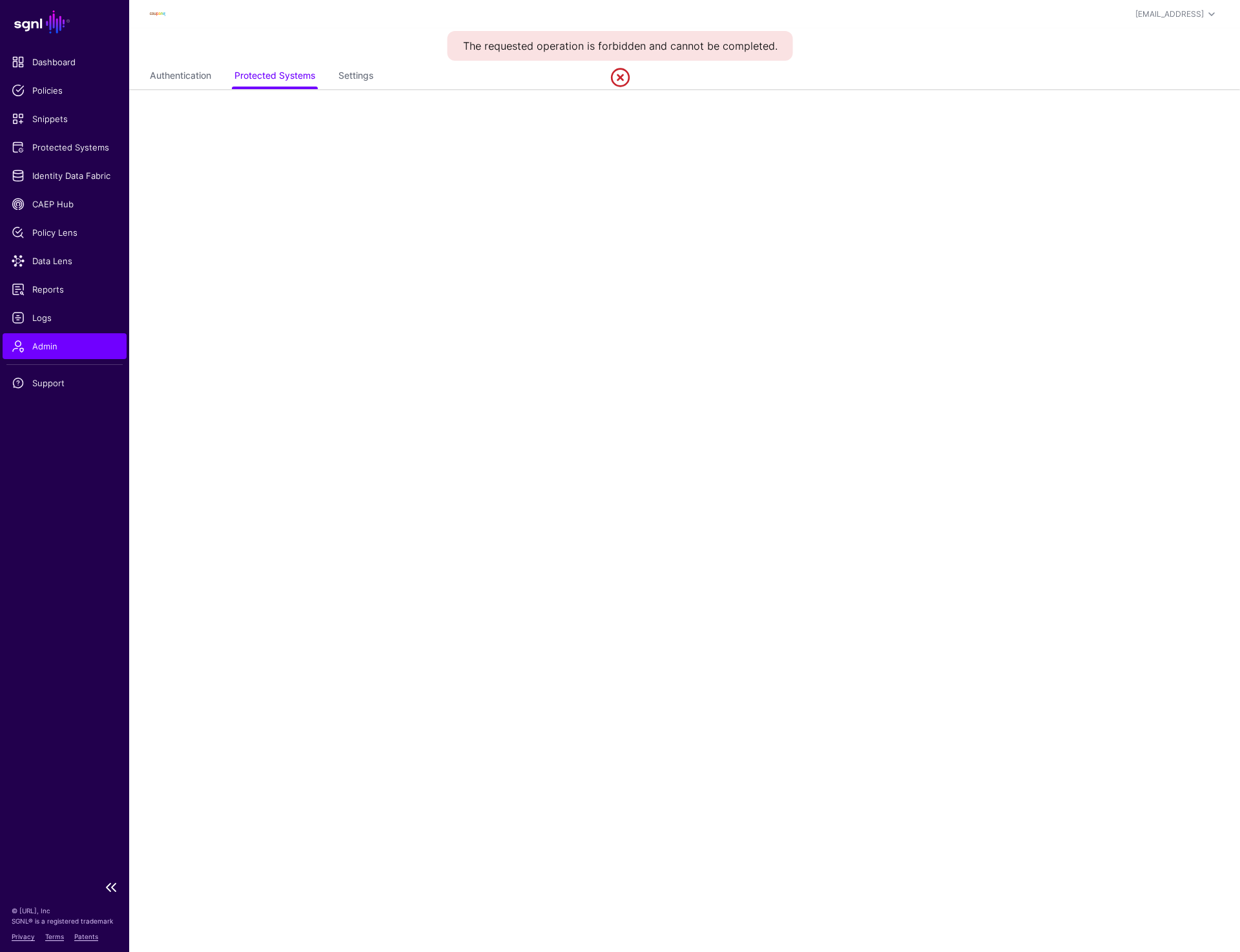
click at [43, 345] on span "Admin" at bounding box center [65, 346] width 106 height 13
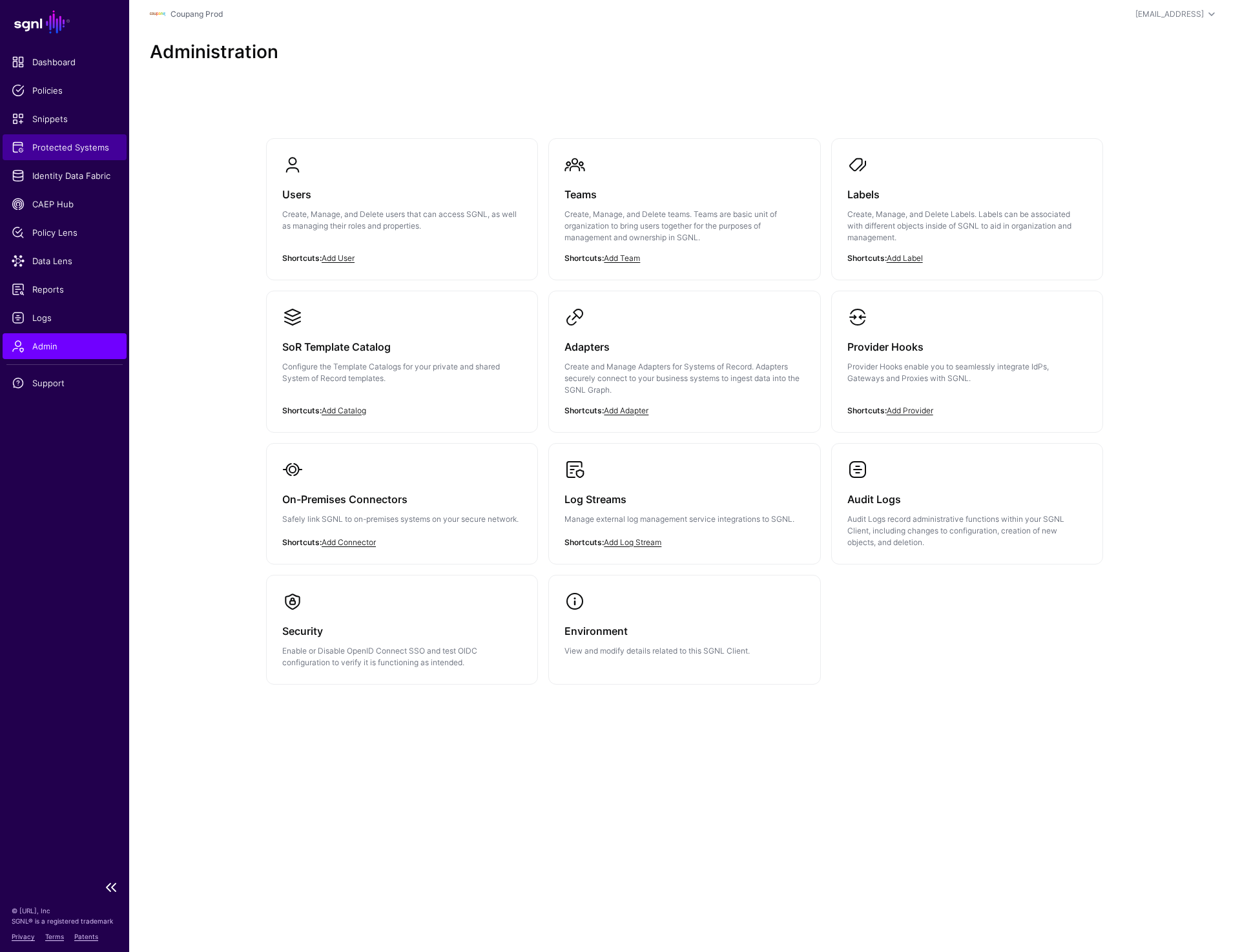
click at [69, 137] on link "Protected Systems" at bounding box center [64, 148] width 124 height 26
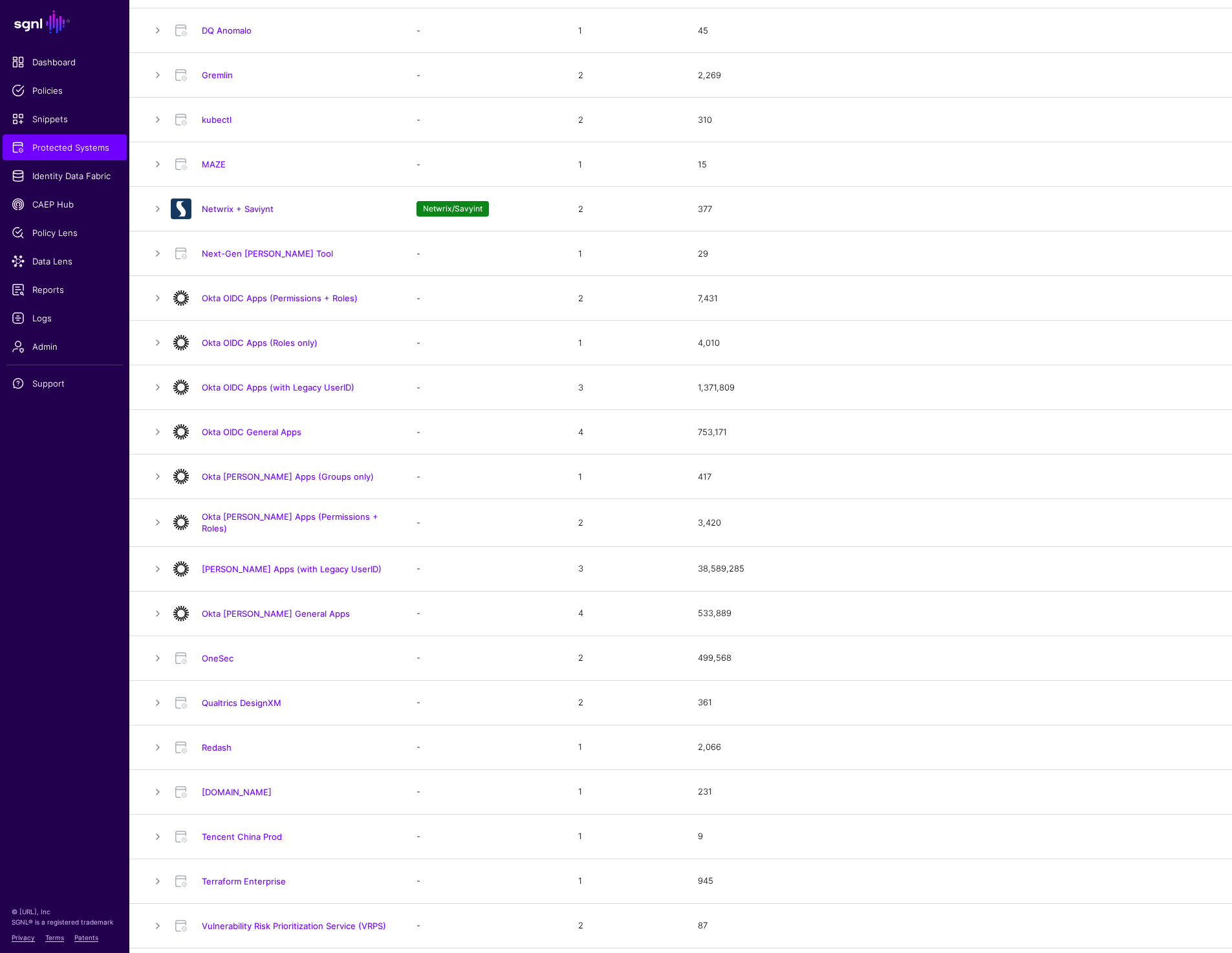
scroll to position [604, 0]
click at [230, 203] on link "Netwrix + Saviynt" at bounding box center [238, 206] width 72 height 10
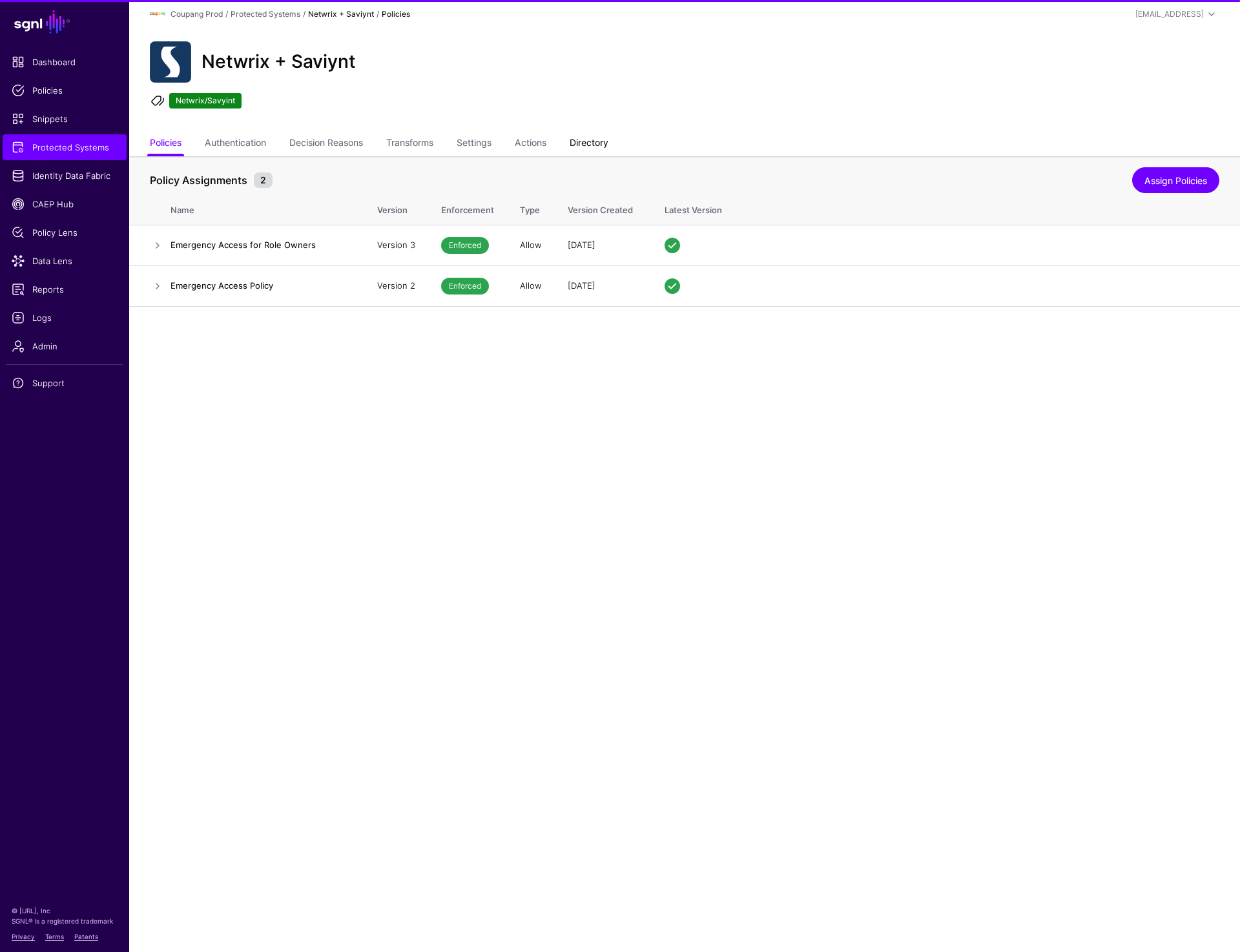
click at [585, 137] on link "Directory" at bounding box center [589, 144] width 38 height 25
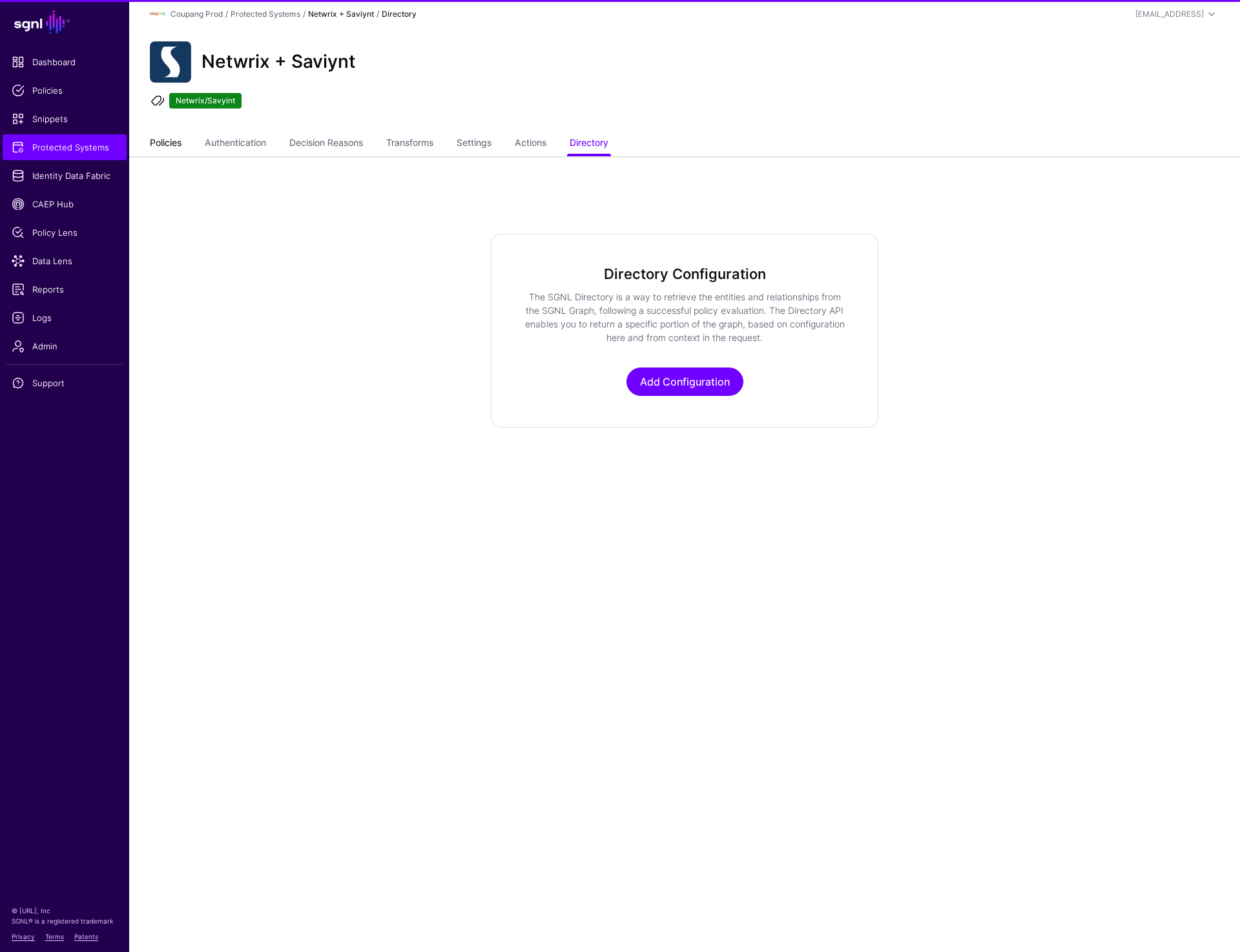
click at [163, 141] on link "Policies" at bounding box center [165, 144] width 32 height 25
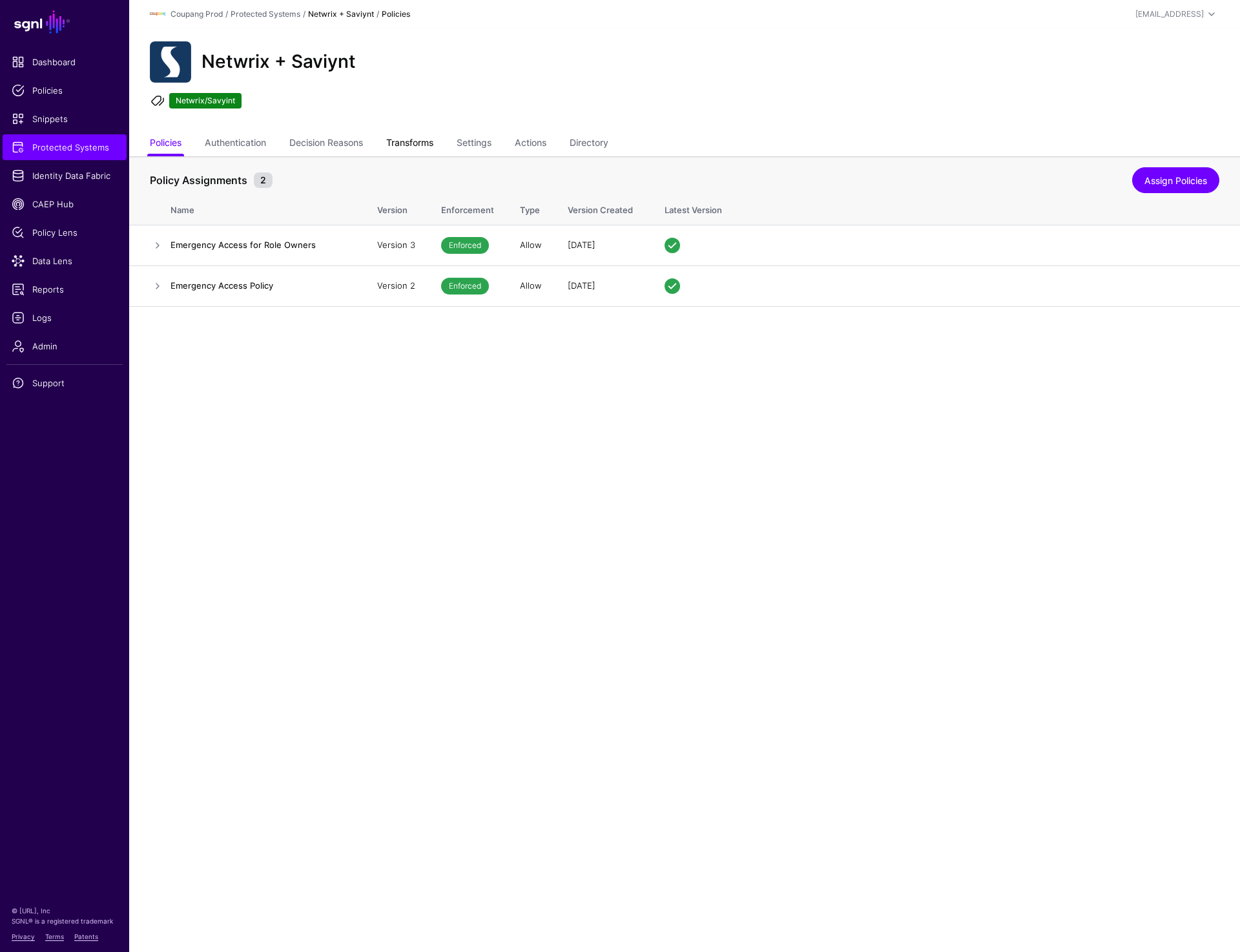
click at [430, 137] on link "Transforms" at bounding box center [409, 144] width 47 height 25
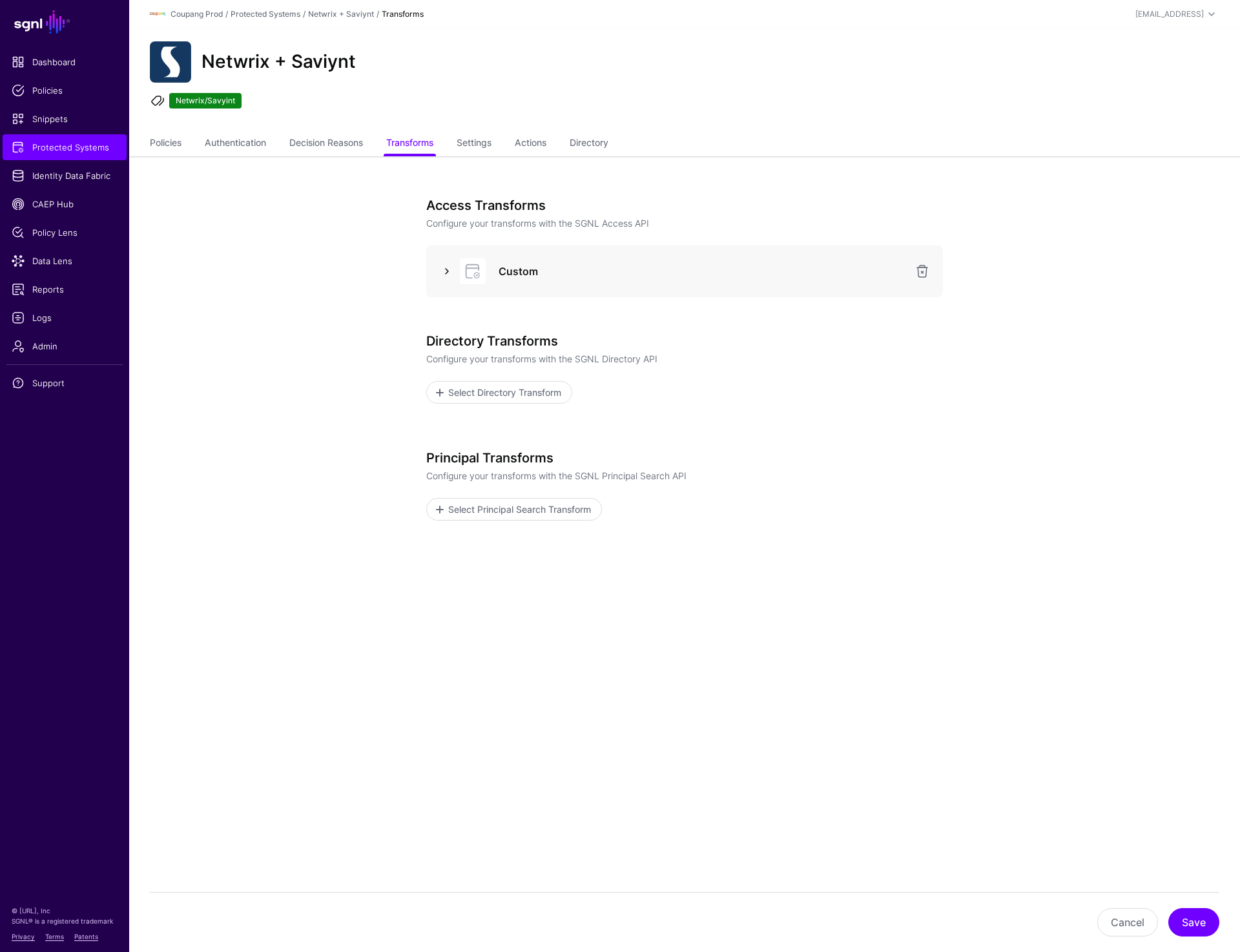
click at [449, 268] on link at bounding box center [446, 271] width 16 height 16
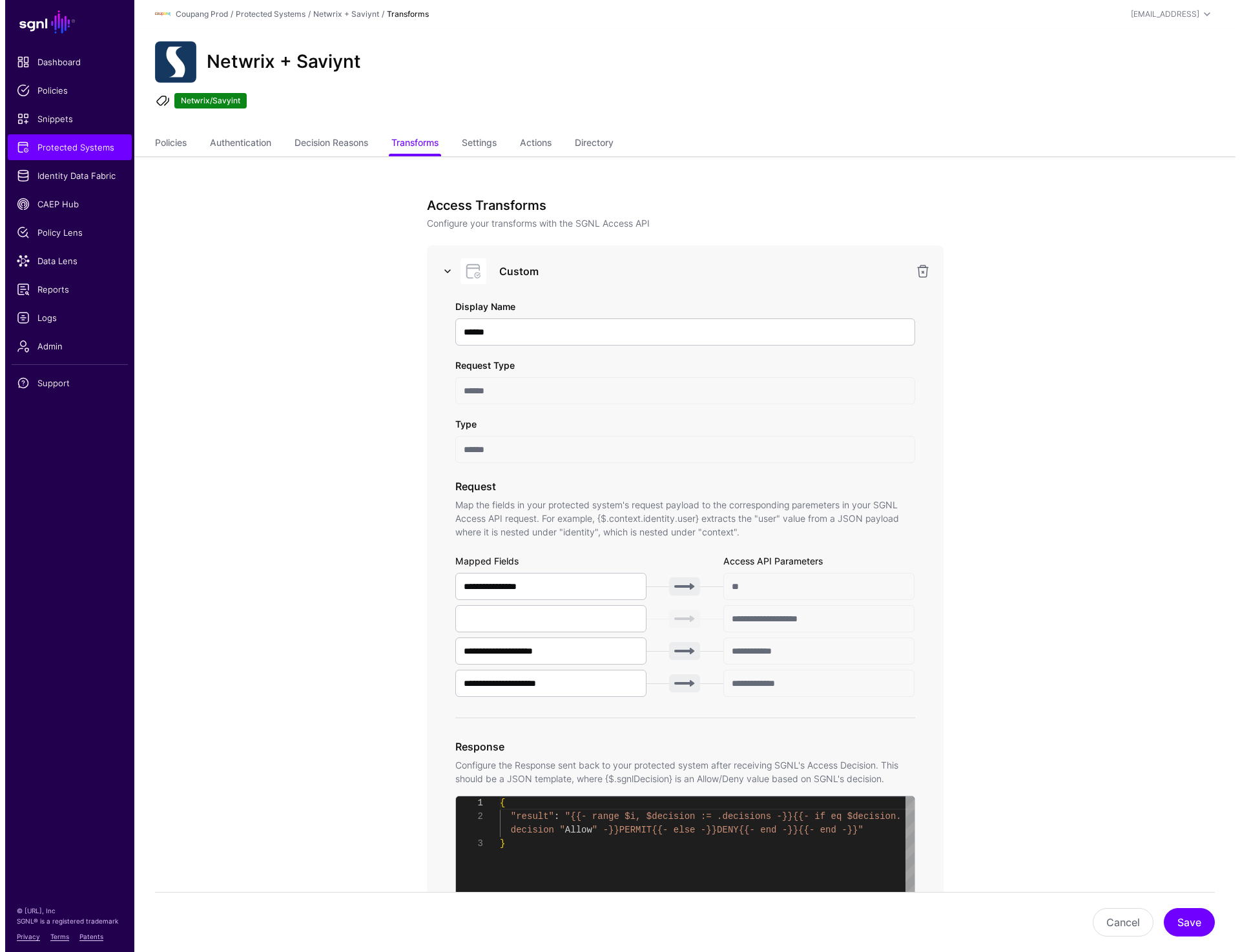
scroll to position [27, 0]
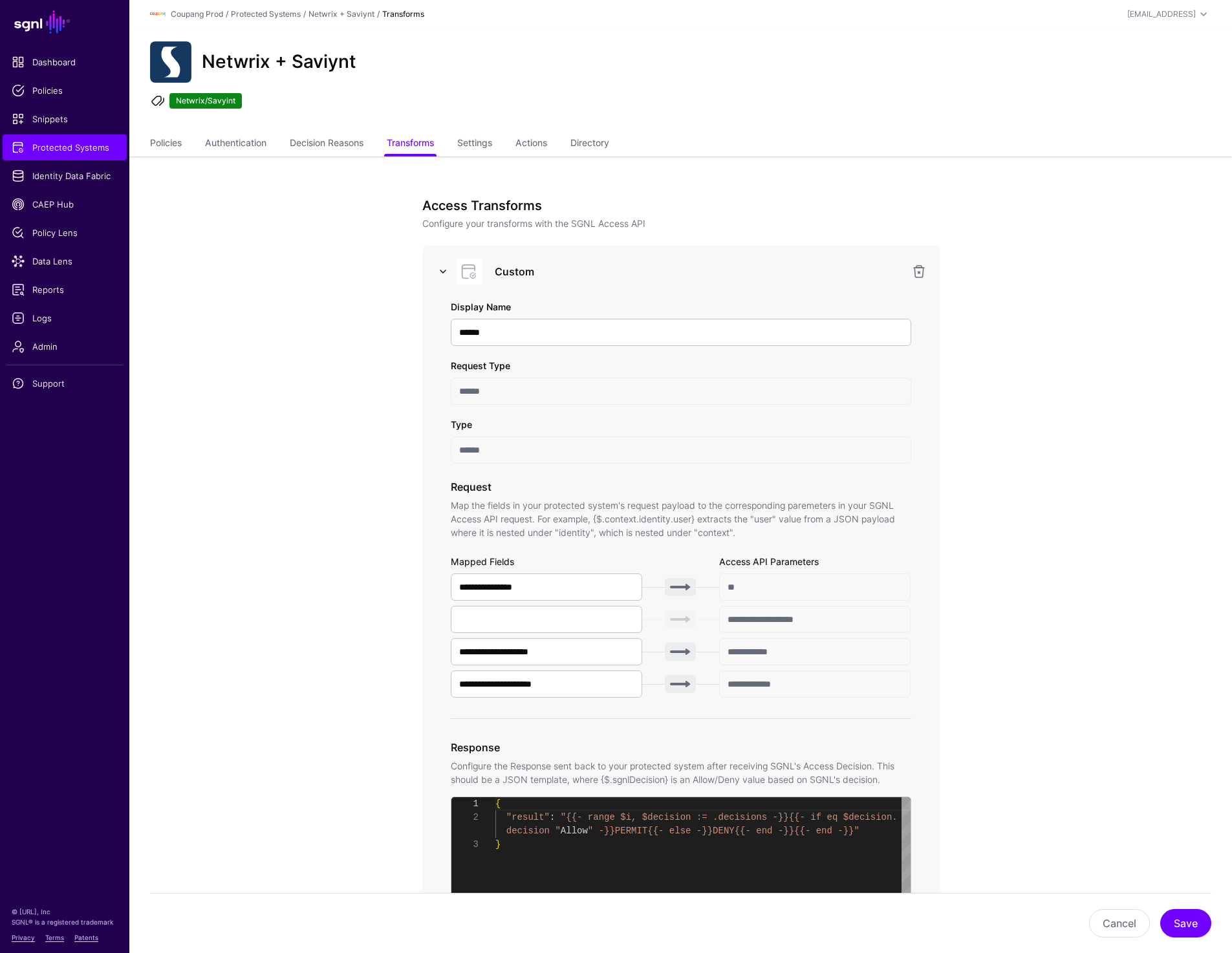
click at [450, 269] on div at bounding box center [467, 271] width 39 height 26
click at [438, 271] on link at bounding box center [442, 271] width 16 height 16
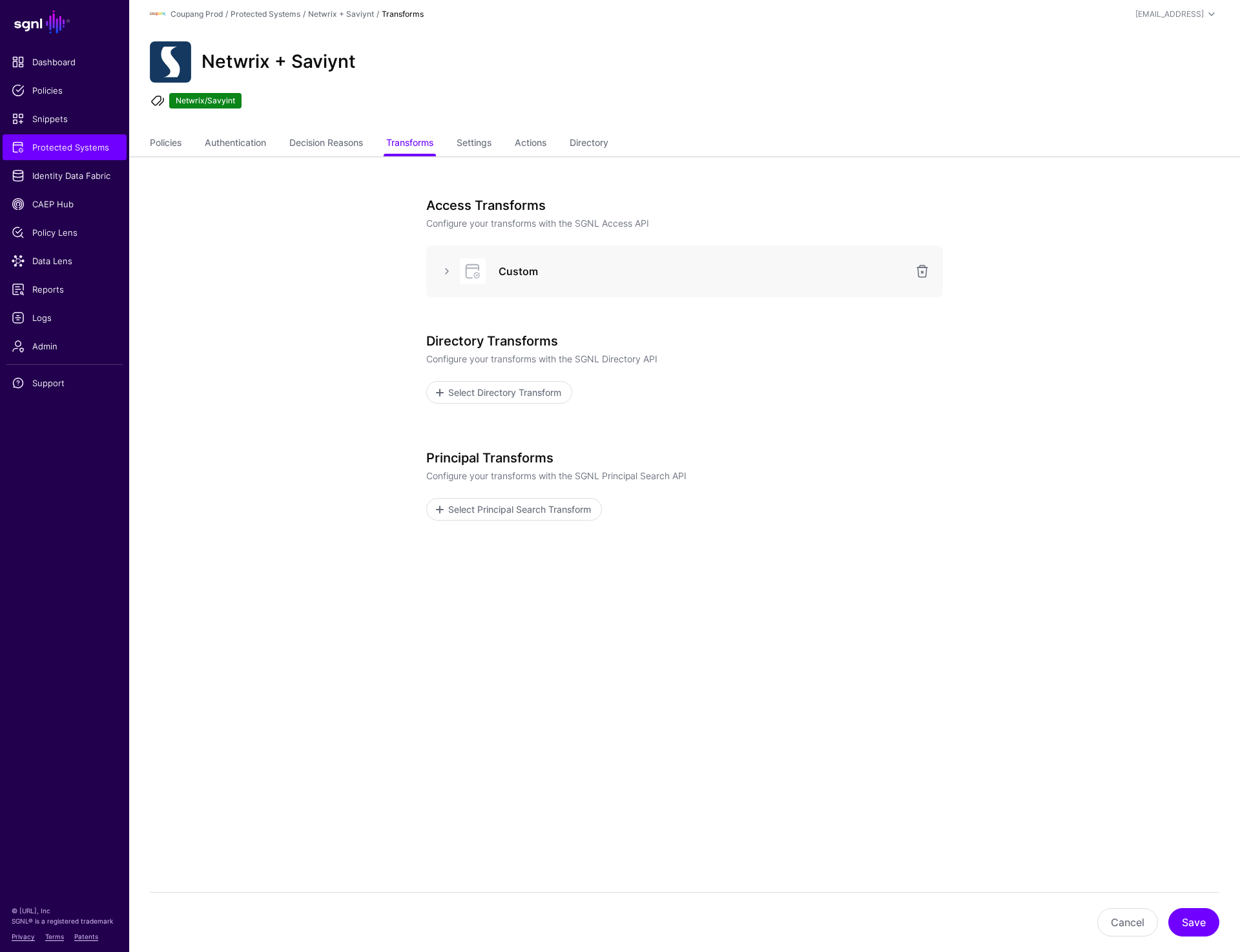
click at [984, 106] on ul "Netwrix/Savyint" at bounding box center [684, 102] width 1073 height 19
click at [965, 123] on div "Netwrix + Saviynt Netwrix/Savyint" at bounding box center [685, 80] width 1111 height 104
click at [936, 119] on div "Netwrix + Saviynt Netwrix/Savyint" at bounding box center [685, 80] width 1111 height 104
click at [920, 108] on ul "Netwrix/Savyint" at bounding box center [684, 102] width 1073 height 19
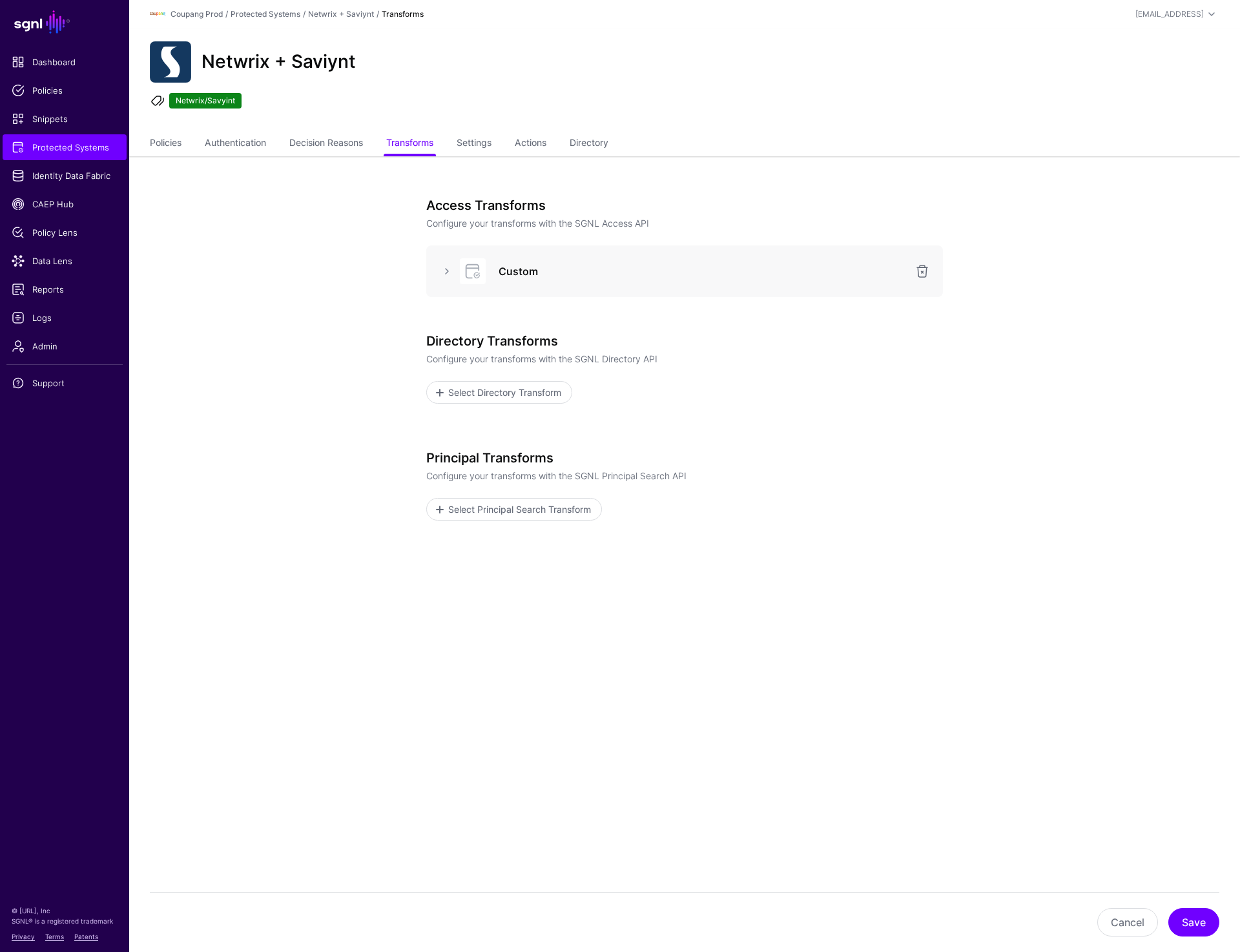
click at [920, 108] on ul "Netwrix/Savyint" at bounding box center [684, 102] width 1073 height 19
